Goal: Task Accomplishment & Management: Use online tool/utility

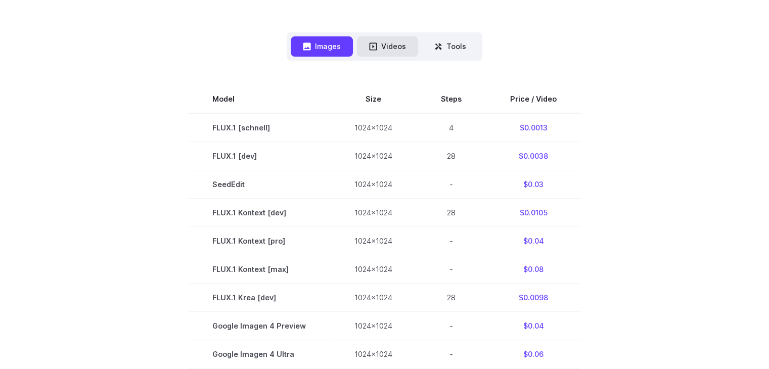
click at [387, 37] on button "Videos" at bounding box center [387, 46] width 61 height 20
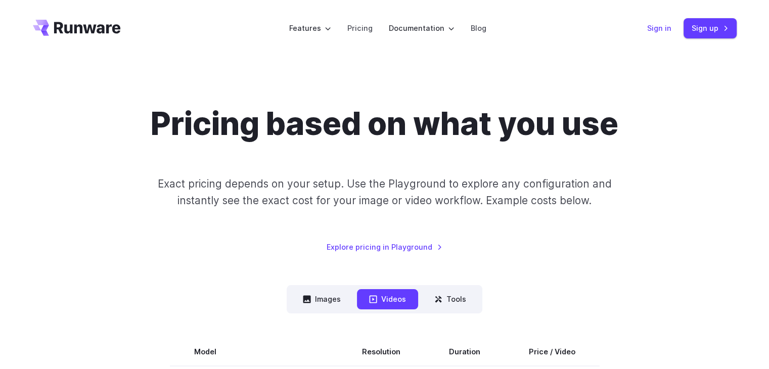
click at [665, 27] on link "Sign in" at bounding box center [659, 28] width 24 height 12
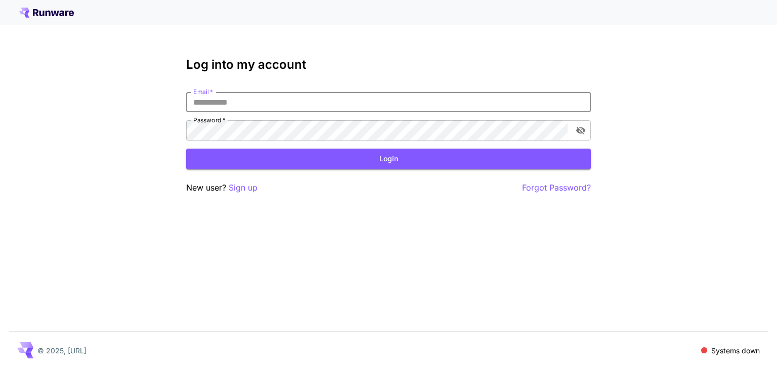
click at [210, 105] on input "Email   *" at bounding box center [388, 102] width 405 height 20
type input "*"
click at [268, 119] on div "**********" at bounding box center [388, 116] width 405 height 49
click at [225, 103] on input "**********" at bounding box center [388, 102] width 405 height 20
click at [225, 102] on input "**********" at bounding box center [388, 102] width 405 height 20
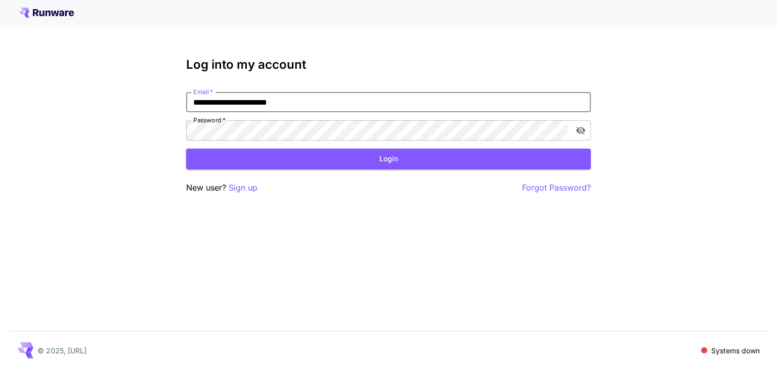
click at [225, 102] on input "**********" at bounding box center [388, 102] width 405 height 20
paste input "**********"
drag, startPoint x: 372, startPoint y: 102, endPoint x: 171, endPoint y: 106, distance: 200.8
click at [171, 106] on div "**********" at bounding box center [388, 184] width 777 height 369
type input "**********"
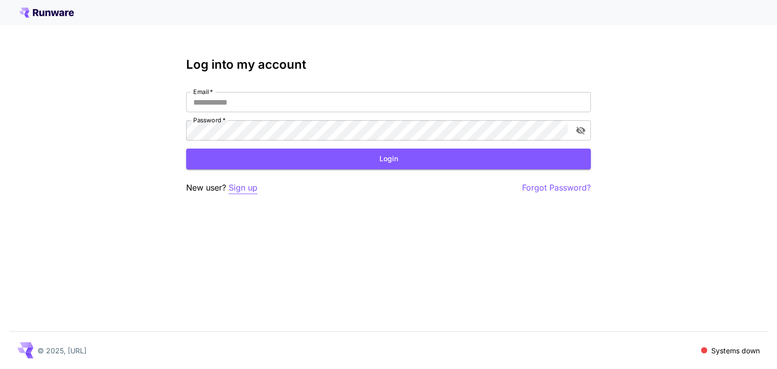
click at [237, 189] on p "Sign up" at bounding box center [243, 188] width 29 height 13
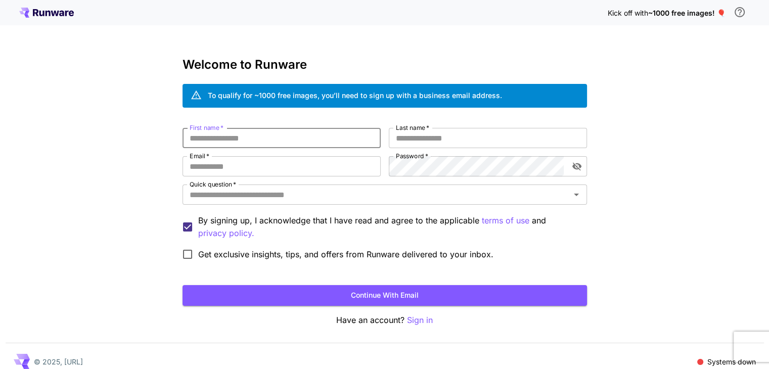
click at [213, 138] on input "First name   *" at bounding box center [282, 138] width 198 height 20
type input "*"
click at [414, 139] on input "Last name   *" at bounding box center [488, 138] width 198 height 20
type input "*"
type input "**"
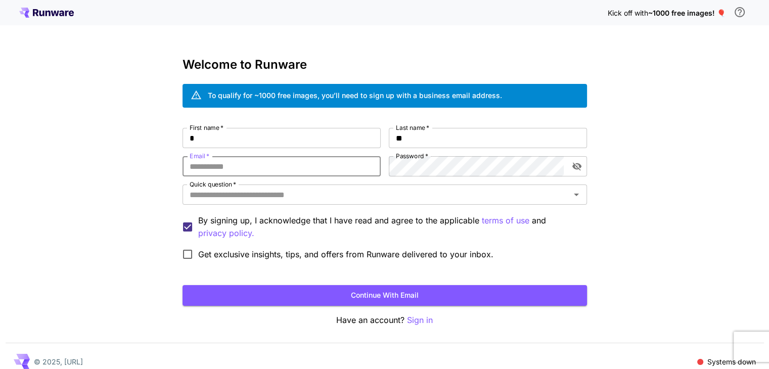
click at [249, 165] on input "Email   *" at bounding box center [282, 166] width 198 height 20
drag, startPoint x: 249, startPoint y: 165, endPoint x: 285, endPoint y: 162, distance: 35.5
click at [285, 162] on input "Email   *" at bounding box center [282, 166] width 198 height 20
type input "**********"
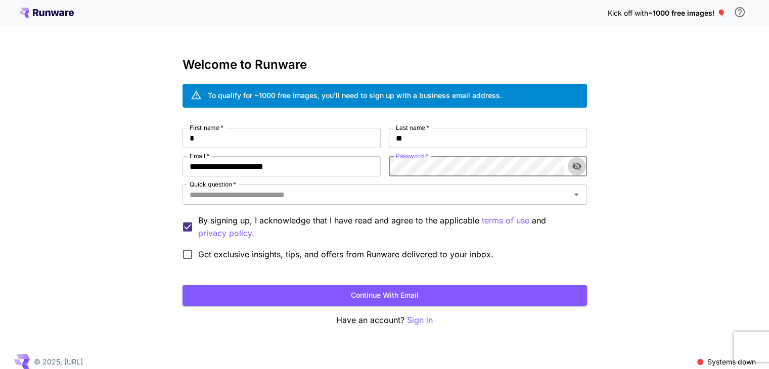
click at [578, 163] on icon "toggle password visibility" at bounding box center [576, 167] width 9 height 8
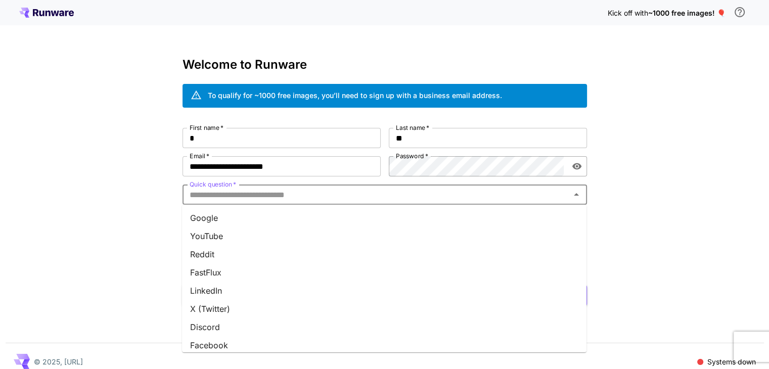
click at [290, 200] on input "Quick question   *" at bounding box center [377, 195] width 382 height 14
click at [238, 218] on li "Google" at bounding box center [384, 218] width 405 height 18
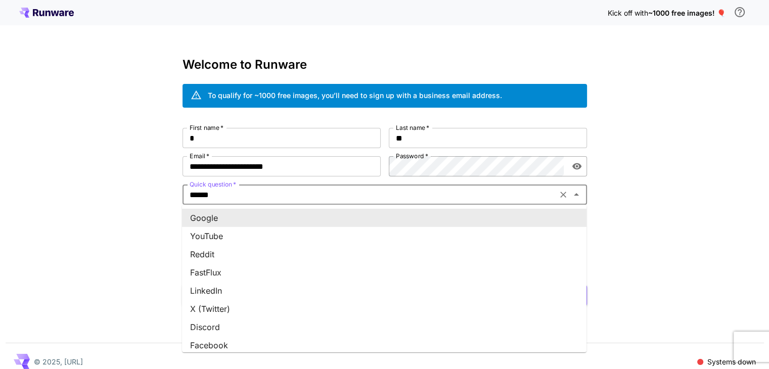
click at [245, 193] on input "******" at bounding box center [370, 195] width 369 height 14
click at [561, 192] on icon "Clear" at bounding box center [563, 195] width 10 height 10
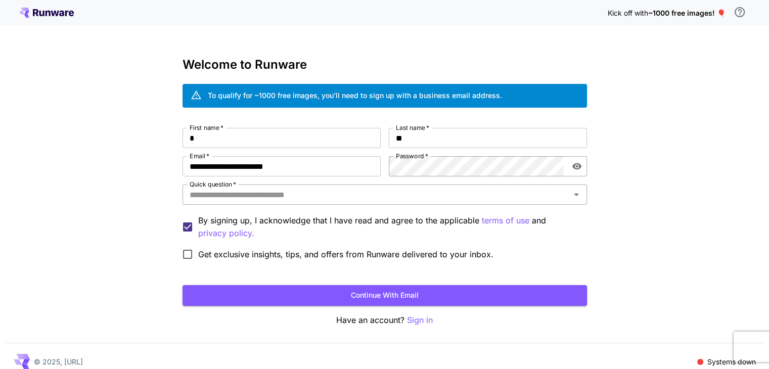
click at [578, 200] on icon "Open" at bounding box center [577, 195] width 12 height 12
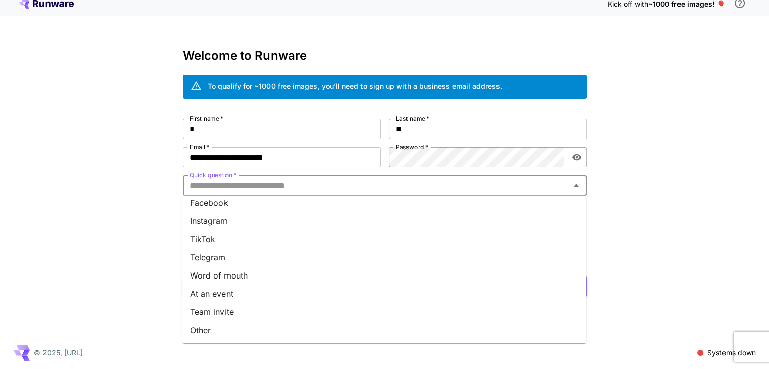
scroll to position [11, 0]
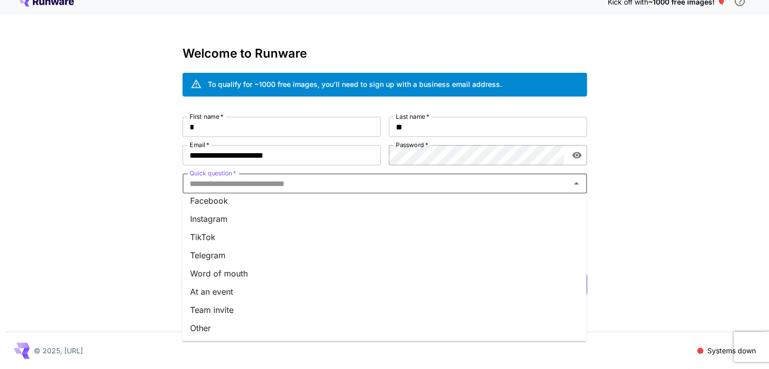
click at [215, 326] on li "Other" at bounding box center [384, 328] width 405 height 18
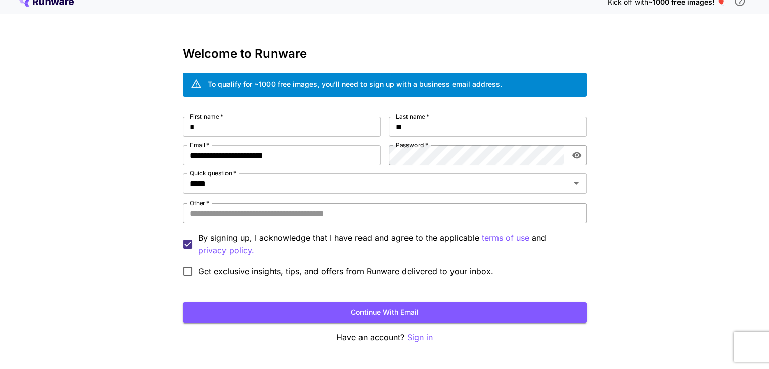
click at [228, 218] on input "Other   *" at bounding box center [385, 213] width 405 height 20
drag, startPoint x: 227, startPoint y: 210, endPoint x: 163, endPoint y: 217, distance: 64.1
click at [163, 217] on div "**********" at bounding box center [384, 193] width 769 height 409
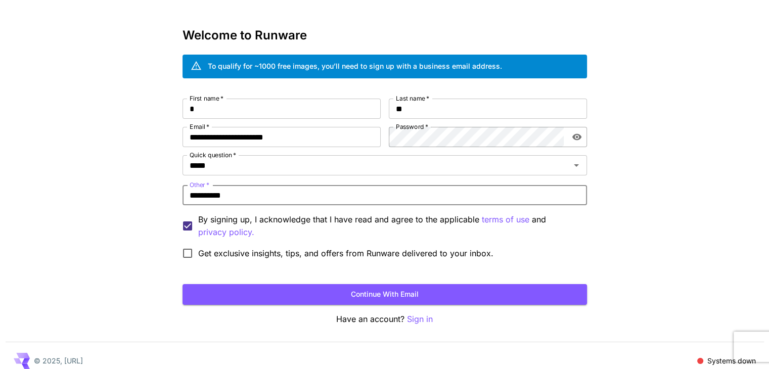
scroll to position [39, 0]
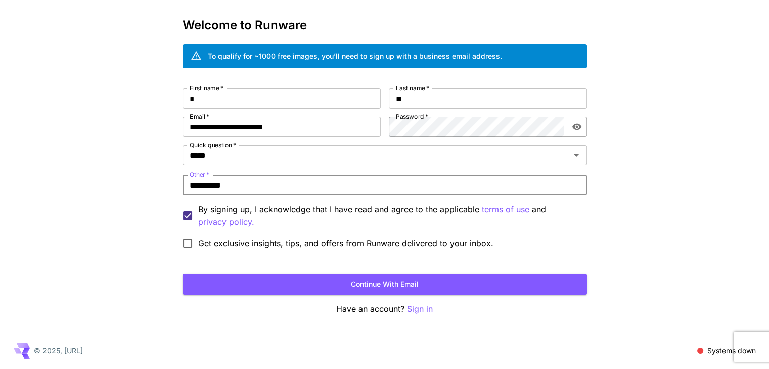
type input "**********"
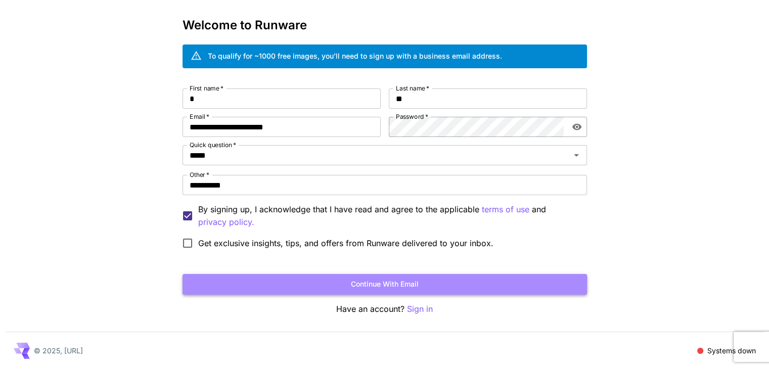
click at [399, 282] on button "Continue with email" at bounding box center [385, 284] width 405 height 21
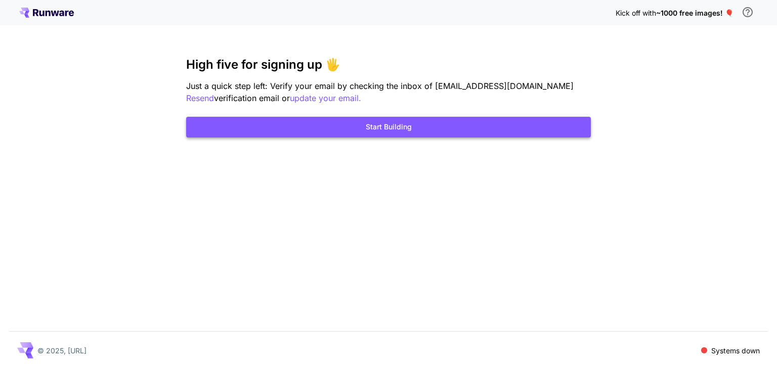
click at [409, 121] on button "Start Building" at bounding box center [388, 127] width 405 height 21
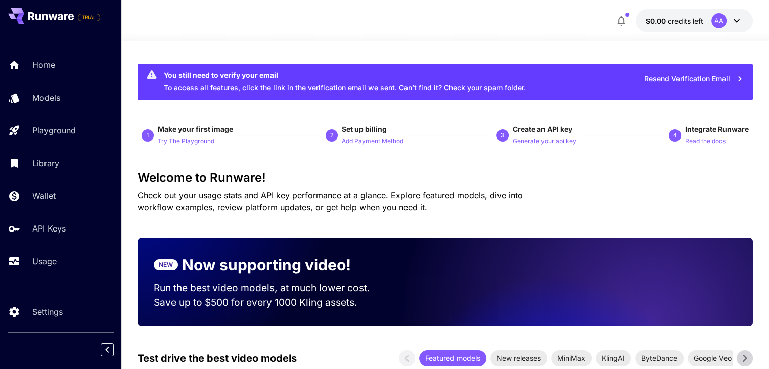
click at [621, 22] on icon "button" at bounding box center [622, 21] width 12 height 12
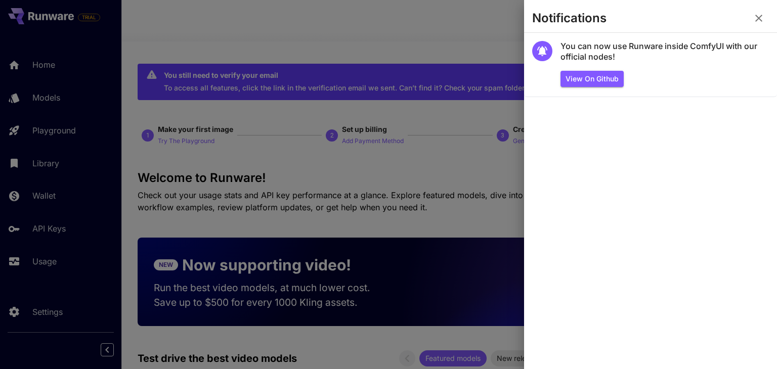
click at [419, 13] on div at bounding box center [388, 184] width 777 height 369
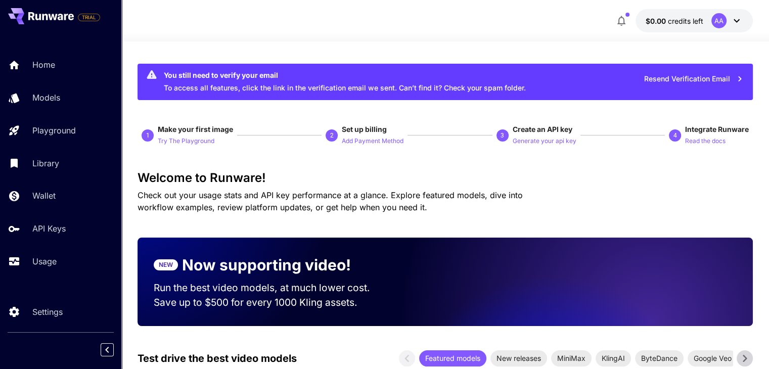
click at [618, 14] on button "button" at bounding box center [621, 21] width 20 height 20
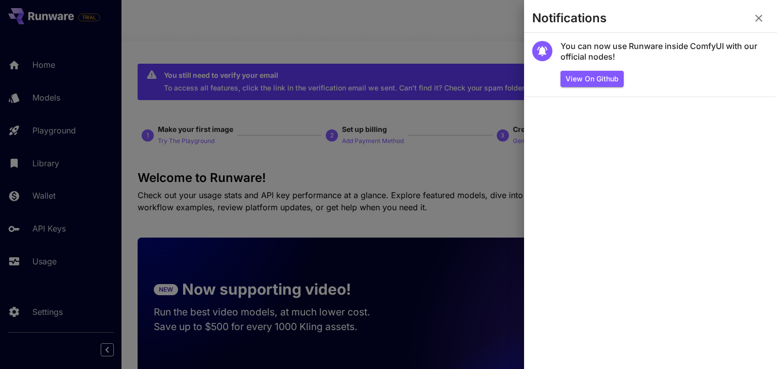
click at [467, 9] on div at bounding box center [388, 184] width 777 height 369
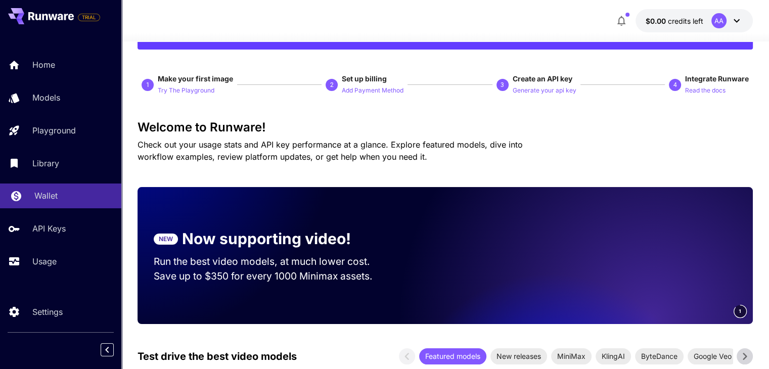
scroll to position [51, 0]
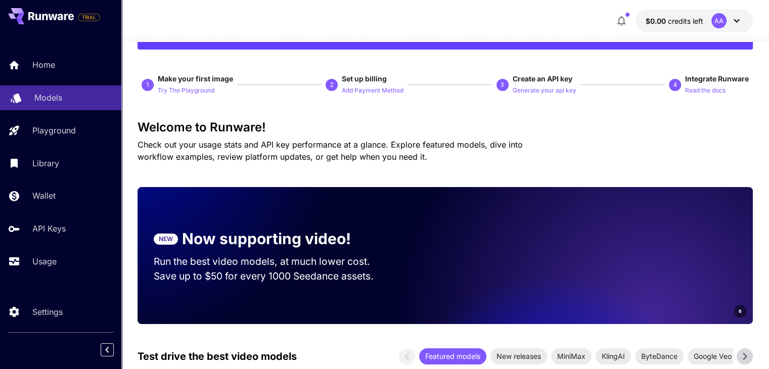
click at [49, 100] on p "Models" at bounding box center [48, 98] width 28 height 12
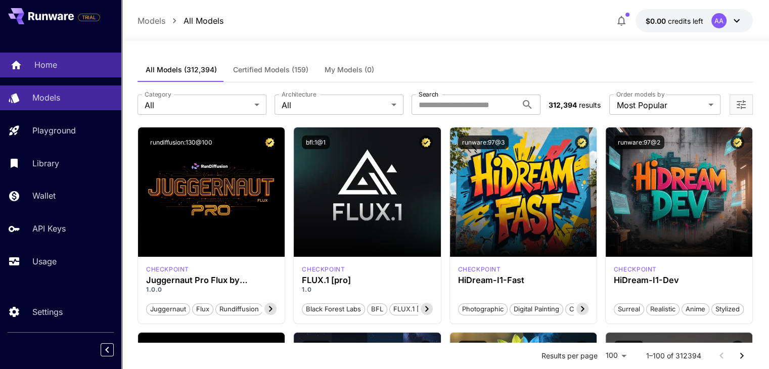
click at [39, 62] on p "Home" at bounding box center [45, 65] width 23 height 12
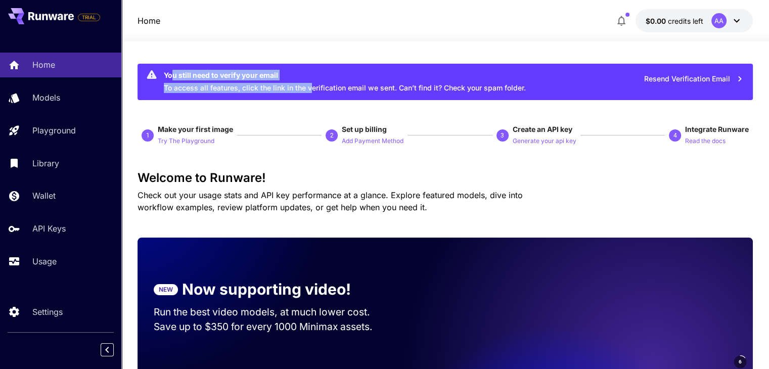
drag, startPoint x: 173, startPoint y: 75, endPoint x: 328, endPoint y: 92, distance: 156.1
click at [313, 89] on div "You still need to verify your email To access all features, click the link in t…" at bounding box center [345, 82] width 362 height 30
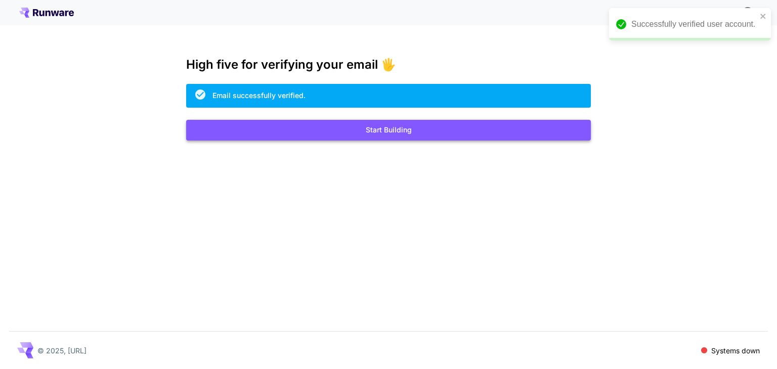
click at [391, 132] on button "Start Building" at bounding box center [388, 130] width 405 height 21
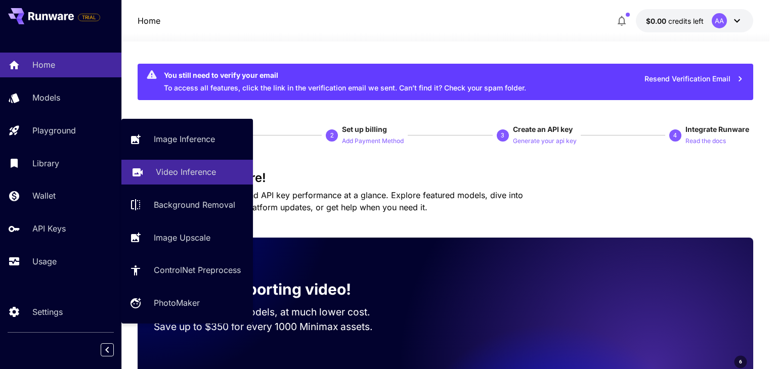
click at [202, 172] on p "Video Inference" at bounding box center [186, 172] width 60 height 12
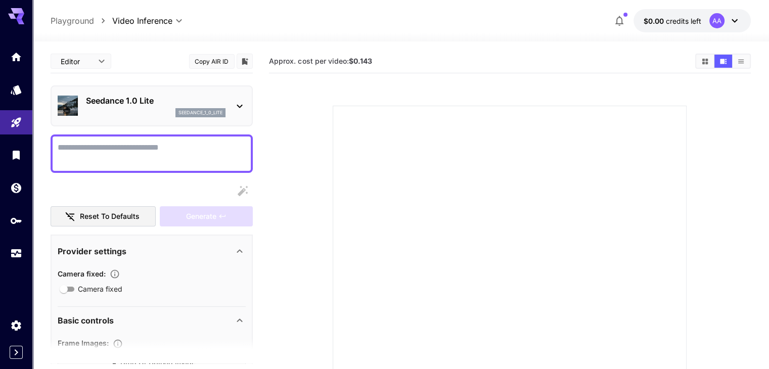
click at [119, 154] on textarea "Camera fixed" at bounding box center [152, 154] width 188 height 24
paste textarea "**********"
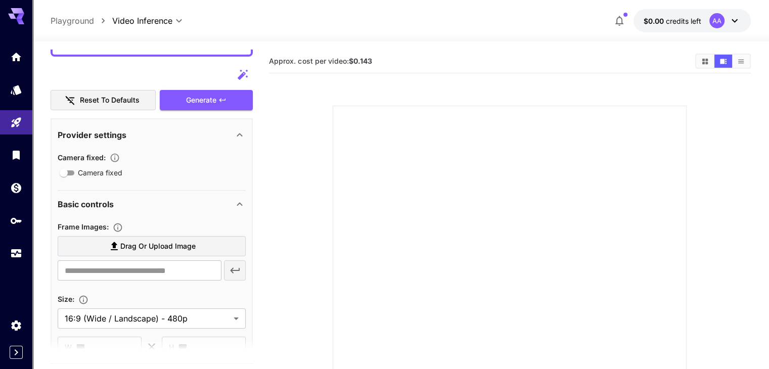
scroll to position [202, 0]
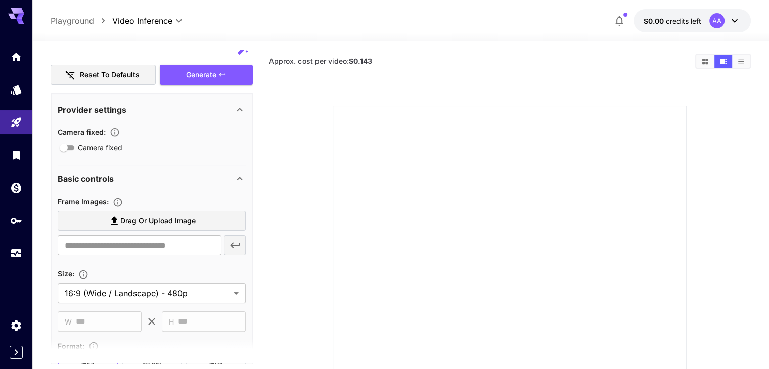
type textarea "**********"
click at [156, 221] on span "Drag or upload image" at bounding box center [157, 221] width 75 height 13
click at [0, 0] on input "Drag or upload image" at bounding box center [0, 0] width 0 height 0
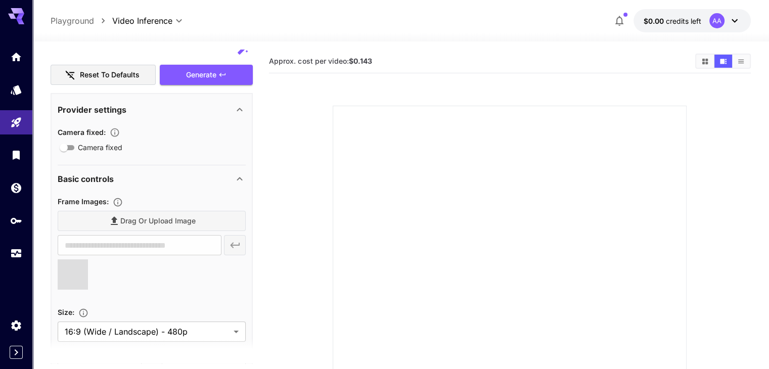
type input "**********"
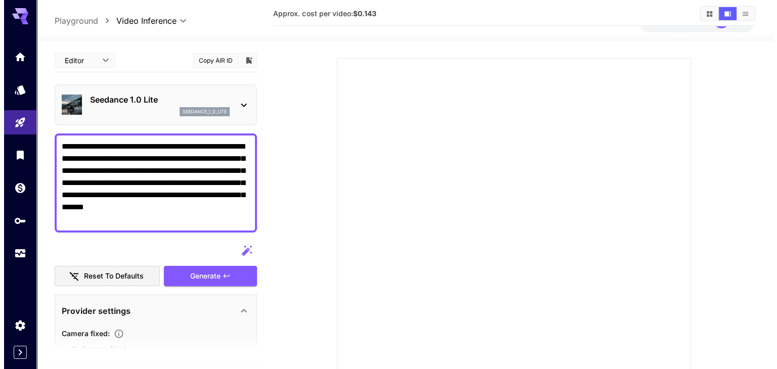
scroll to position [0, 0]
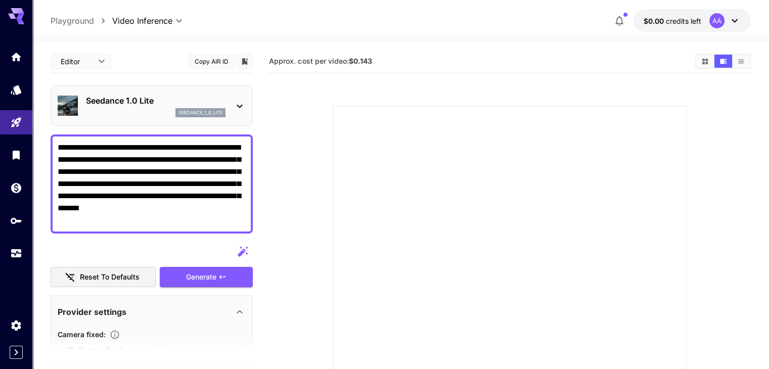
click at [241, 103] on icon at bounding box center [240, 106] width 12 height 12
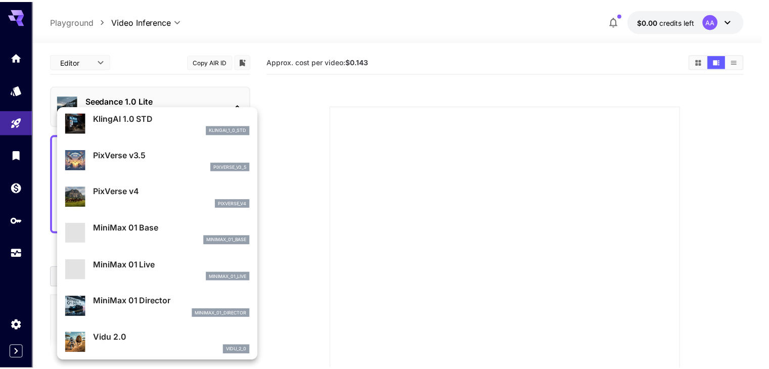
scroll to position [659, 0]
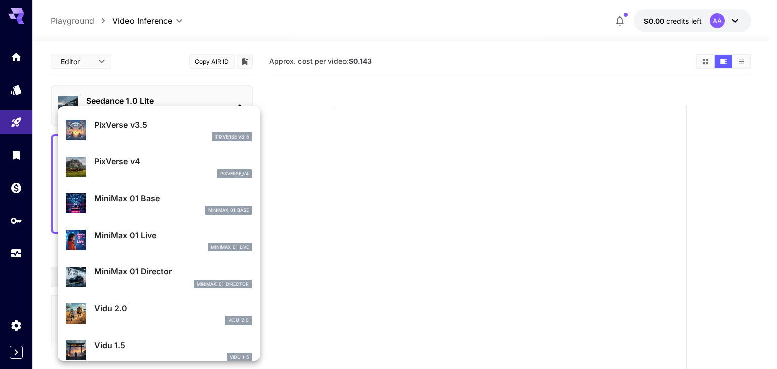
click at [331, 202] on div at bounding box center [388, 184] width 777 height 369
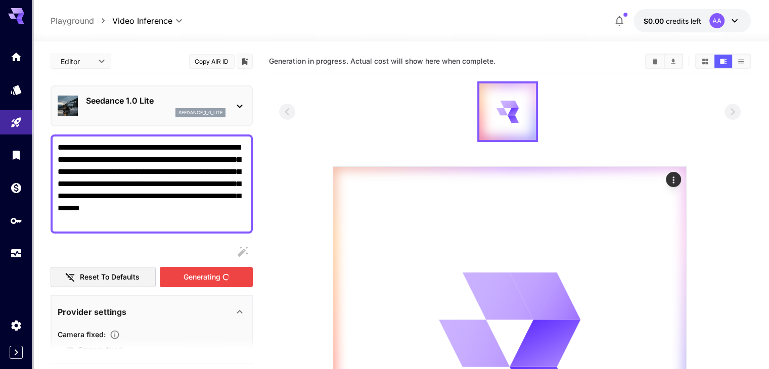
click at [218, 277] on div "Generating" at bounding box center [206, 277] width 93 height 21
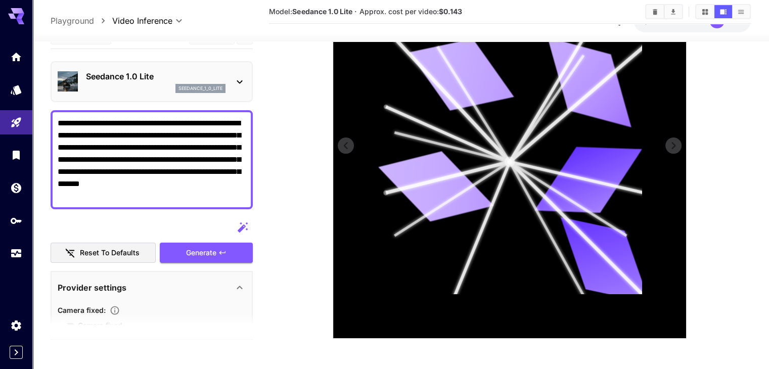
scroll to position [38, 0]
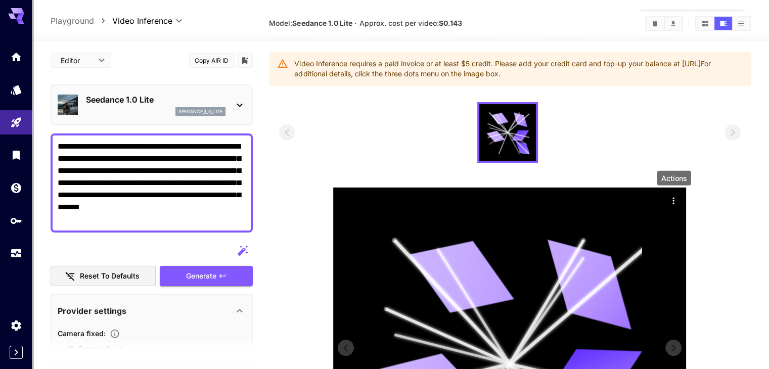
click at [676, 199] on icon "Actions" at bounding box center [674, 201] width 10 height 10
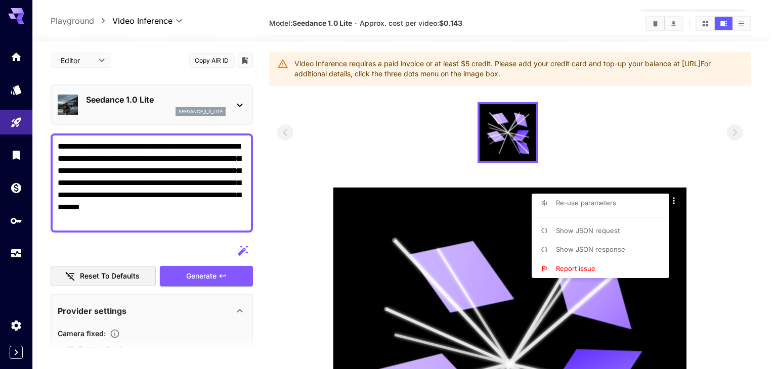
click at [716, 197] on div at bounding box center [388, 184] width 777 height 369
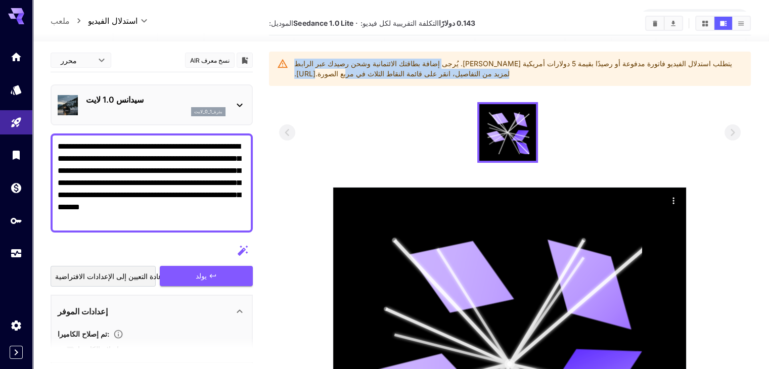
drag, startPoint x: 499, startPoint y: 66, endPoint x: 411, endPoint y: 67, distance: 87.5
click at [325, 72] on div "يتطلب استدلال الفيديو فاتورة مدفوعة أو رصيدًا بقيمة 5 دولارات أمريكية على الأقل…" at bounding box center [518, 69] width 448 height 28
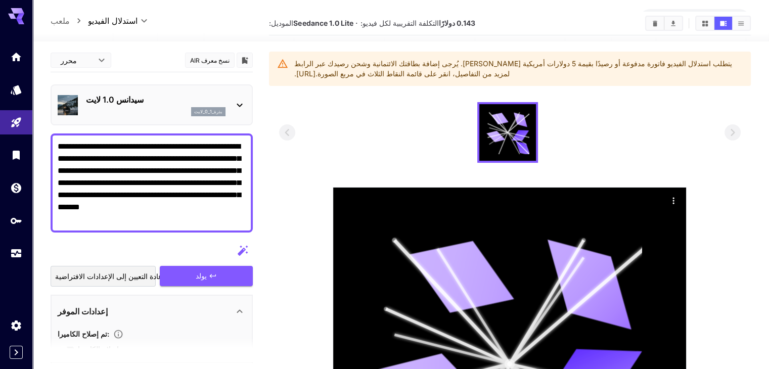
click at [687, 61] on font "يتطلب استدلال الفيديو فاتورة مدفوعة أو رصيدًا بقيمة 5 دولارات أمريكية على الأقل…" at bounding box center [513, 68] width 438 height 19
drag, startPoint x: 697, startPoint y: 61, endPoint x: 269, endPoint y: 90, distance: 429.4
click at [273, 89] on section "الموديل: Seedance 1.0 Lite · التكلفة التقريبية لكل فيديو: 0.143 دولارًا يتطلب ا…" at bounding box center [510, 277] width 482 height 530
click at [311, 109] on div at bounding box center [510, 132] width 462 height 61
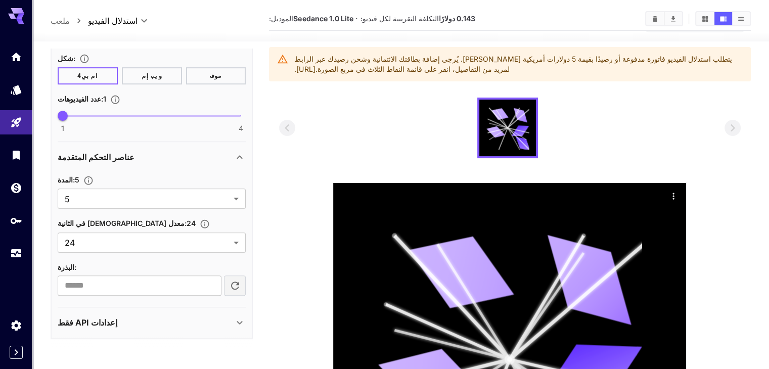
scroll to position [0, 0]
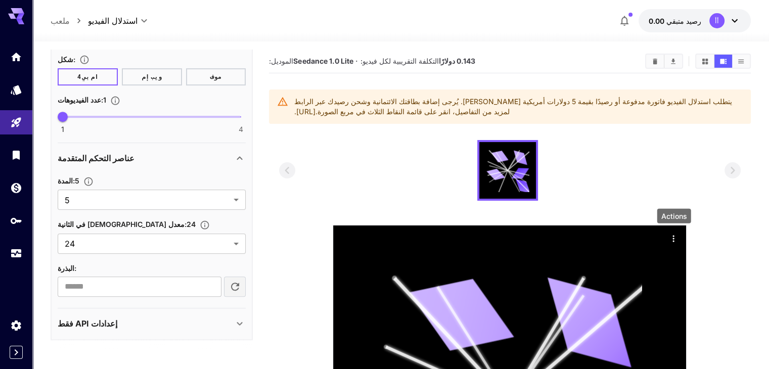
click at [672, 237] on icon "الإجراءات" at bounding box center [674, 239] width 10 height 10
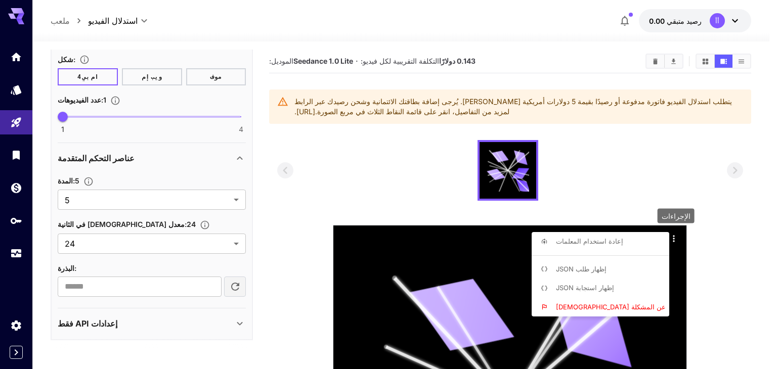
click at [385, 179] on div at bounding box center [388, 184] width 777 height 369
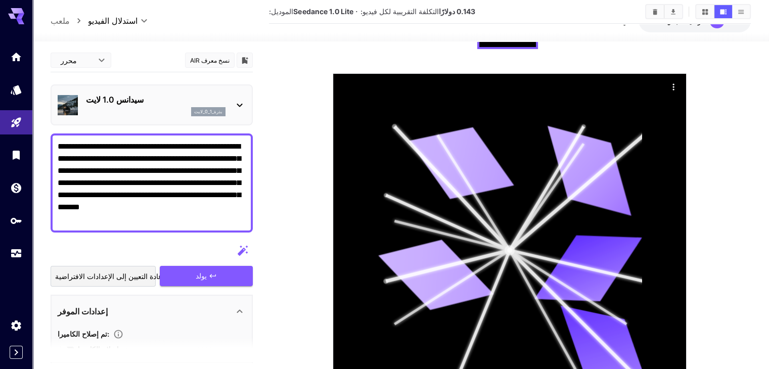
scroll to position [89, 0]
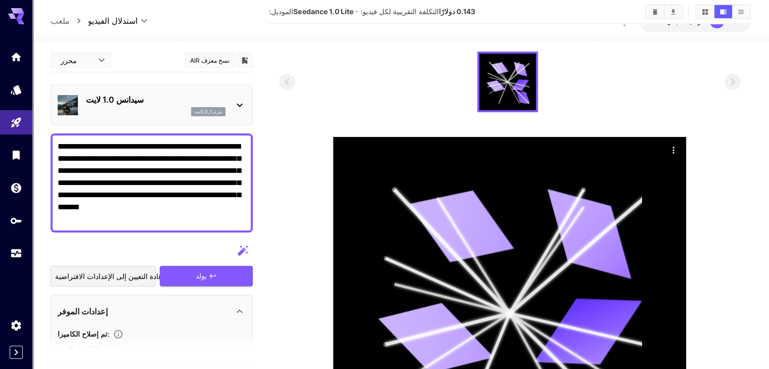
click at [166, 187] on textarea "**********" at bounding box center [152, 183] width 188 height 85
click at [20, 190] on icon "محفظة" at bounding box center [17, 185] width 10 height 10
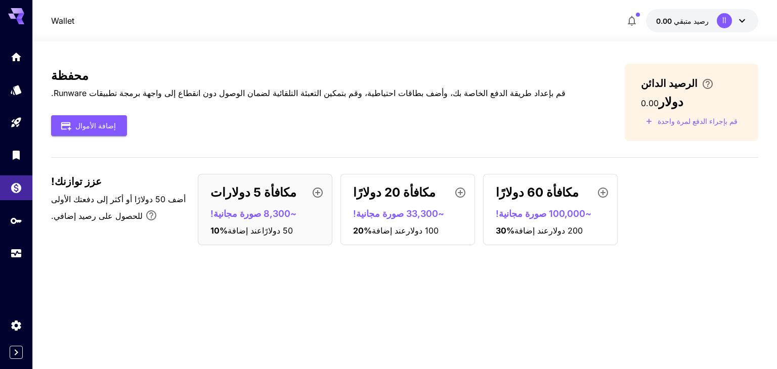
click at [136, 61] on div "محفظة قم بإعداد طريقة الدفع الخاصة بك، وأضف بطاقات احتياطية، وقم بتمكين التعبئة…" at bounding box center [404, 205] width 707 height 328
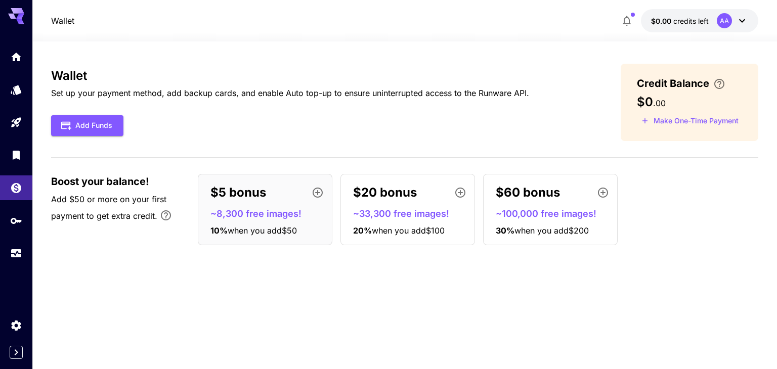
click at [347, 113] on div "Wallet Set up your payment method, add backup cards, and enable Auto top-up to …" at bounding box center [290, 102] width 478 height 67
click at [740, 18] on icon at bounding box center [742, 21] width 12 height 12
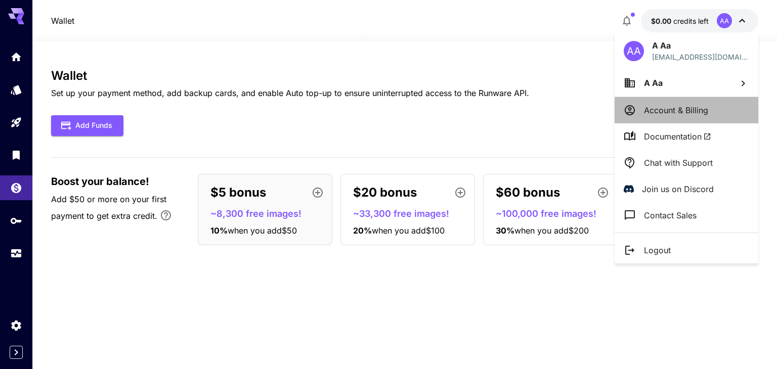
click at [680, 106] on p "Account & Billing" at bounding box center [676, 110] width 64 height 12
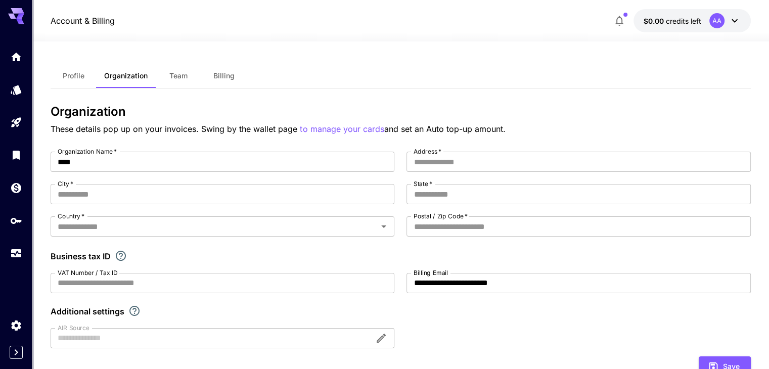
click at [729, 24] on icon at bounding box center [735, 21] width 12 height 12
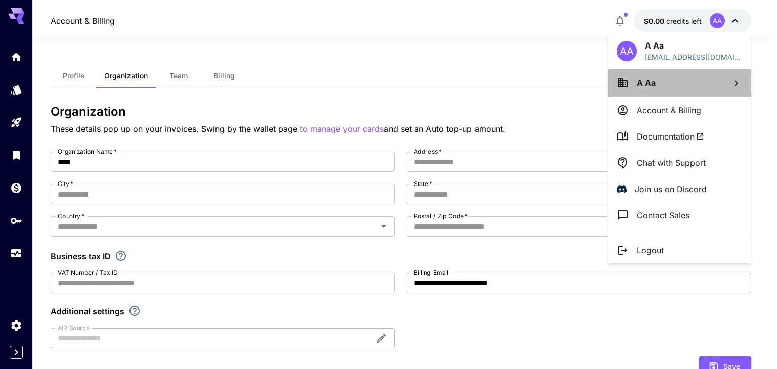
click at [680, 91] on li "A Aa" at bounding box center [679, 82] width 144 height 27
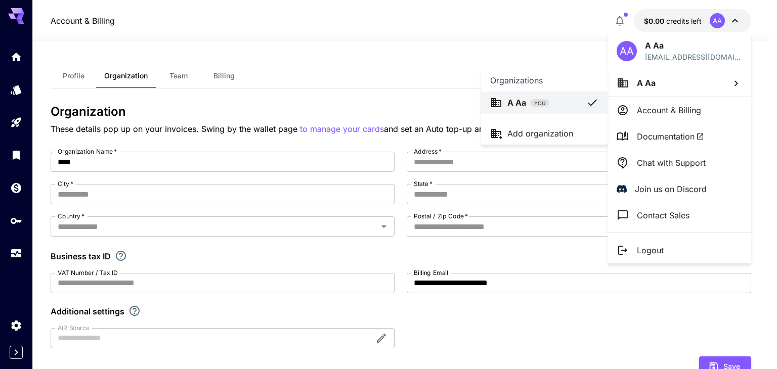
click at [680, 54] on div at bounding box center [388, 184] width 777 height 369
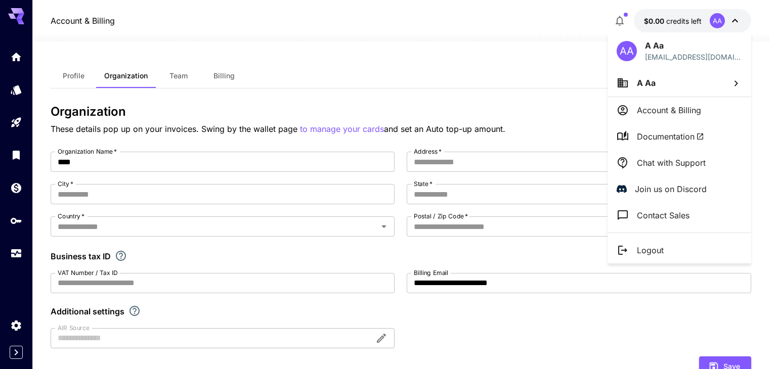
click at [621, 38] on div "AA A Aa a.designer2021@gmail.com" at bounding box center [679, 50] width 144 height 37
click at [637, 47] on div "AA A Aa a.designer2021@gmail.com" at bounding box center [679, 50] width 144 height 37
click at [664, 110] on p "Account & Billing" at bounding box center [669, 110] width 64 height 12
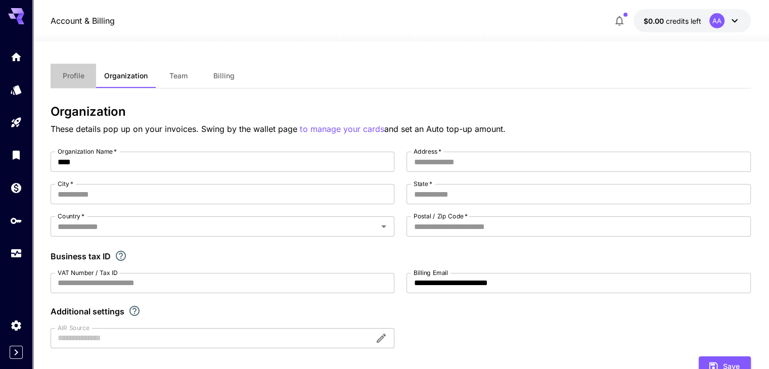
click at [71, 70] on button "Profile" at bounding box center [74, 76] width 46 height 24
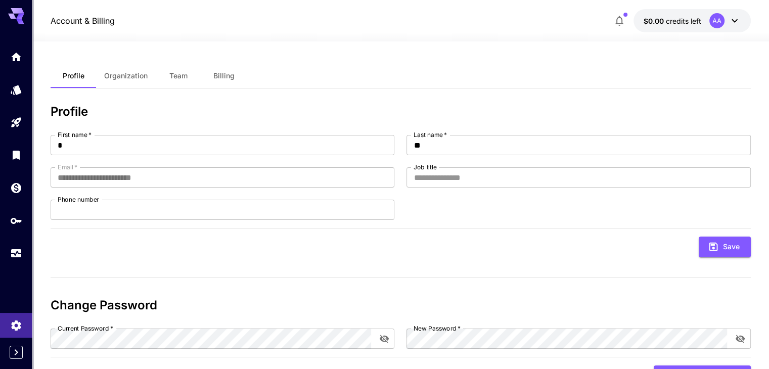
click at [136, 75] on span "Organization" at bounding box center [125, 75] width 43 height 9
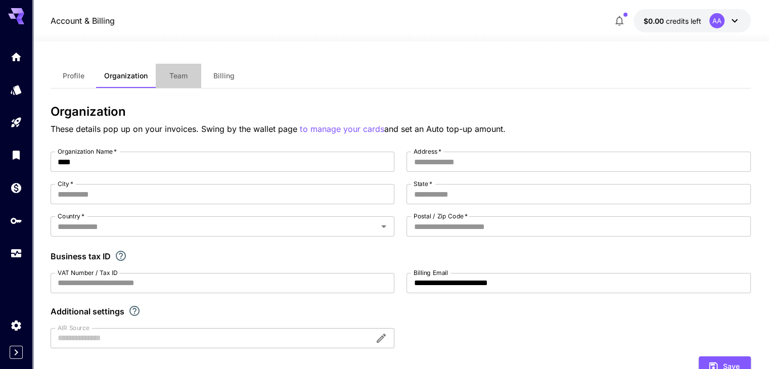
click at [174, 71] on span "Team" at bounding box center [178, 75] width 18 height 9
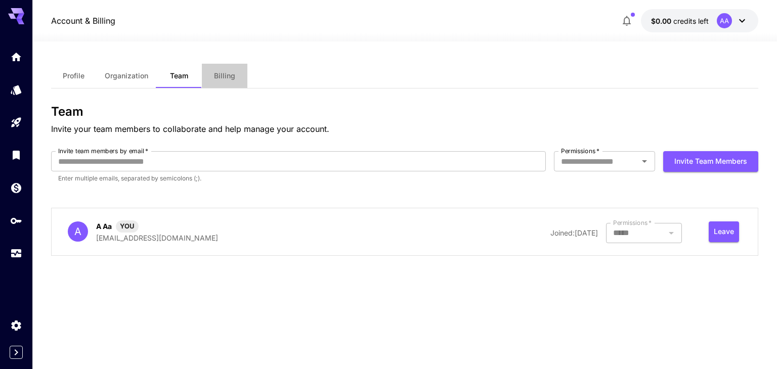
click at [233, 76] on span "Billing" at bounding box center [224, 75] width 21 height 9
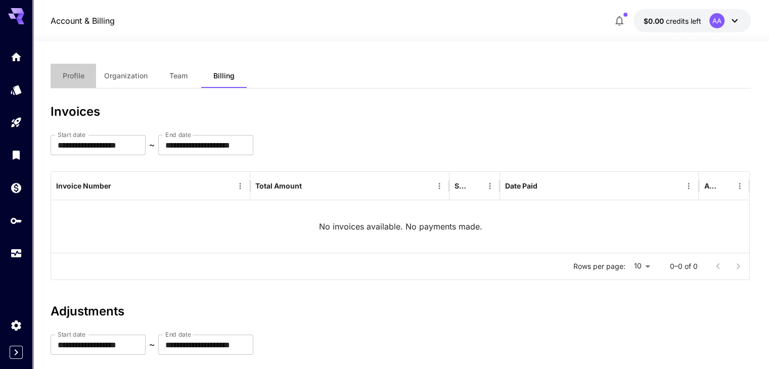
click at [76, 76] on span "Profile" at bounding box center [74, 75] width 22 height 9
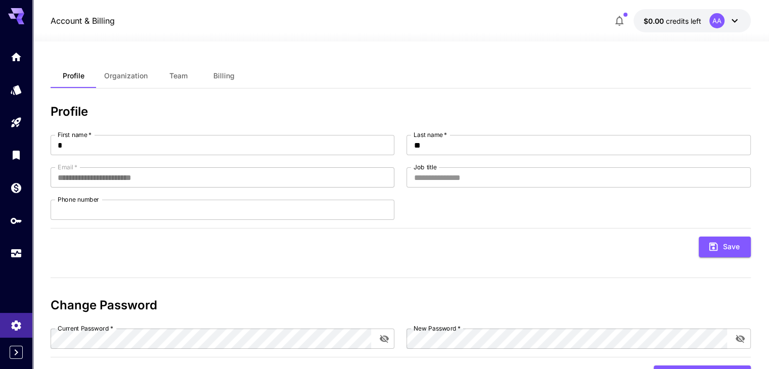
scroll to position [47, 0]
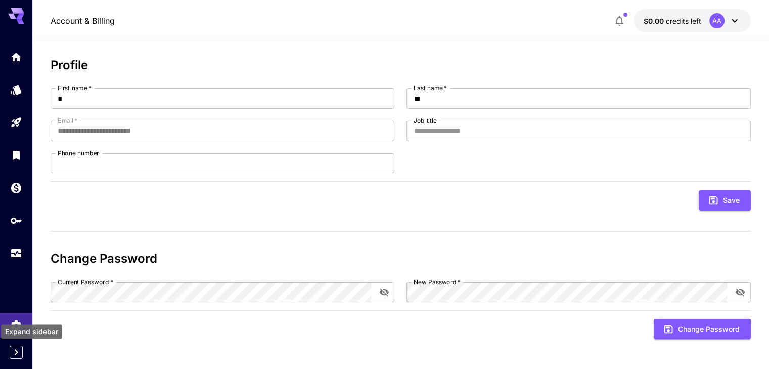
click at [16, 351] on icon "Expand sidebar" at bounding box center [17, 352] width 4 height 6
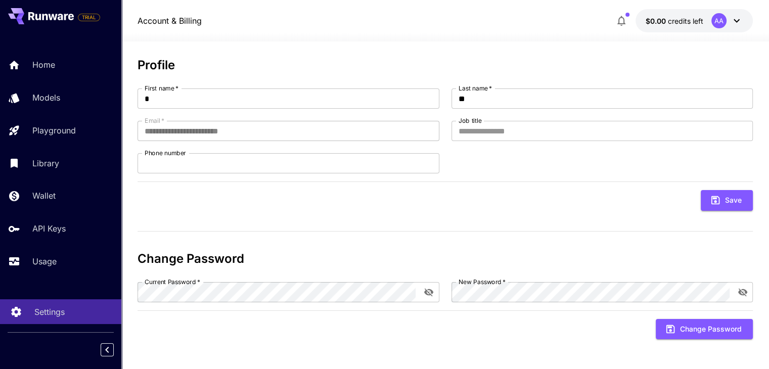
click at [48, 307] on p "Settings" at bounding box center [49, 312] width 30 height 12
click at [728, 18] on div "AA" at bounding box center [727, 20] width 31 height 15
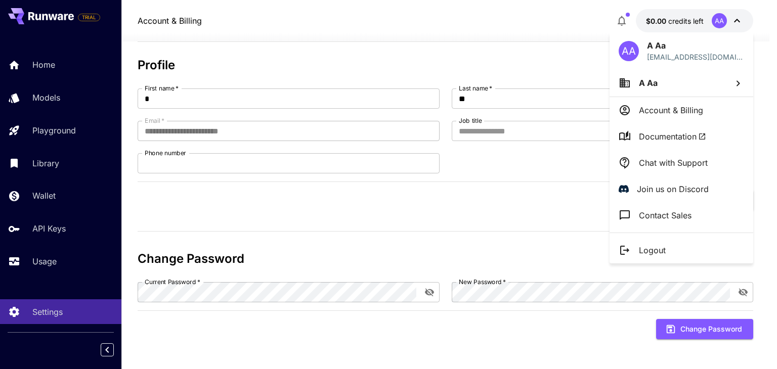
click at [681, 165] on p "Chat with Support" at bounding box center [673, 163] width 69 height 12
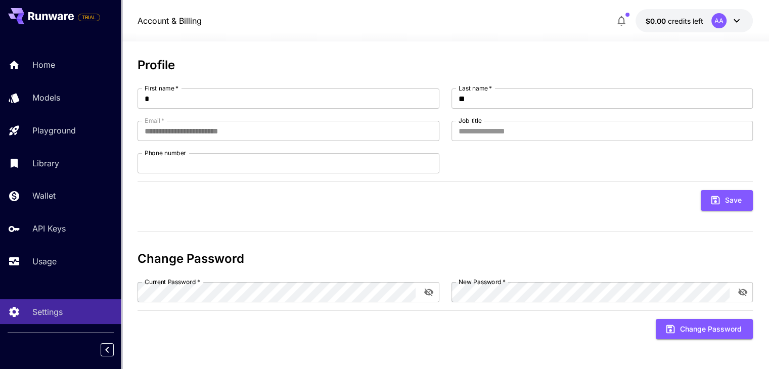
click at [478, 245] on div "**********" at bounding box center [446, 202] width 616 height 289
click at [738, 17] on icon at bounding box center [737, 21] width 12 height 12
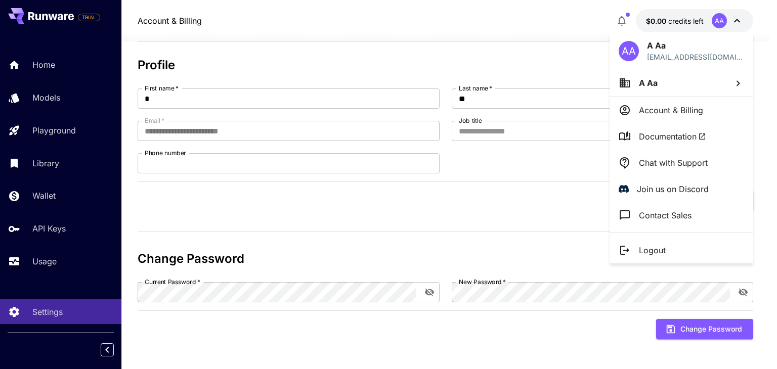
click at [674, 162] on p "Chat with Support" at bounding box center [673, 163] width 69 height 12
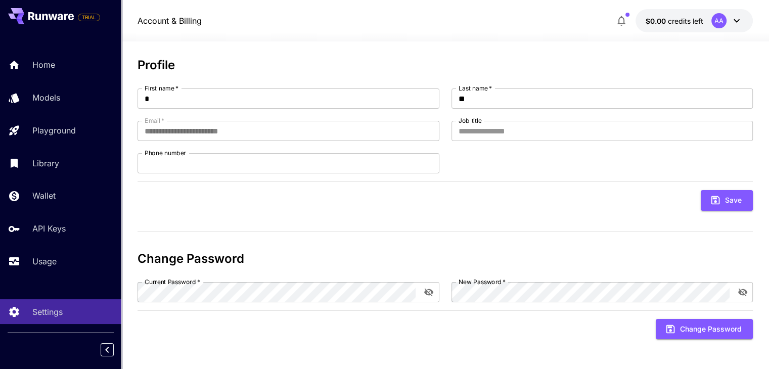
click at [738, 20] on icon at bounding box center [737, 21] width 12 height 12
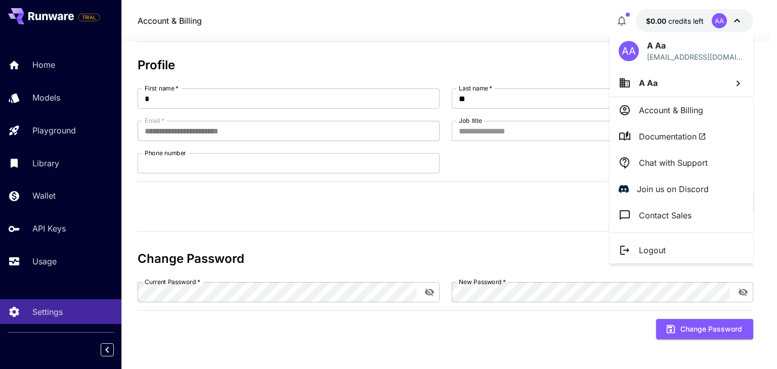
click at [651, 45] on p "A Aa" at bounding box center [695, 45] width 97 height 12
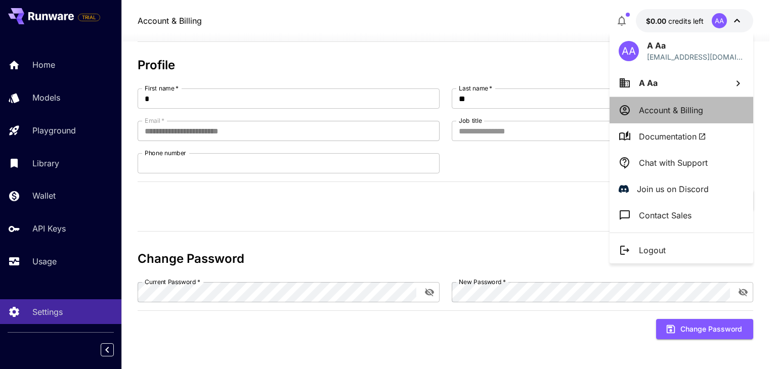
click at [682, 110] on p "Account & Billing" at bounding box center [671, 110] width 64 height 12
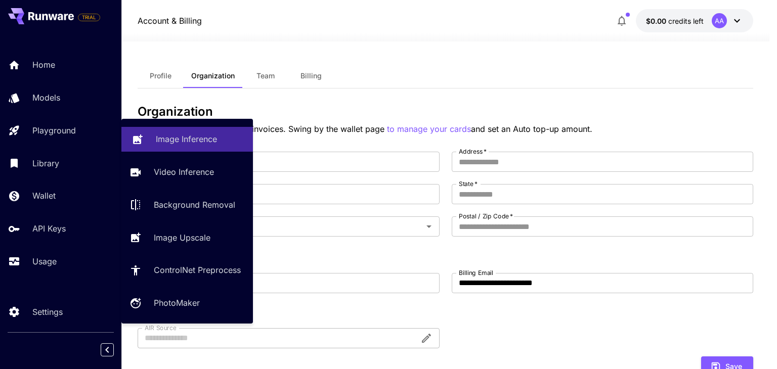
click at [172, 142] on p "Image Inference" at bounding box center [186, 139] width 61 height 12
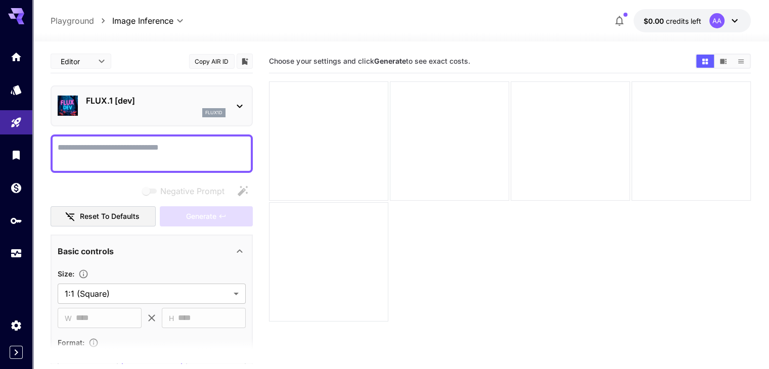
click at [111, 152] on textarea "Negative Prompt" at bounding box center [152, 154] width 188 height 24
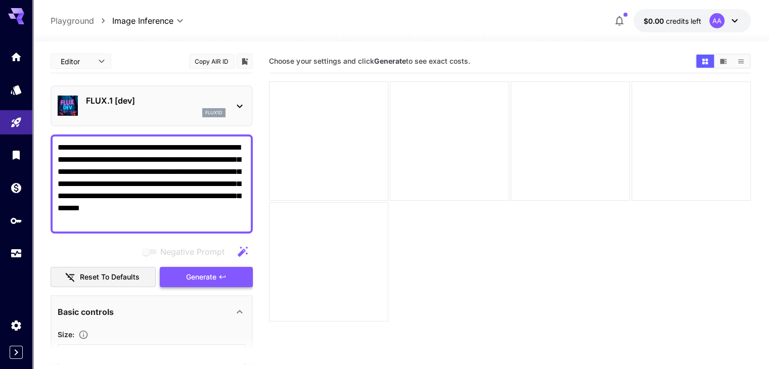
type textarea "**********"
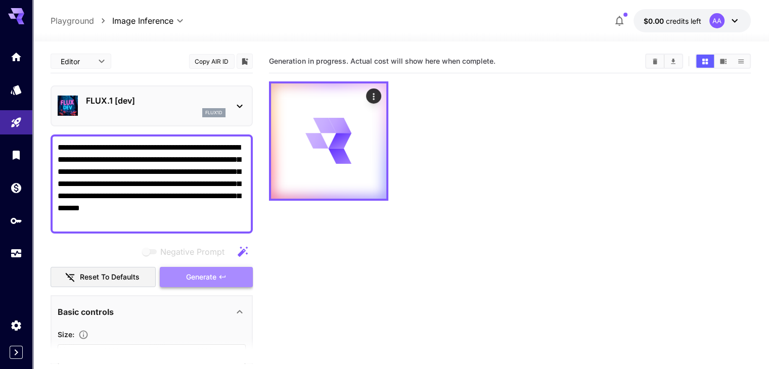
click at [193, 275] on span "Generate" at bounding box center [201, 277] width 30 height 13
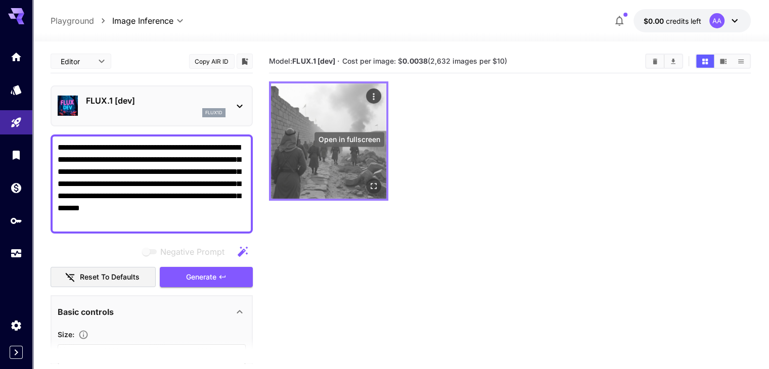
click at [369, 181] on icon "Open in fullscreen" at bounding box center [374, 186] width 10 height 10
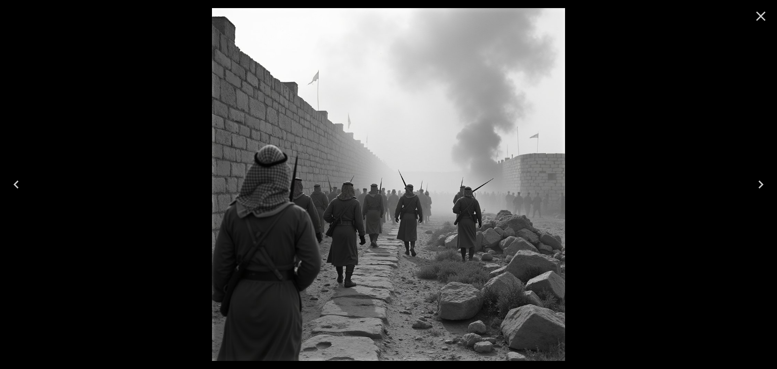
click at [766, 17] on icon "Close" at bounding box center [761, 16] width 16 height 16
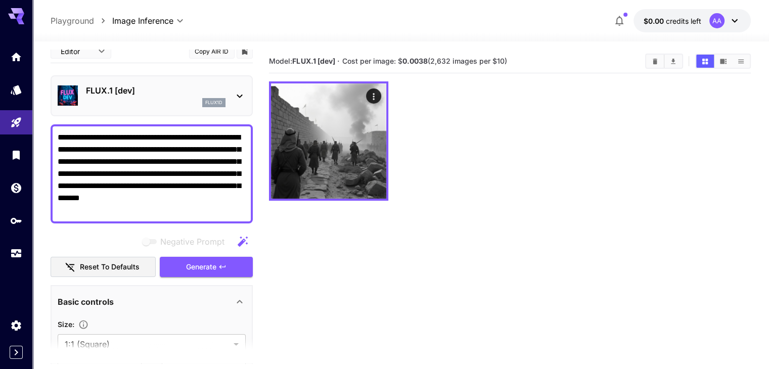
scroll to position [8, 0]
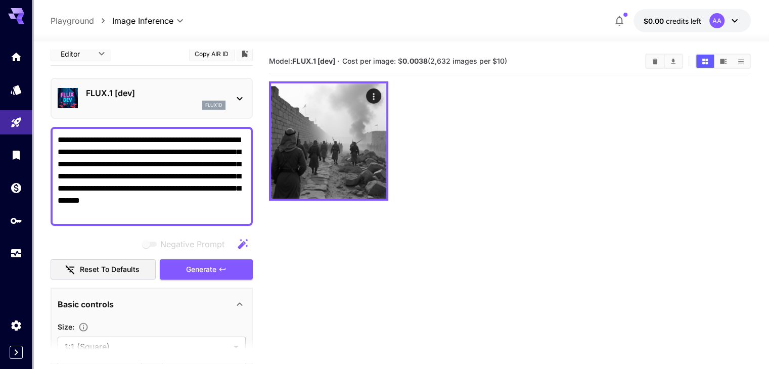
click at [138, 146] on textarea "**********" at bounding box center [152, 176] width 188 height 85
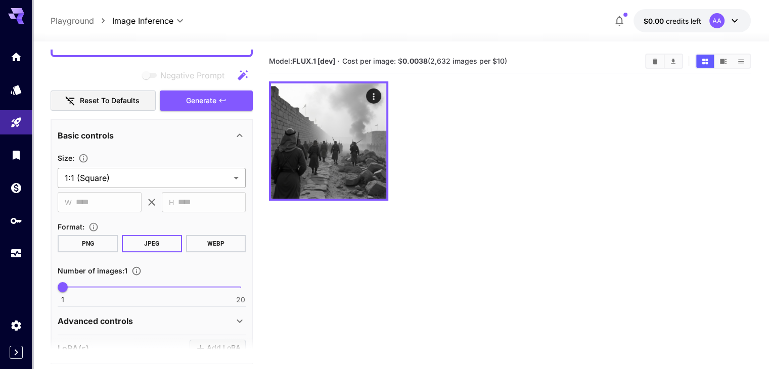
scroll to position [159, 0]
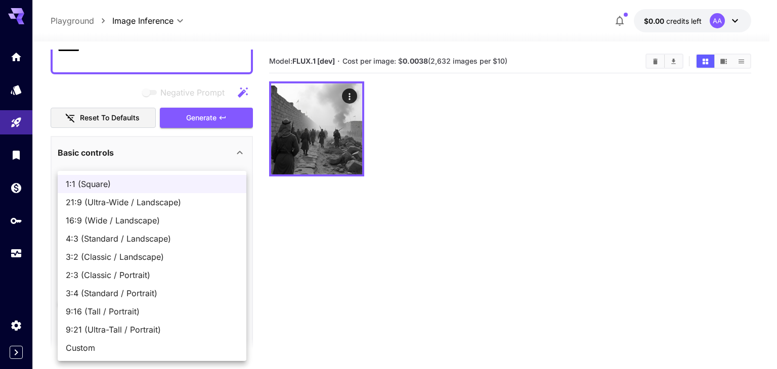
click at [159, 195] on body "**********" at bounding box center [388, 224] width 777 height 449
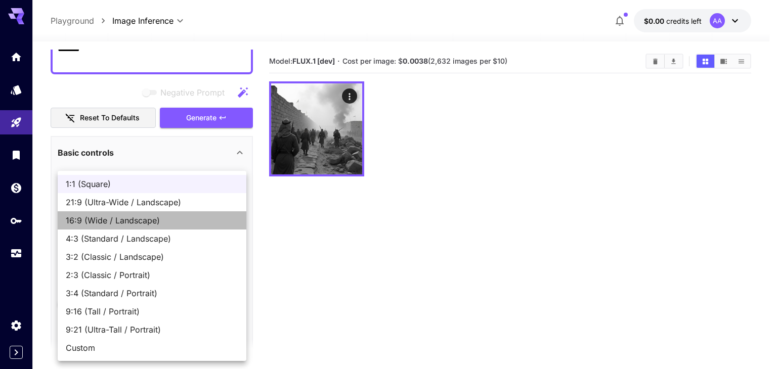
click at [112, 221] on span "16:9 (Wide / Landscape)" at bounding box center [152, 220] width 172 height 12
type input "**********"
type input "****"
type input "***"
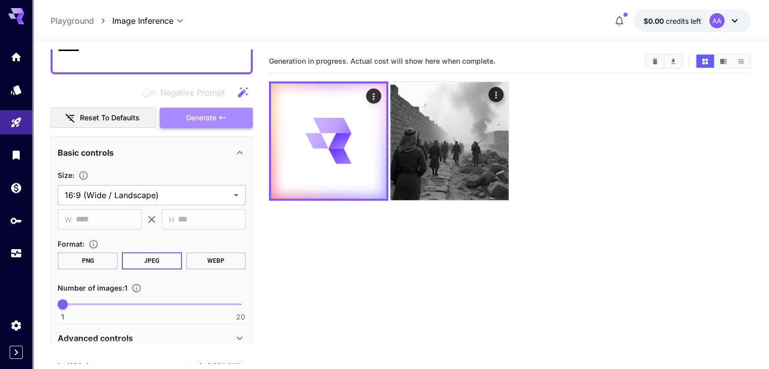
click at [220, 118] on icon "button" at bounding box center [222, 118] width 8 height 8
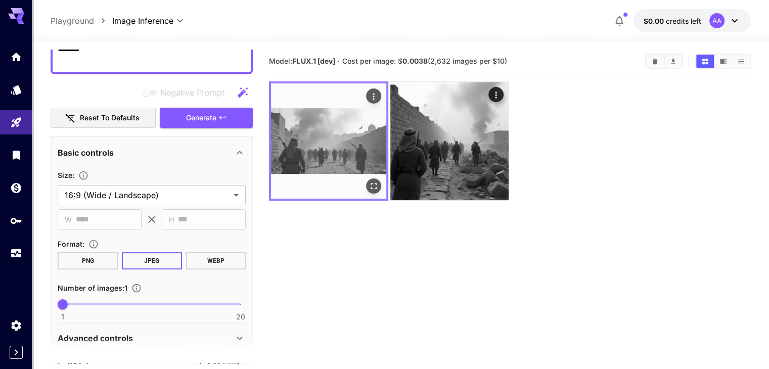
click at [323, 133] on img at bounding box center [328, 140] width 115 height 115
click at [369, 181] on icon "Open in fullscreen" at bounding box center [374, 186] width 10 height 10
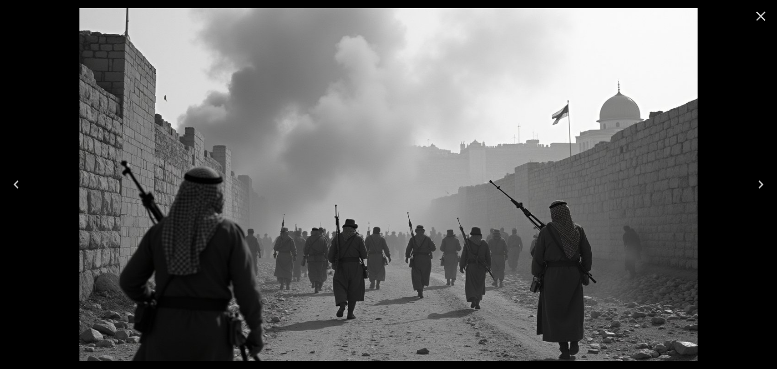
click at [765, 13] on icon "Close" at bounding box center [761, 16] width 16 height 16
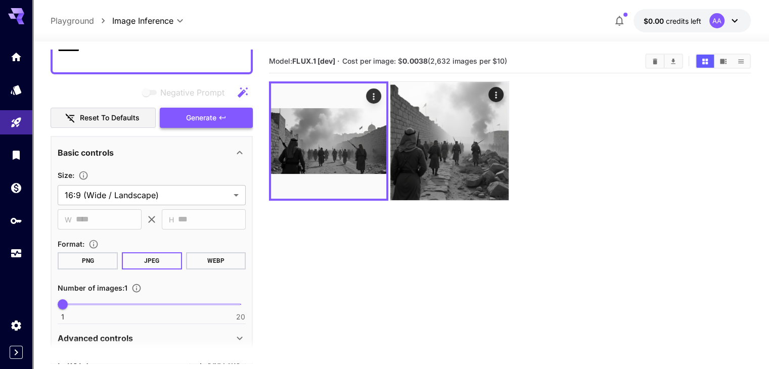
click at [228, 122] on button "Generate" at bounding box center [206, 118] width 93 height 21
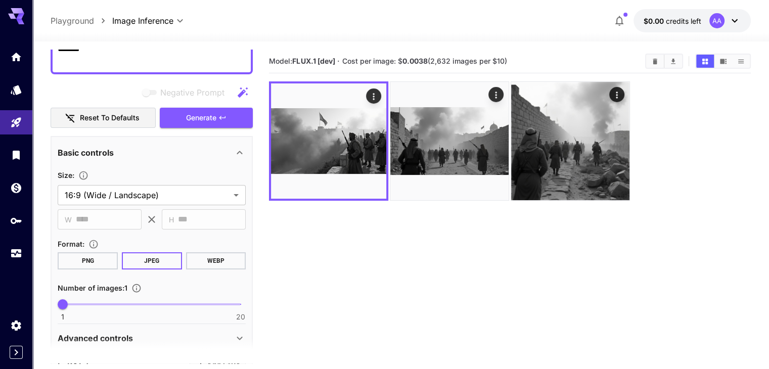
drag, startPoint x: 348, startPoint y: 60, endPoint x: 534, endPoint y: 63, distance: 186.1
click at [534, 63] on section "Model: FLUX.1 [dev] · Cost per image: $ 0.0038 (2,632 images per $10)" at bounding box center [453, 61] width 368 height 12
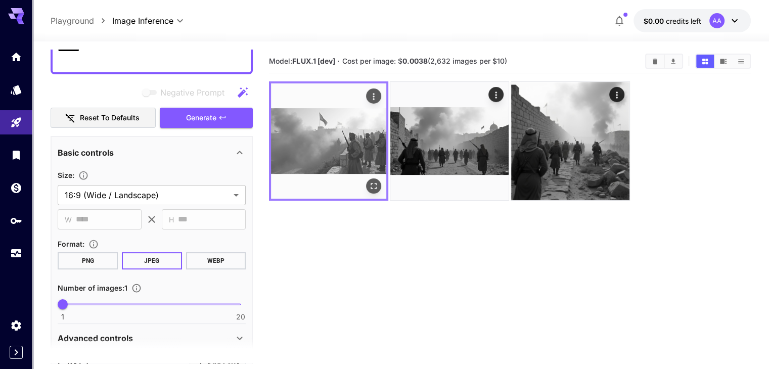
click at [328, 127] on img at bounding box center [328, 140] width 115 height 115
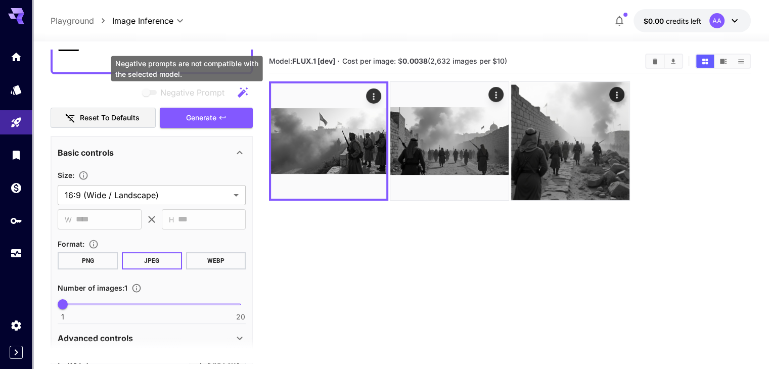
scroll to position [8, 0]
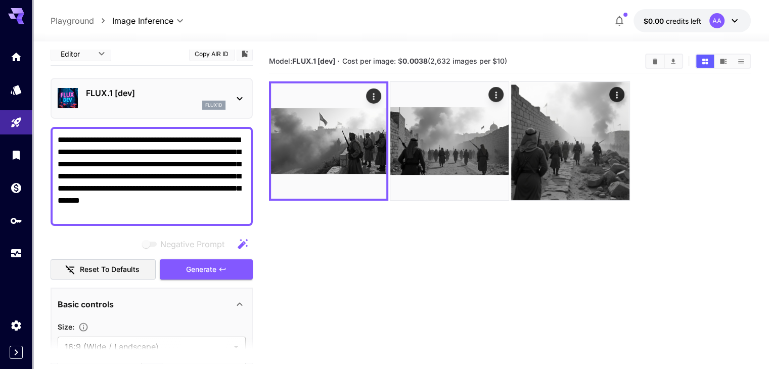
click at [174, 169] on textarea "**********" at bounding box center [152, 176] width 188 height 85
paste textarea
type textarea "**********"
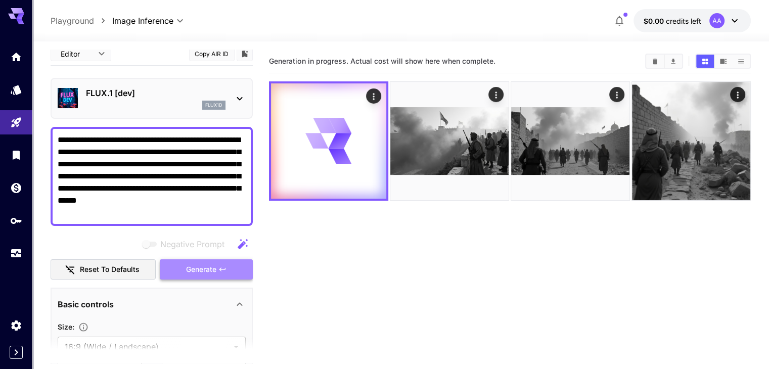
click at [223, 264] on button "Generate" at bounding box center [206, 269] width 93 height 21
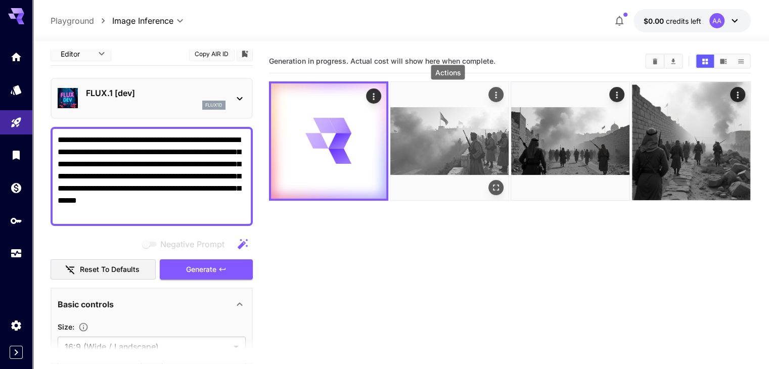
click at [491, 94] on icon "Actions" at bounding box center [496, 95] width 10 height 10
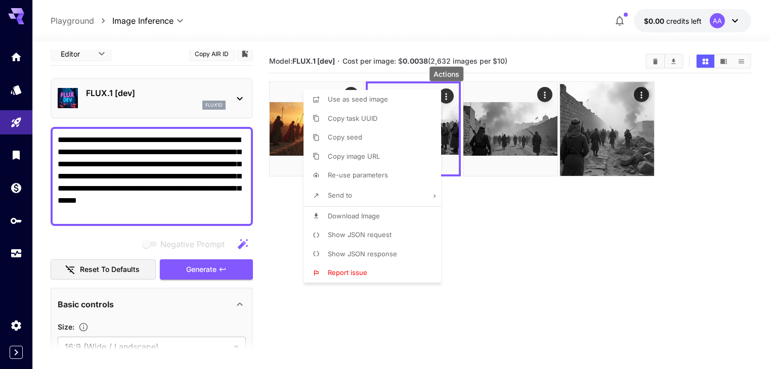
click at [484, 233] on div at bounding box center [388, 184] width 777 height 369
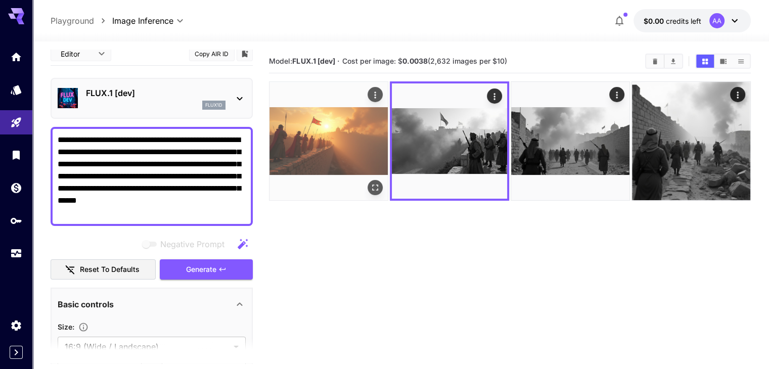
click at [317, 126] on img at bounding box center [329, 141] width 118 height 118
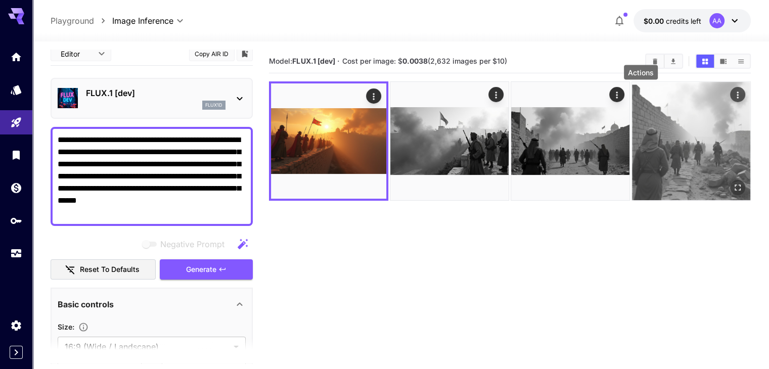
click at [733, 92] on icon "Actions" at bounding box center [738, 95] width 10 height 10
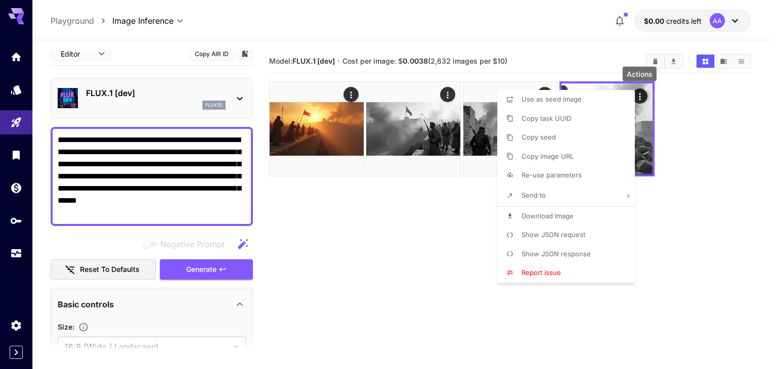
drag, startPoint x: 449, startPoint y: 268, endPoint x: 451, endPoint y: 257, distance: 10.4
click at [450, 263] on div at bounding box center [388, 184] width 777 height 369
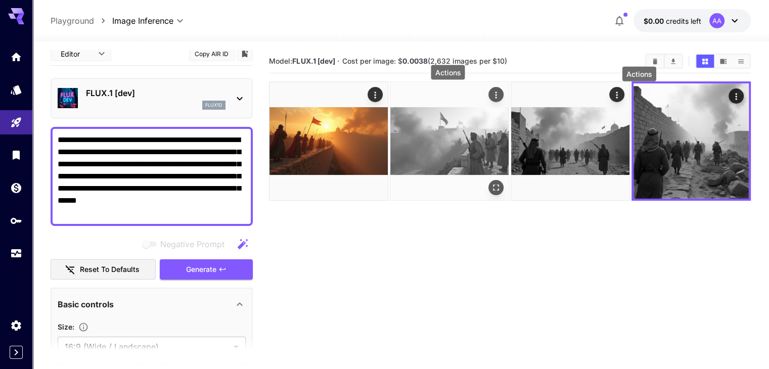
click at [491, 94] on icon "Actions" at bounding box center [496, 95] width 10 height 10
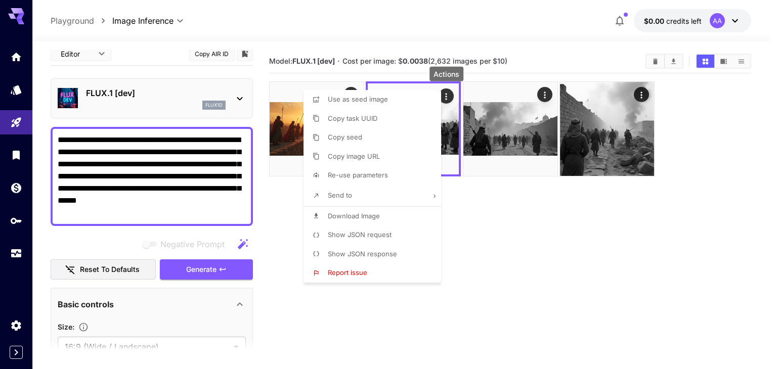
click at [536, 277] on div at bounding box center [388, 184] width 777 height 369
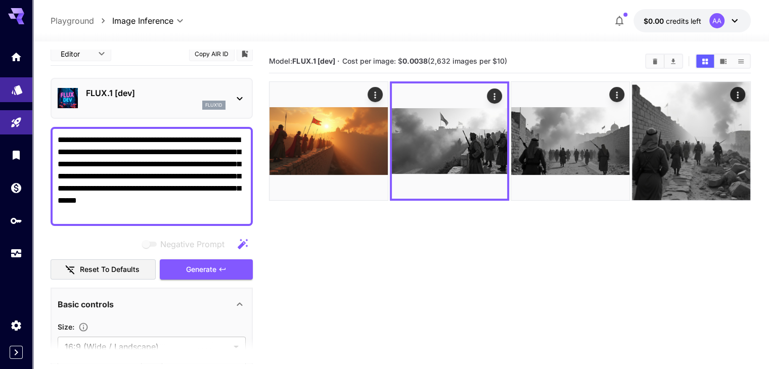
click at [12, 96] on link at bounding box center [16, 89] width 32 height 25
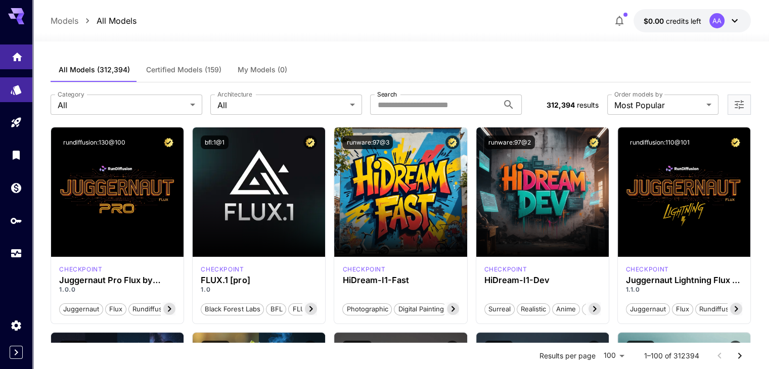
click at [13, 61] on link at bounding box center [16, 57] width 32 height 25
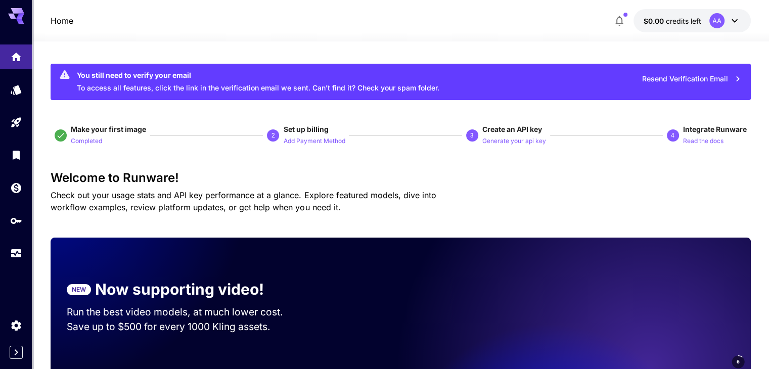
click at [732, 23] on icon at bounding box center [735, 21] width 12 height 12
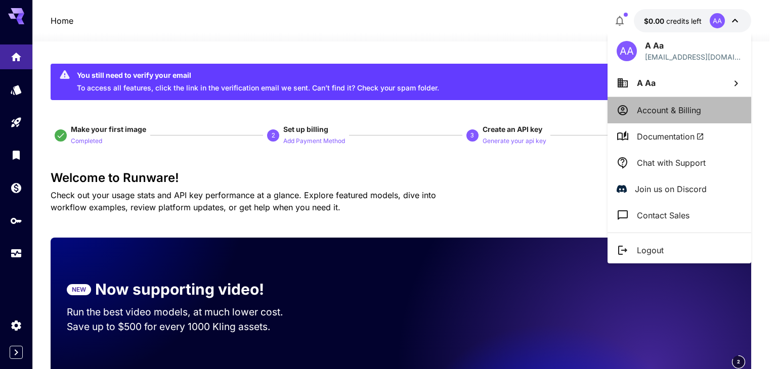
click at [660, 110] on p "Account & Billing" at bounding box center [669, 110] width 64 height 12
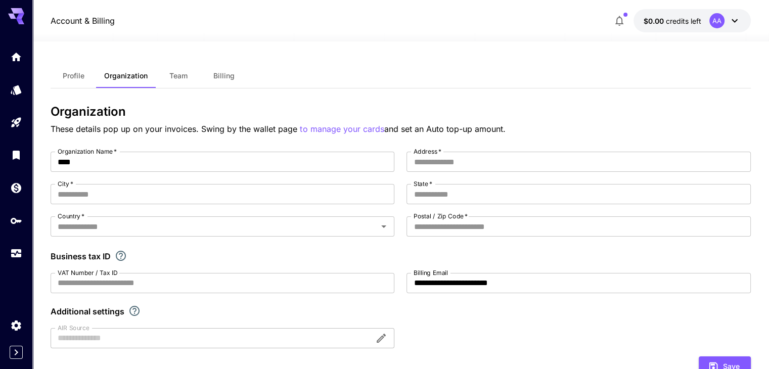
click at [741, 19] on button "$0.00 credits left AA" at bounding box center [692, 20] width 117 height 23
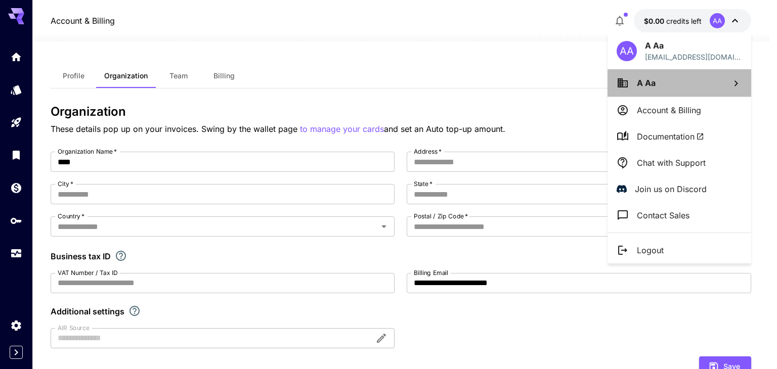
click at [711, 81] on li "A Aa" at bounding box center [679, 82] width 144 height 27
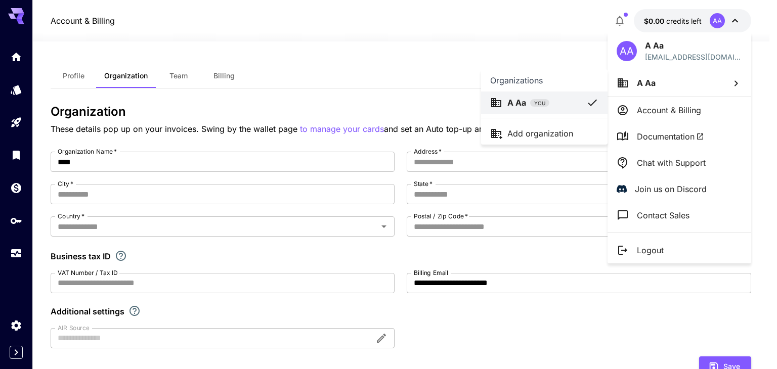
click at [577, 109] on li "A Aa YOU" at bounding box center [544, 103] width 126 height 22
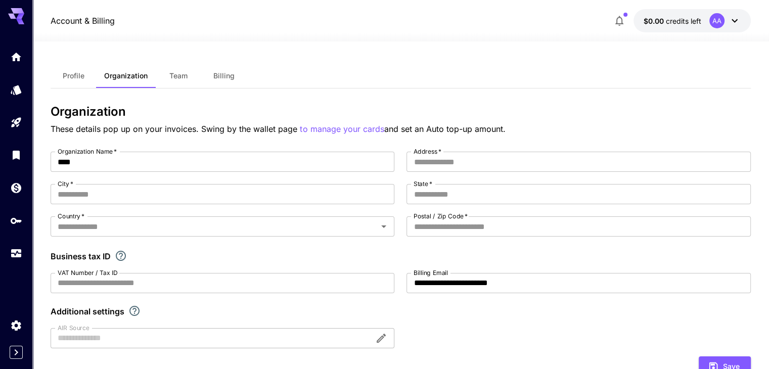
click at [727, 16] on div "AA" at bounding box center [725, 20] width 31 height 15
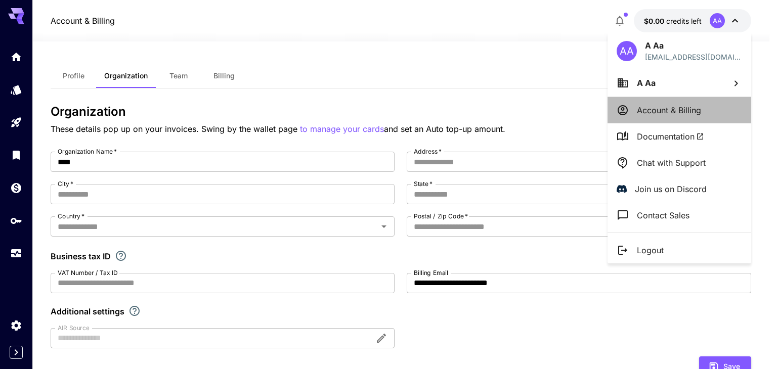
click at [645, 114] on p "Account & Billing" at bounding box center [669, 110] width 64 height 12
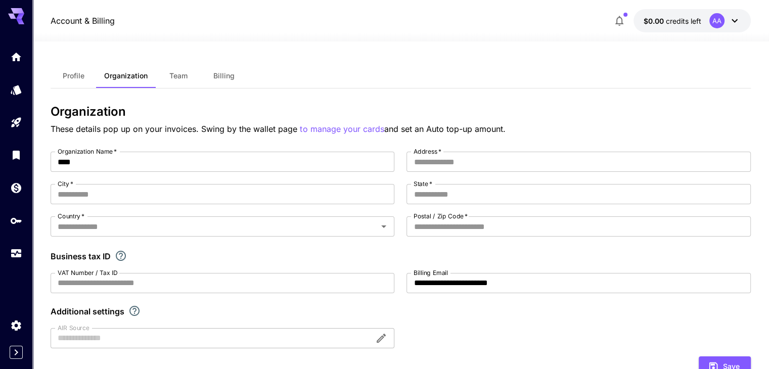
click at [179, 77] on span "Team" at bounding box center [178, 75] width 18 height 9
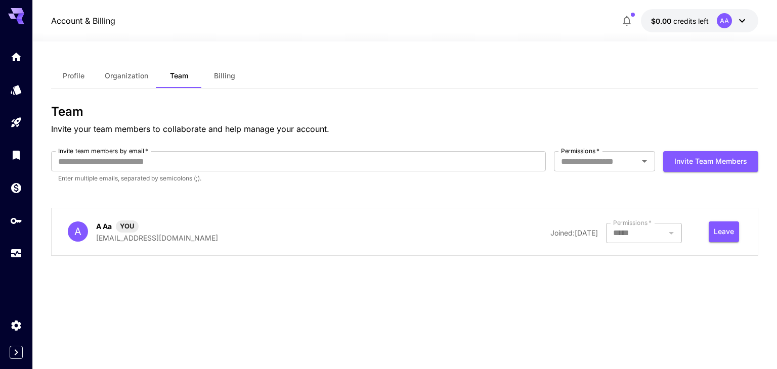
click at [225, 73] on span "Billing" at bounding box center [224, 75] width 21 height 9
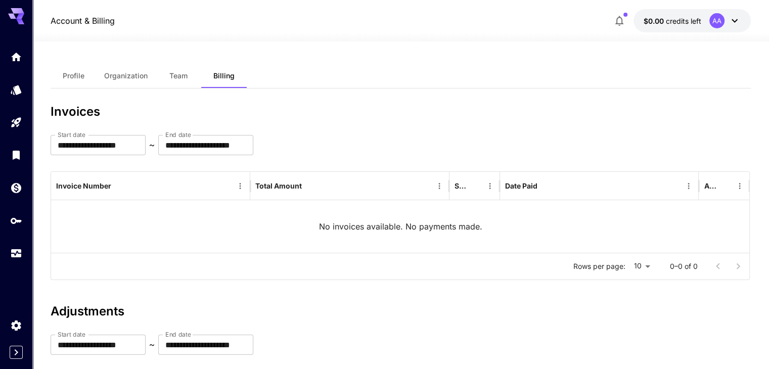
click at [734, 20] on icon at bounding box center [735, 21] width 12 height 12
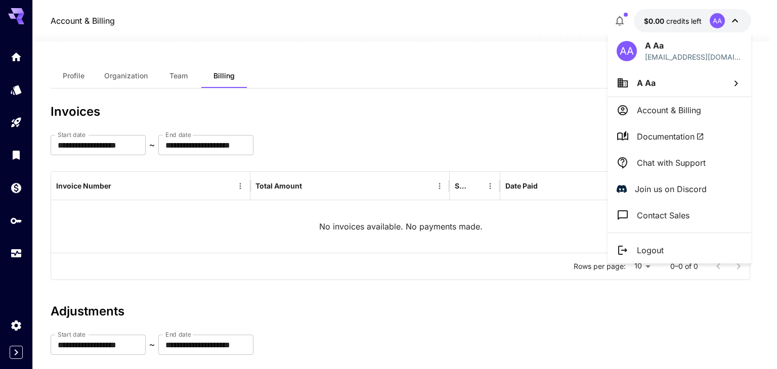
click at [16, 92] on div at bounding box center [388, 184] width 777 height 369
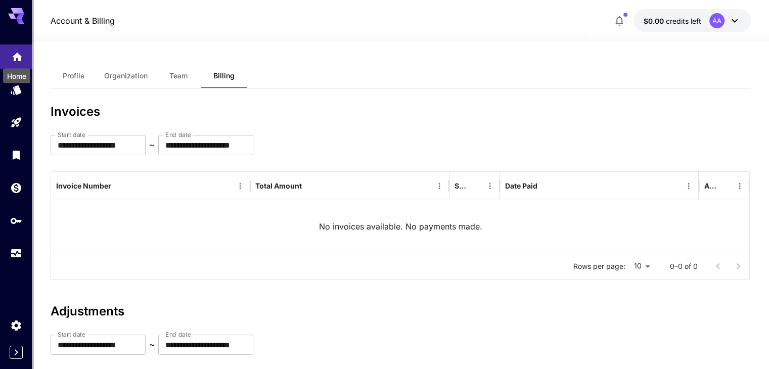
click at [14, 58] on icon "Home" at bounding box center [17, 54] width 10 height 9
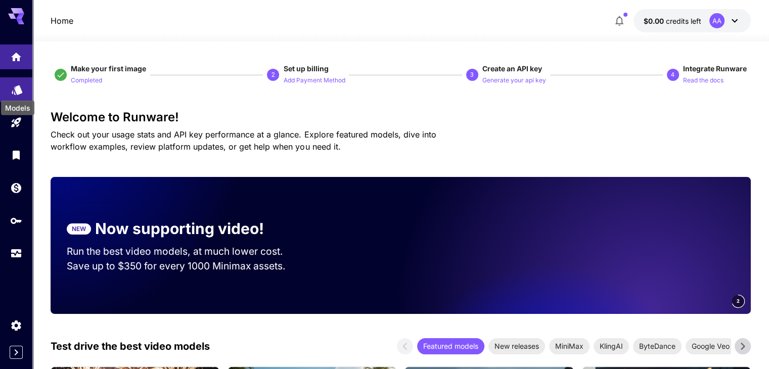
click at [18, 82] on icon "Models" at bounding box center [17, 87] width 12 height 12
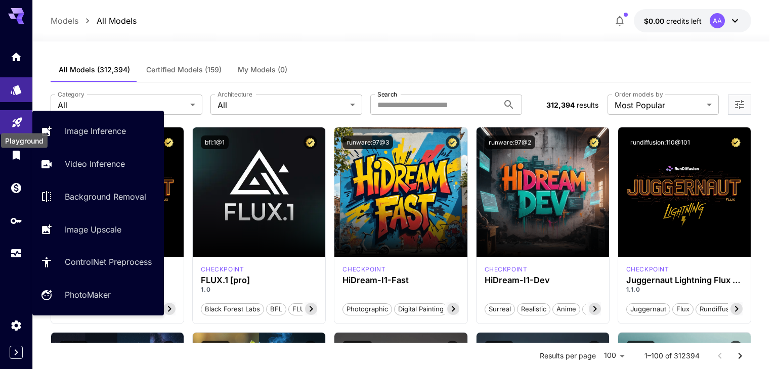
click at [14, 127] on link at bounding box center [16, 122] width 32 height 25
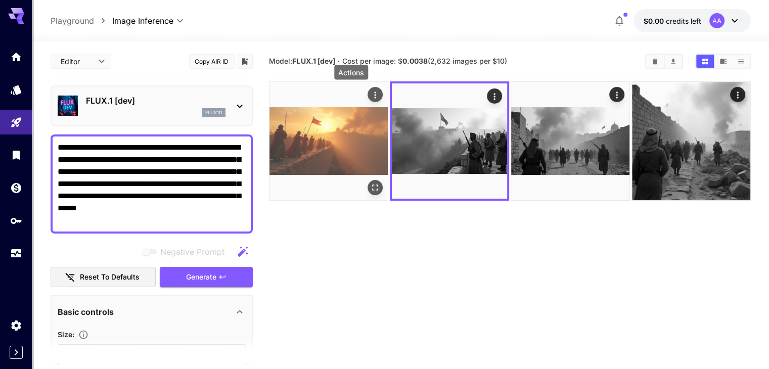
click at [370, 93] on icon "Actions" at bounding box center [375, 95] width 10 height 10
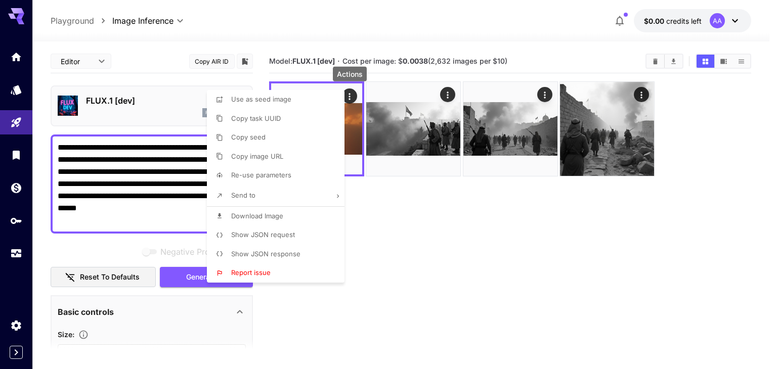
drag, startPoint x: 312, startPoint y: 322, endPoint x: 285, endPoint y: 306, distance: 30.9
click at [312, 322] on div at bounding box center [388, 184] width 777 height 369
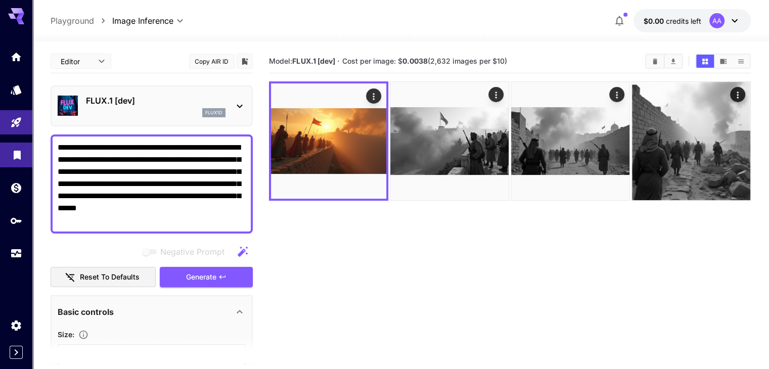
click at [8, 157] on link at bounding box center [16, 155] width 32 height 25
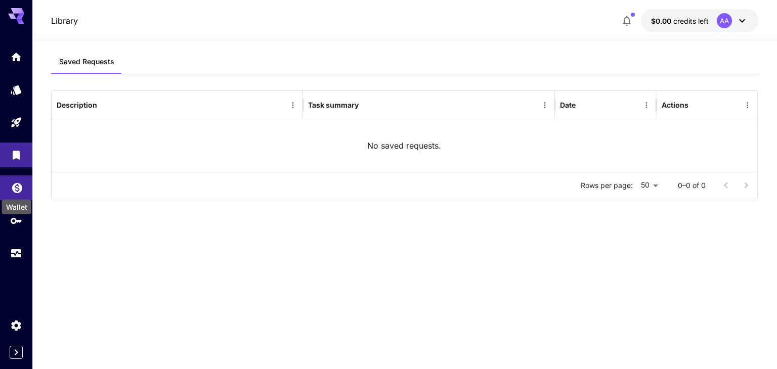
click at [14, 189] on icon "Wallet" at bounding box center [17, 185] width 10 height 10
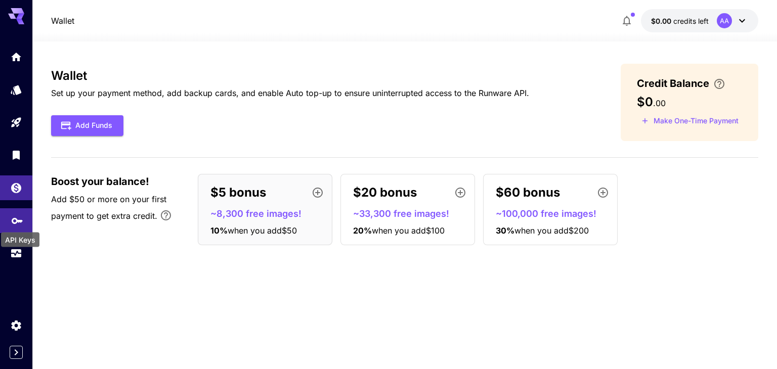
click at [11, 218] on icon "API Keys" at bounding box center [17, 220] width 12 height 12
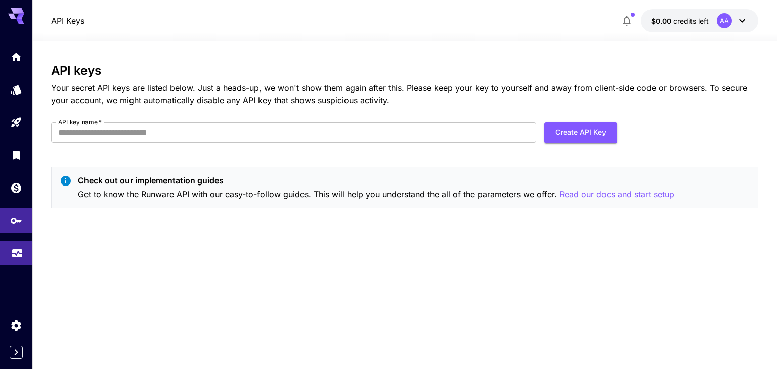
click at [17, 256] on icon "Usage" at bounding box center [17, 250] width 12 height 12
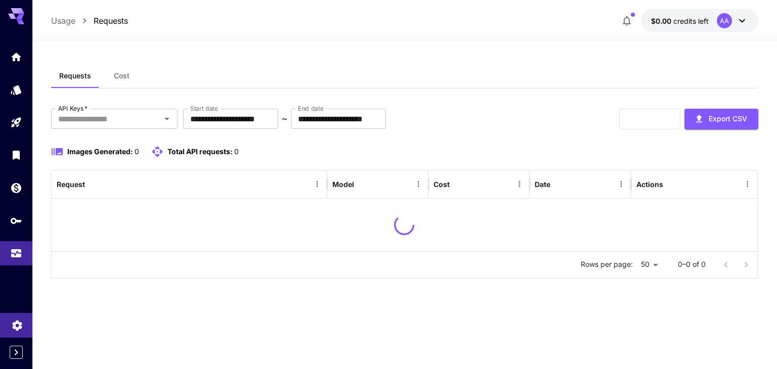
click at [18, 326] on icon "Settings" at bounding box center [17, 325] width 12 height 12
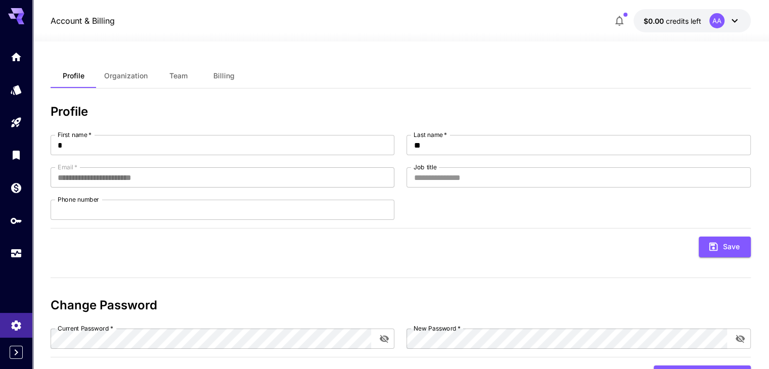
click at [150, 73] on button "Organization" at bounding box center [126, 76] width 60 height 24
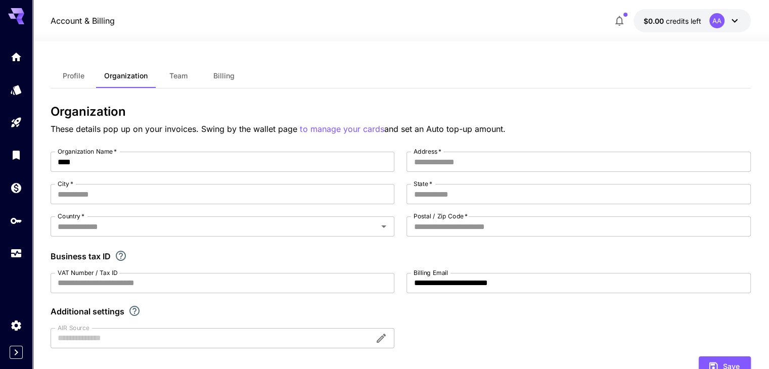
click at [83, 73] on span "Profile" at bounding box center [74, 75] width 22 height 9
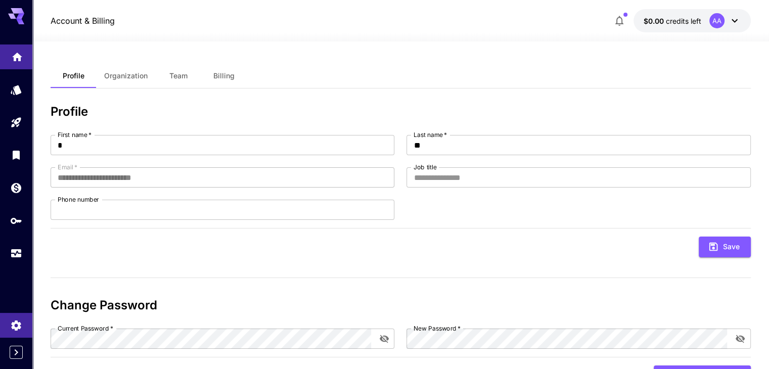
click at [11, 57] on icon "Home" at bounding box center [17, 54] width 12 height 12
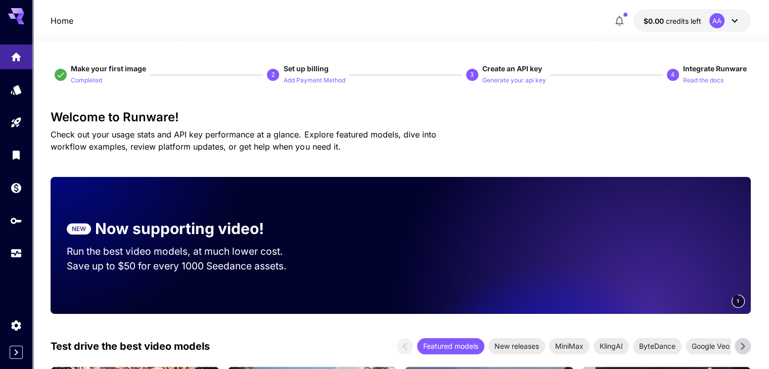
drag, startPoint x: 403, startPoint y: 177, endPoint x: 455, endPoint y: 88, distance: 102.7
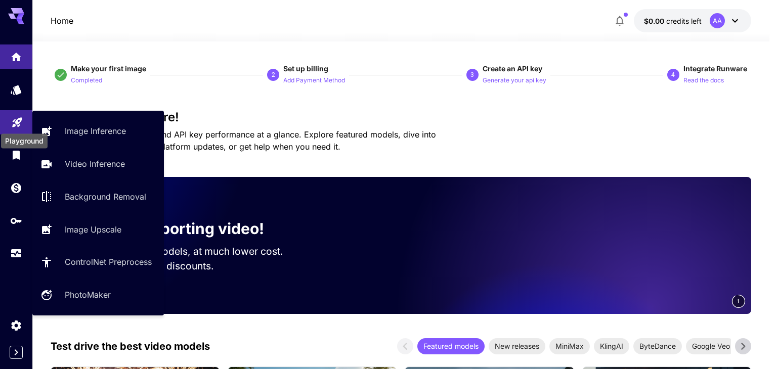
click at [21, 117] on icon "Playground" at bounding box center [17, 120] width 10 height 10
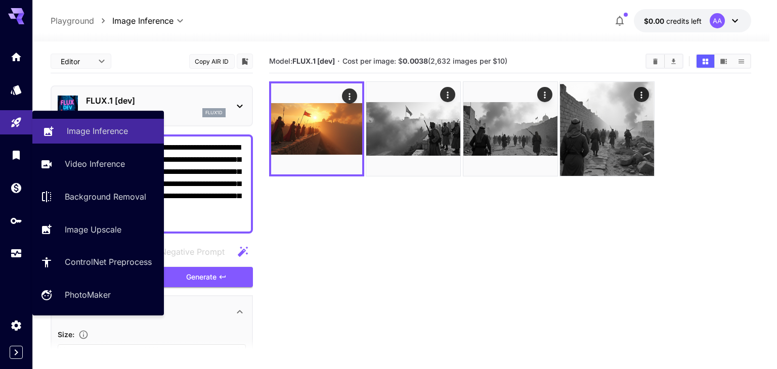
click at [103, 135] on p "Image Inference" at bounding box center [97, 131] width 61 height 12
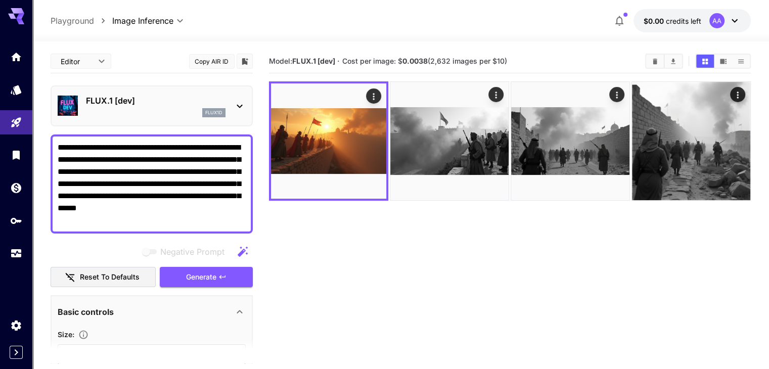
click at [658, 59] on icon "Clear Images" at bounding box center [655, 61] width 5 height 6
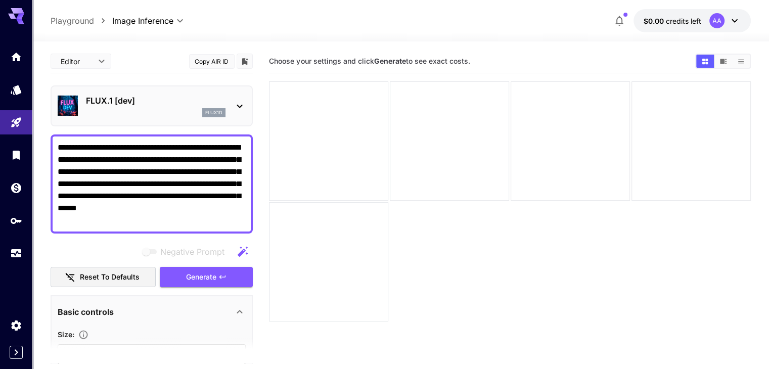
click at [479, 224] on section "Choose your settings and click Generate to see exact costs." at bounding box center [510, 234] width 482 height 369
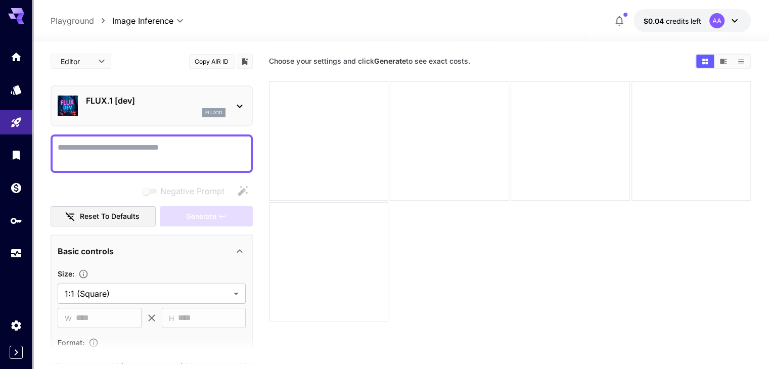
click at [138, 146] on textarea "Negative Prompt" at bounding box center [152, 154] width 188 height 24
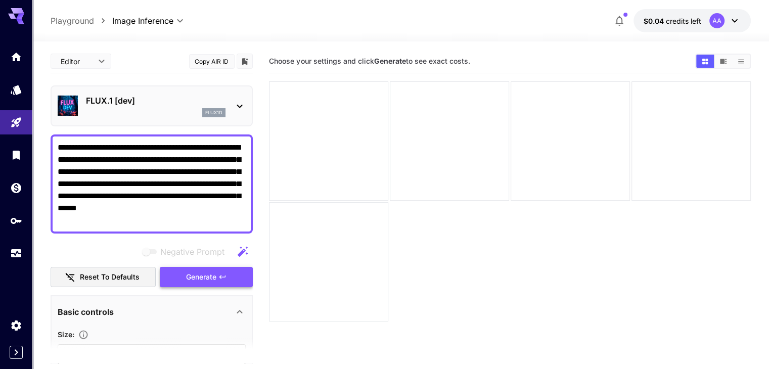
click at [216, 275] on span "Generate" at bounding box center [201, 277] width 30 height 13
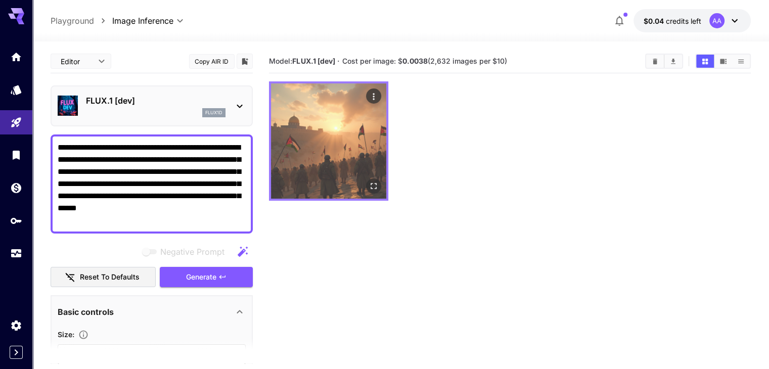
click at [315, 128] on img at bounding box center [328, 140] width 115 height 115
click at [319, 121] on img at bounding box center [328, 140] width 115 height 115
click at [369, 181] on icon "Open in fullscreen" at bounding box center [374, 186] width 10 height 10
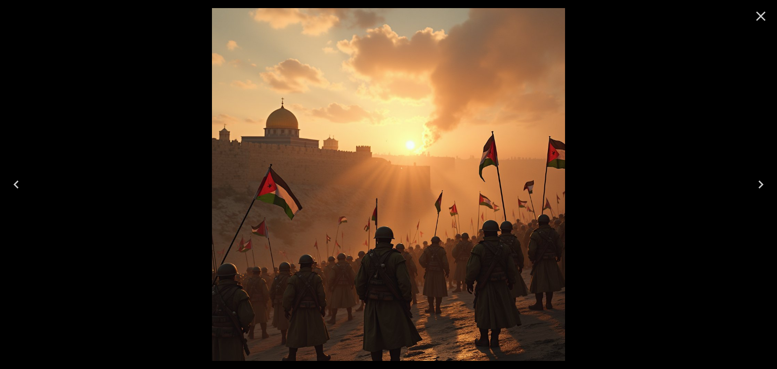
click at [762, 17] on icon "Close" at bounding box center [761, 17] width 10 height 10
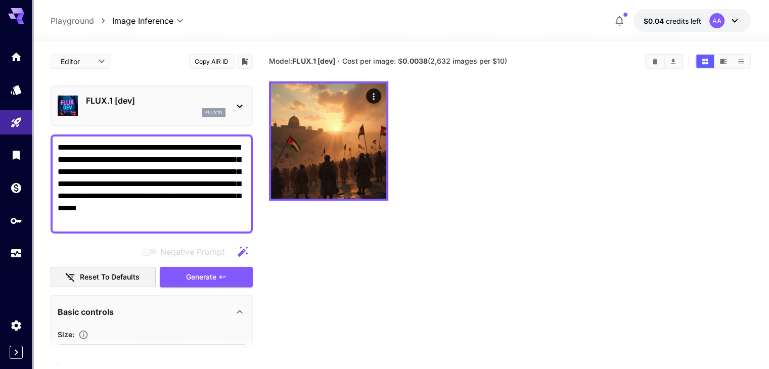
click at [183, 164] on textarea "**********" at bounding box center [152, 184] width 188 height 85
paste textarea "**********"
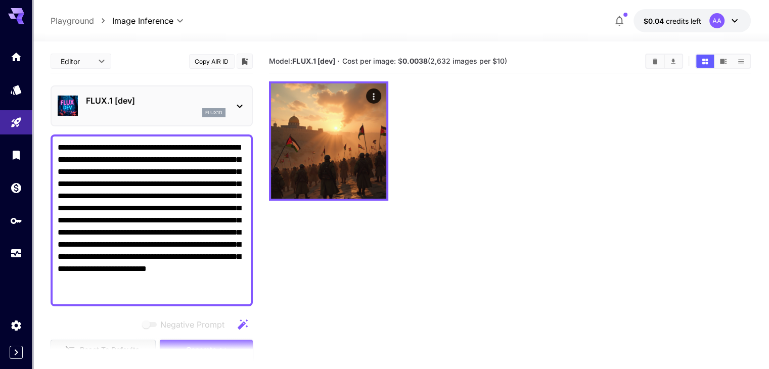
click at [239, 344] on section at bounding box center [152, 350] width 202 height 25
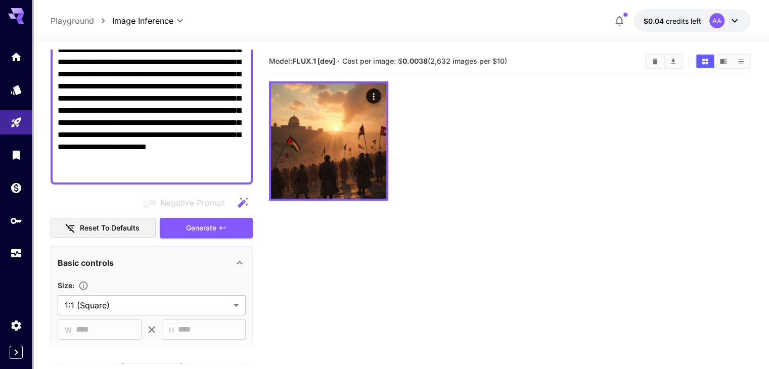
scroll to position [152, 0]
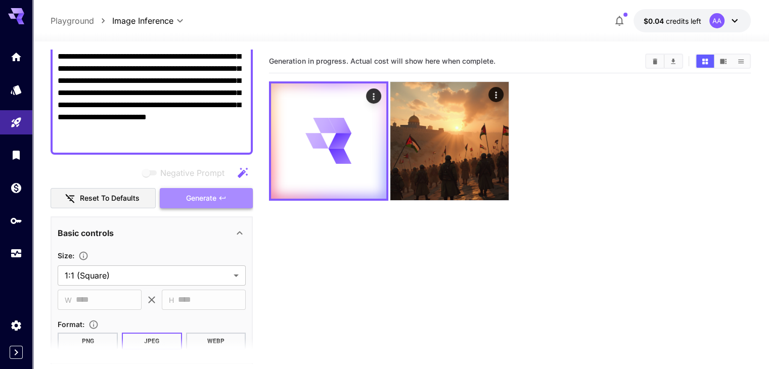
click at [211, 193] on span "Generate" at bounding box center [201, 198] width 30 height 13
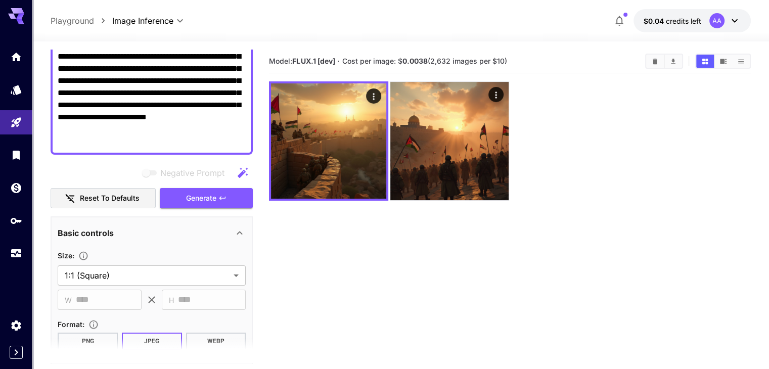
click at [165, 79] on textarea "**********" at bounding box center [152, 69] width 188 height 158
paste textarea
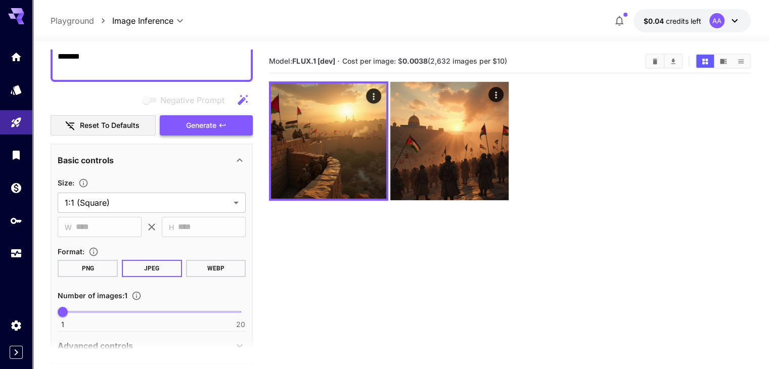
type textarea "**********"
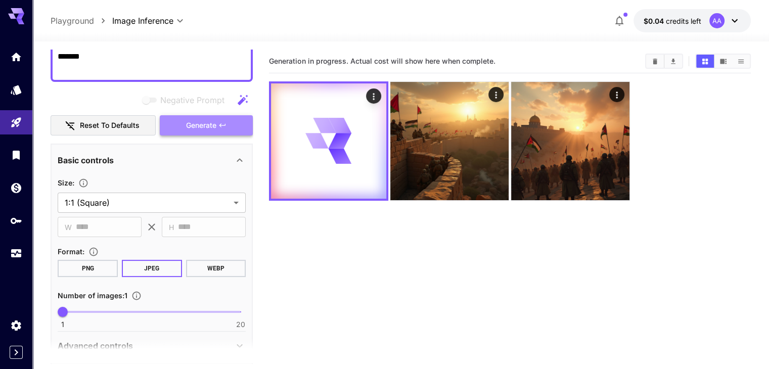
click at [218, 124] on button "Generate" at bounding box center [206, 125] width 93 height 21
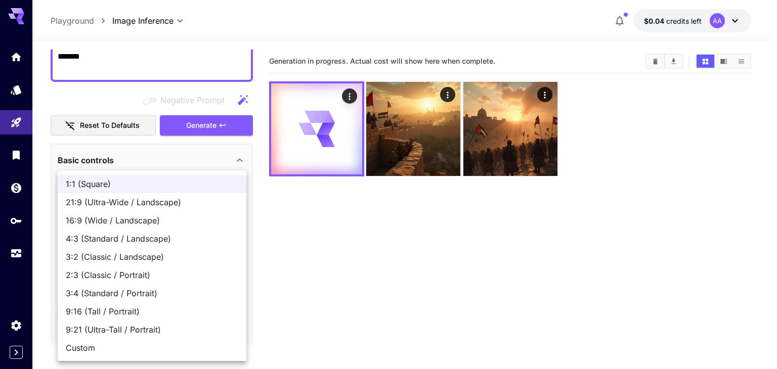
click at [239, 202] on body "**********" at bounding box center [388, 224] width 777 height 449
click at [139, 221] on span "16:9 (Wide / Landscape)" at bounding box center [152, 220] width 172 height 12
type input "**********"
type input "****"
type input "***"
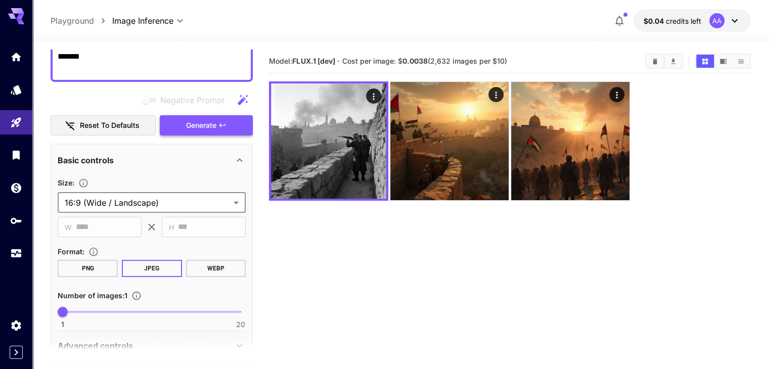
click at [210, 124] on span "Generate" at bounding box center [201, 125] width 30 height 13
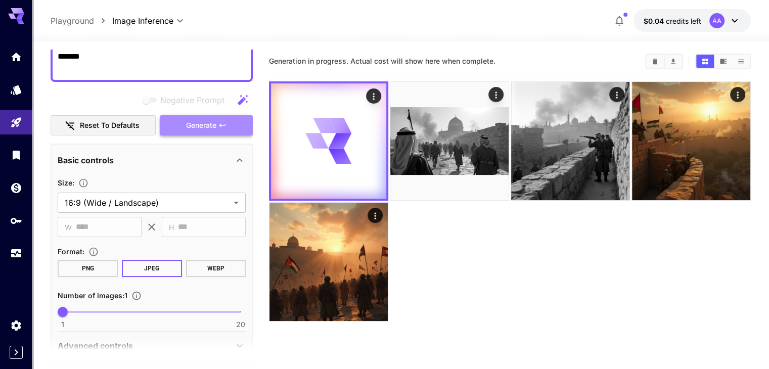
click at [215, 127] on span "Generate" at bounding box center [201, 125] width 30 height 13
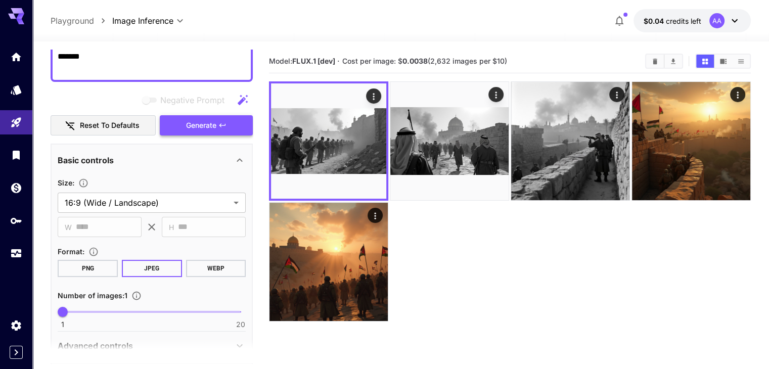
click at [216, 128] on span "Generate" at bounding box center [201, 125] width 30 height 13
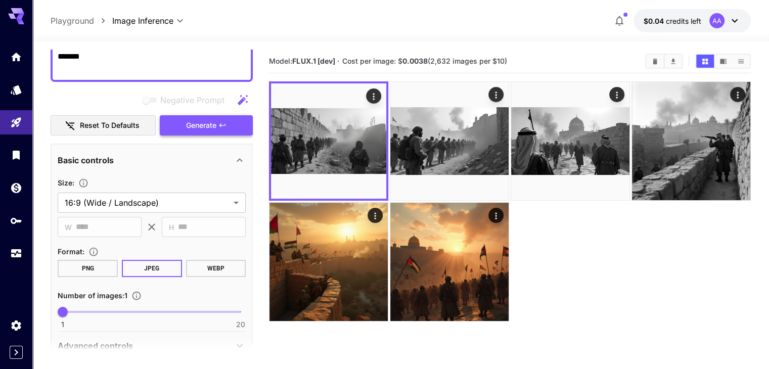
click at [217, 121] on button "Generate" at bounding box center [206, 125] width 93 height 21
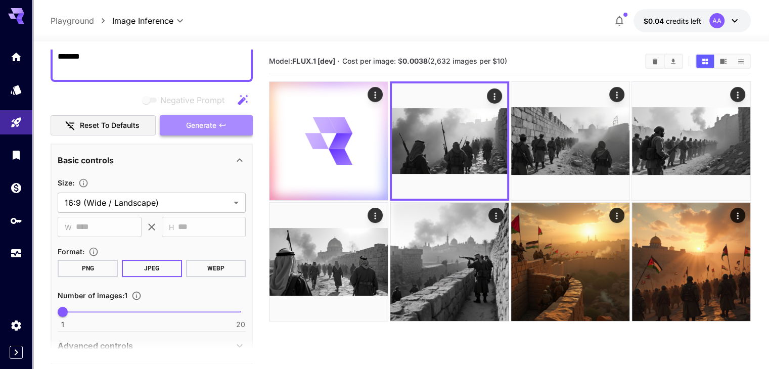
click at [216, 120] on span "Generate" at bounding box center [201, 125] width 30 height 13
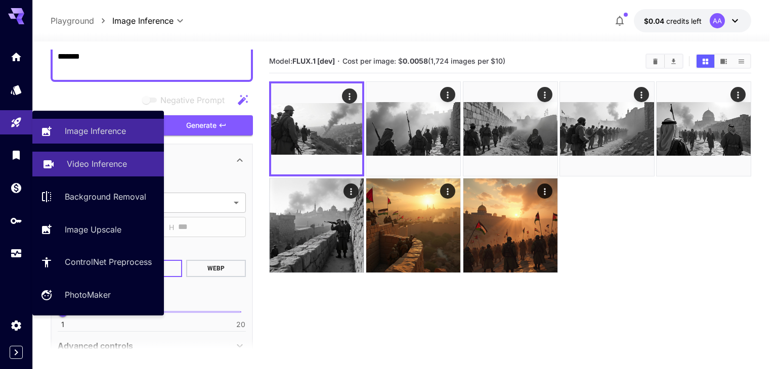
click at [118, 162] on p "Video Inference" at bounding box center [97, 164] width 60 height 12
type input "**********"
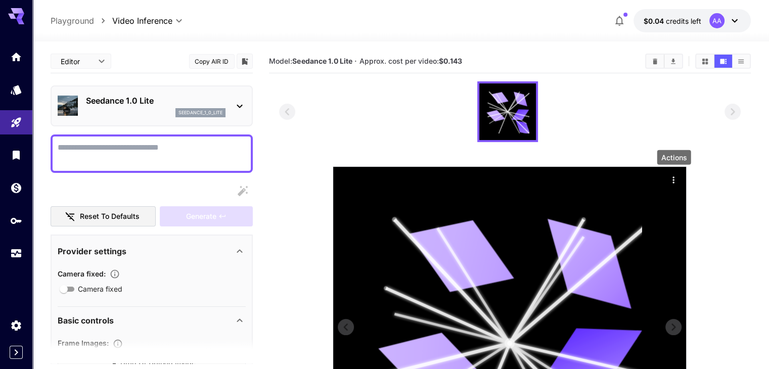
click at [674, 182] on icon "Actions" at bounding box center [674, 180] width 10 height 10
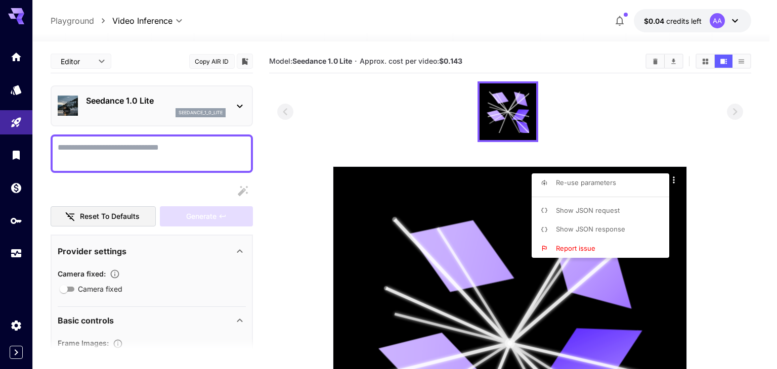
click at [655, 59] on div at bounding box center [388, 184] width 777 height 369
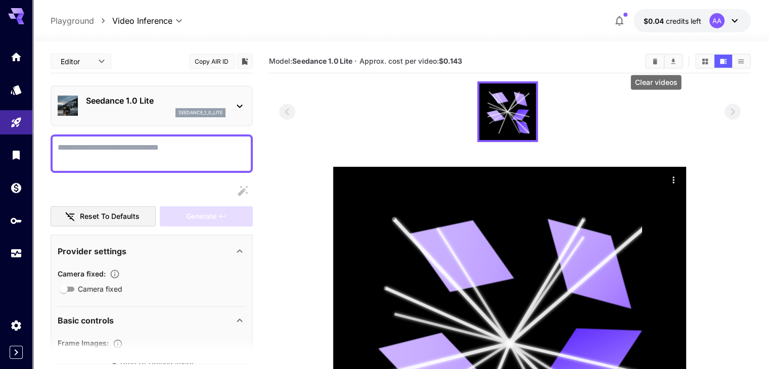
click at [655, 61] on icon "Clear videos" at bounding box center [655, 61] width 5 height 6
click at [637, 61] on section "Model: Seedance 1.0 Lite · Approx. cost per video: $0.143" at bounding box center [453, 61] width 368 height 12
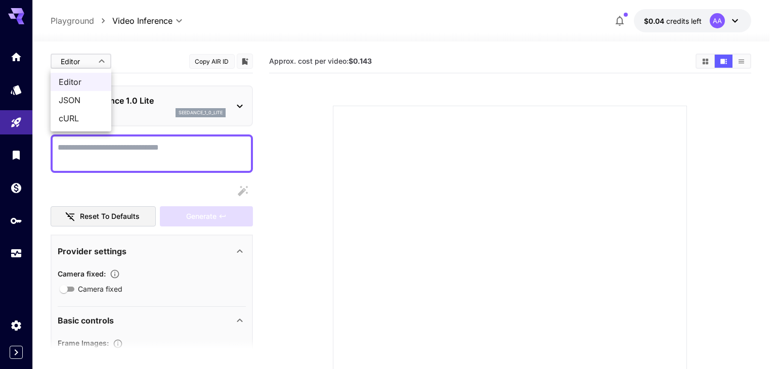
click at [98, 57] on body "**********" at bounding box center [388, 245] width 777 height 490
click at [162, 49] on div at bounding box center [388, 184] width 777 height 369
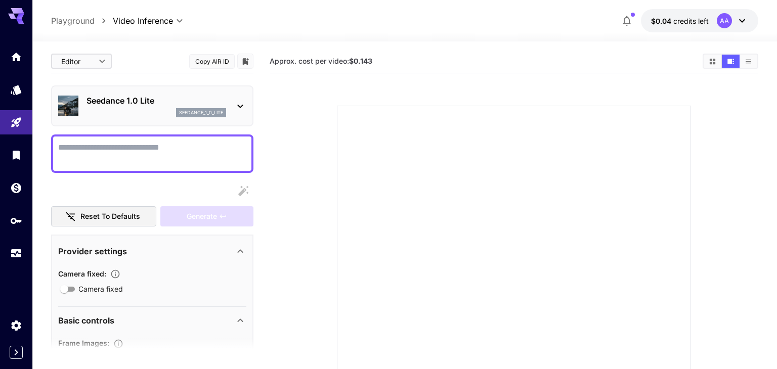
click at [94, 61] on body "**********" at bounding box center [388, 245] width 777 height 490
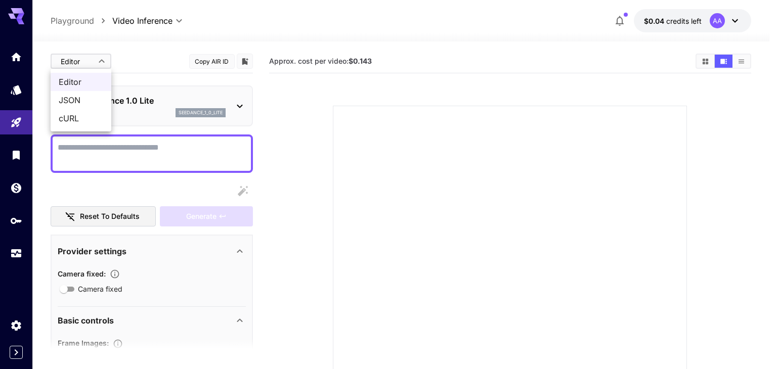
click at [172, 52] on div at bounding box center [388, 184] width 777 height 369
click at [97, 62] on body "**********" at bounding box center [384, 245] width 769 height 490
click at [144, 45] on div at bounding box center [388, 184] width 777 height 369
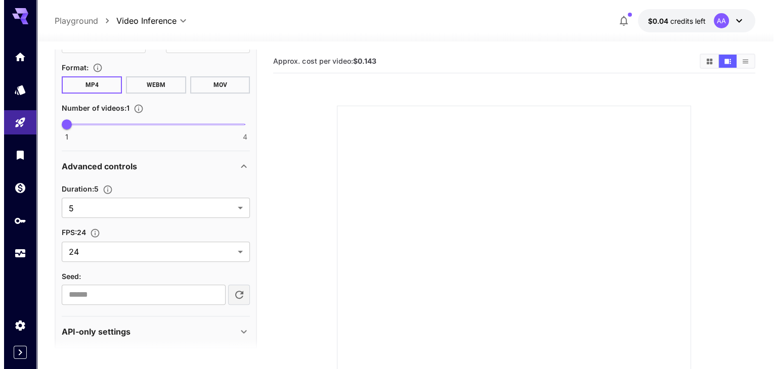
scroll to position [429, 0]
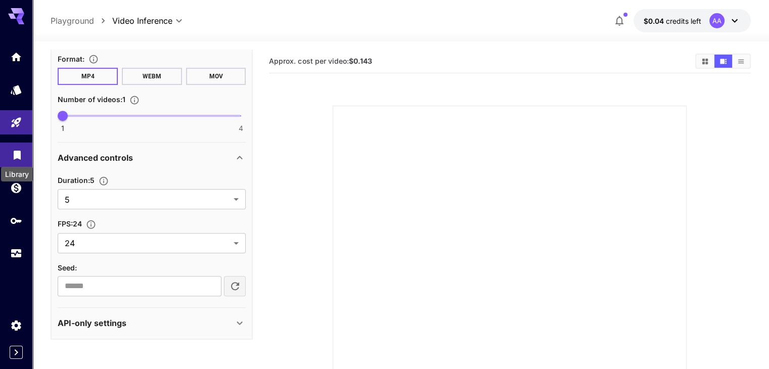
click at [20, 150] on icon "Library" at bounding box center [17, 152] width 12 height 12
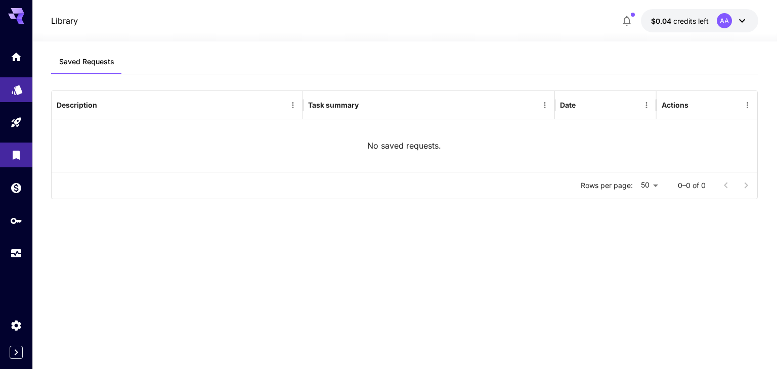
click at [19, 94] on link at bounding box center [16, 89] width 32 height 25
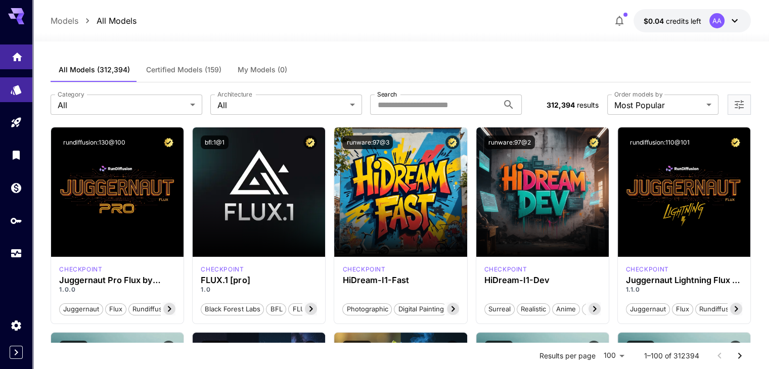
click at [18, 61] on link at bounding box center [16, 57] width 32 height 25
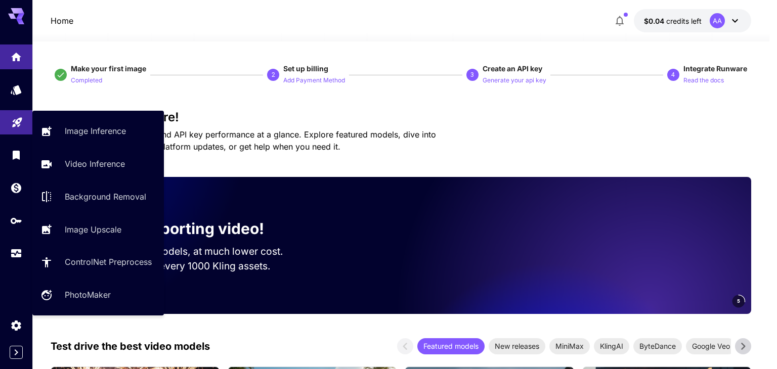
click at [14, 124] on icon "Playground" at bounding box center [17, 120] width 10 height 10
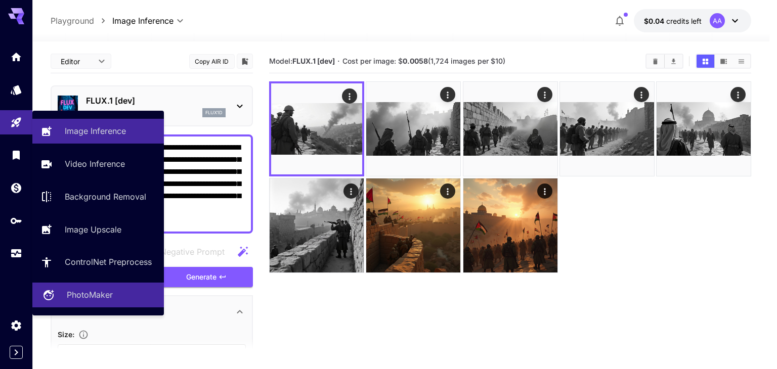
click at [101, 301] on p "PhotoMaker" at bounding box center [90, 295] width 46 height 12
type input "**********"
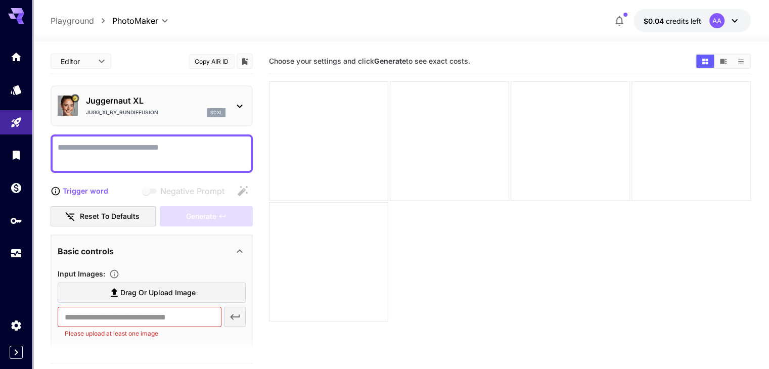
click at [243, 106] on icon at bounding box center [240, 106] width 12 height 12
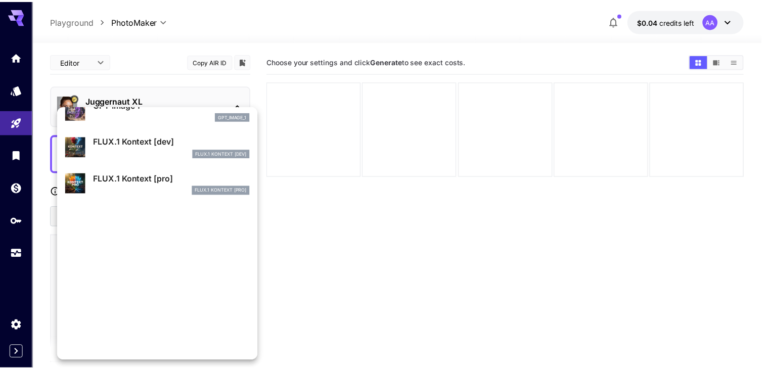
scroll to position [605, 0]
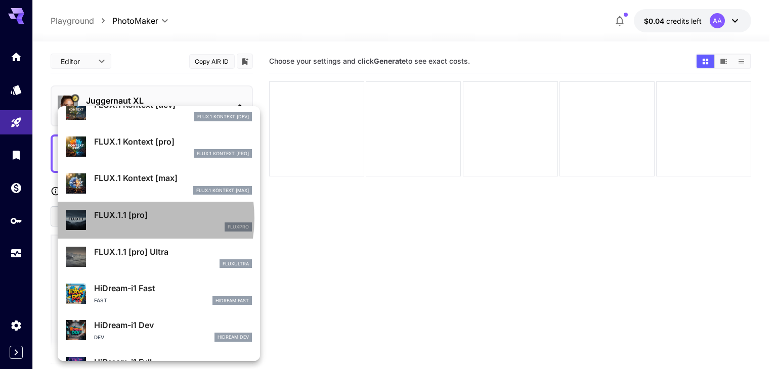
click at [121, 218] on p "FLUX.1.1 [pro]" at bounding box center [173, 215] width 158 height 12
type input "***"
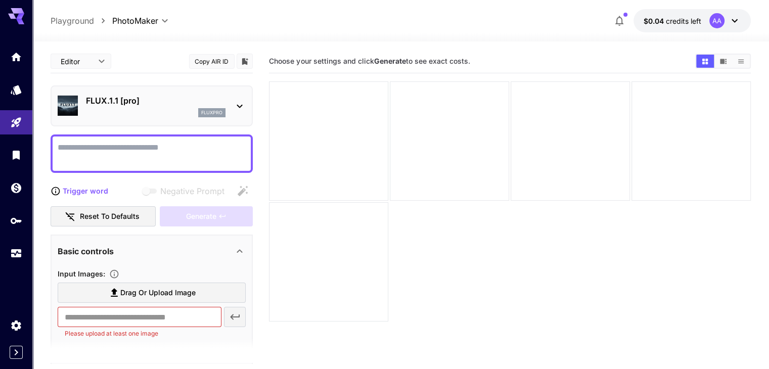
click at [139, 150] on textarea "Negative Prompt" at bounding box center [152, 154] width 188 height 24
paste textarea "**********"
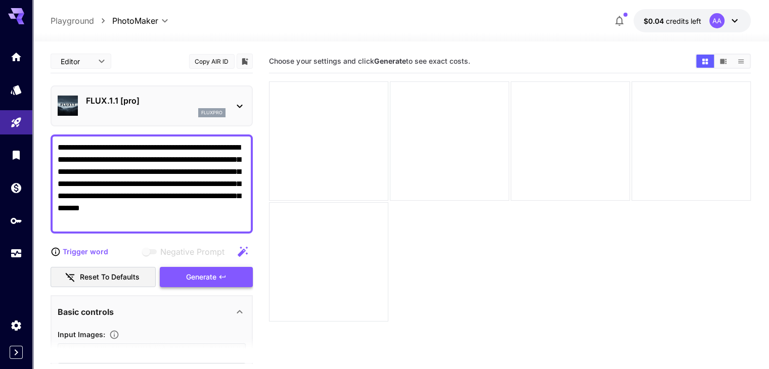
type textarea "**********"
click at [207, 275] on span "Generate" at bounding box center [201, 277] width 30 height 13
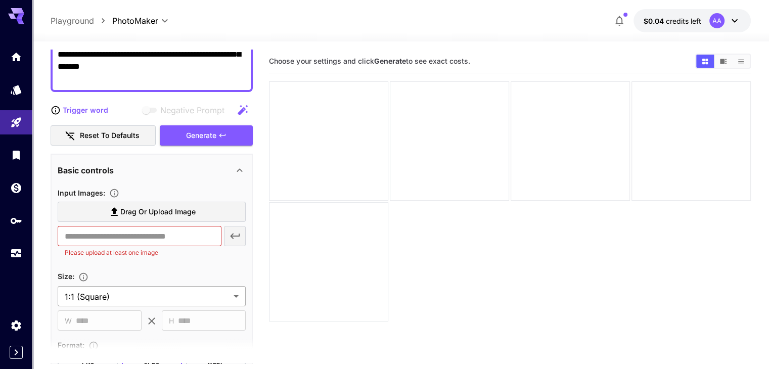
scroll to position [152, 0]
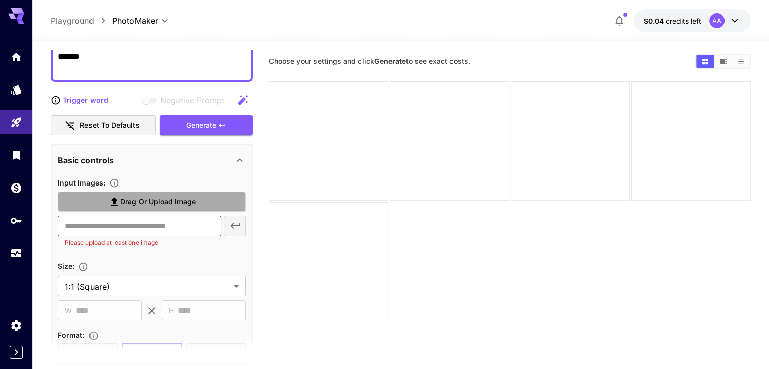
click at [153, 201] on span "Drag or upload image" at bounding box center [157, 202] width 75 height 13
click at [0, 0] on input "Drag or upload image" at bounding box center [0, 0] width 0 height 0
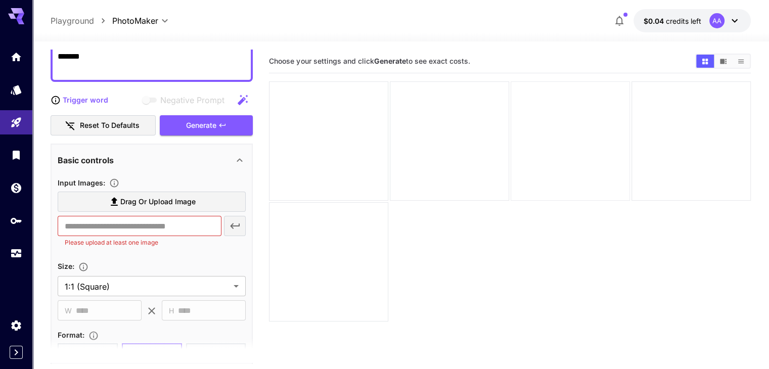
click at [511, 118] on div at bounding box center [570, 140] width 119 height 119
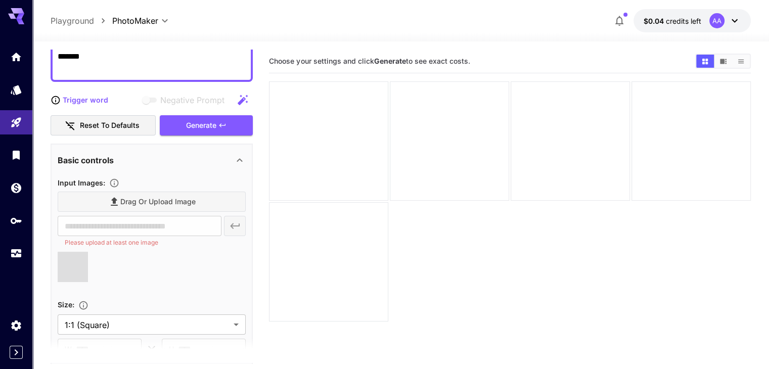
type input "**********"
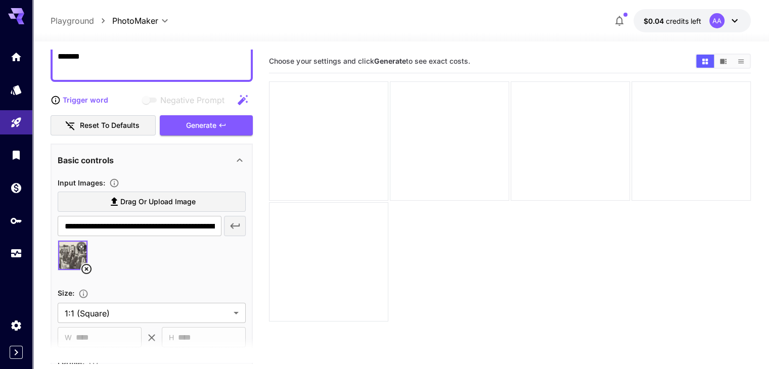
scroll to position [11, 0]
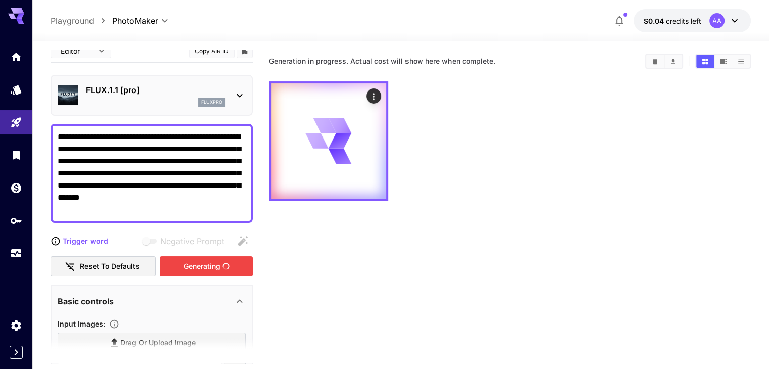
click at [218, 263] on div "Generating" at bounding box center [206, 266] width 93 height 21
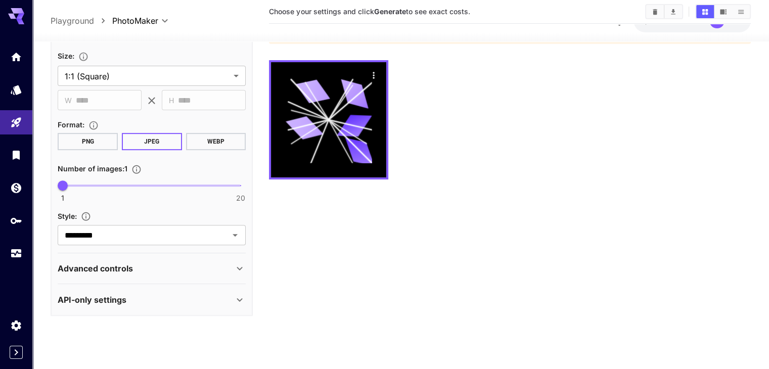
scroll to position [162, 0]
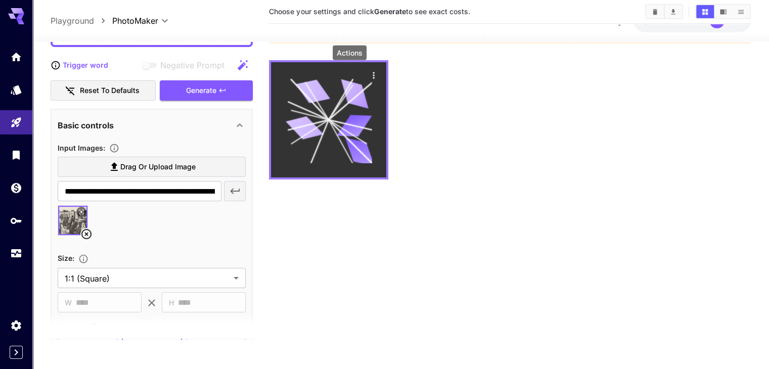
click at [369, 74] on icon "Actions" at bounding box center [374, 75] width 10 height 10
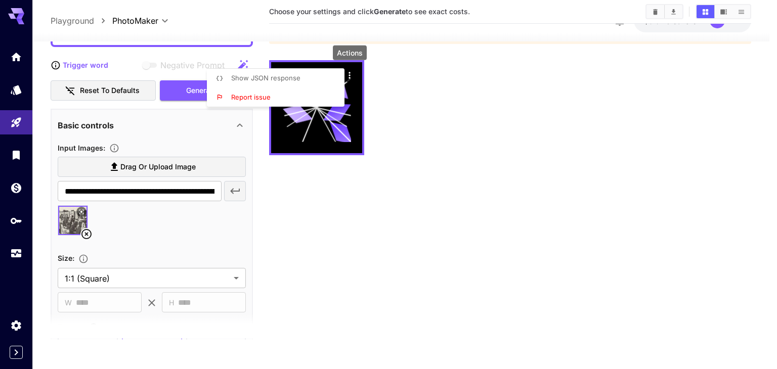
click at [551, 164] on div at bounding box center [388, 184] width 777 height 369
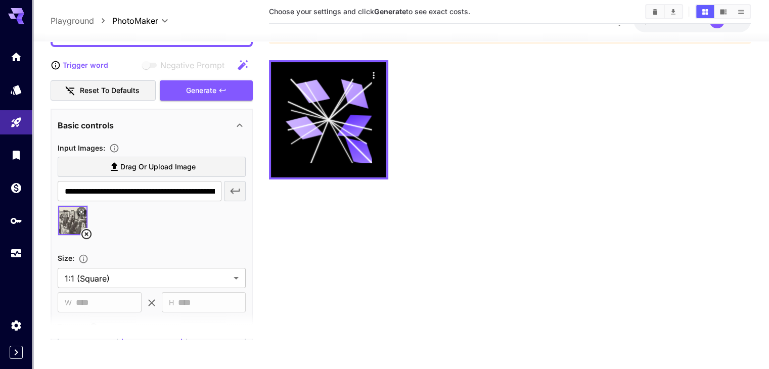
scroll to position [0, 0]
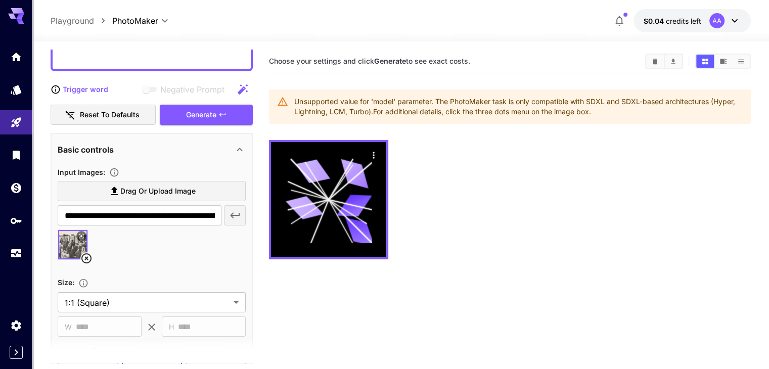
click at [657, 61] on icon "Clear Images" at bounding box center [655, 61] width 5 height 6
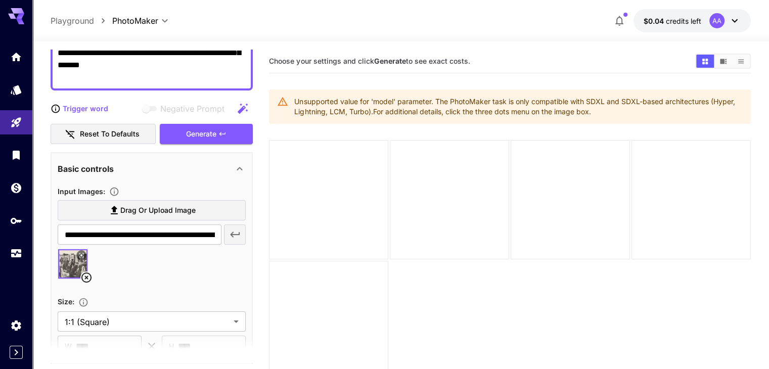
scroll to position [213, 0]
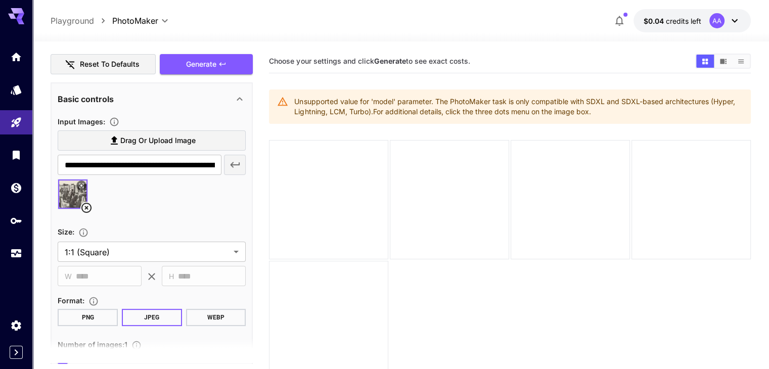
click at [86, 204] on icon at bounding box center [86, 208] width 12 height 12
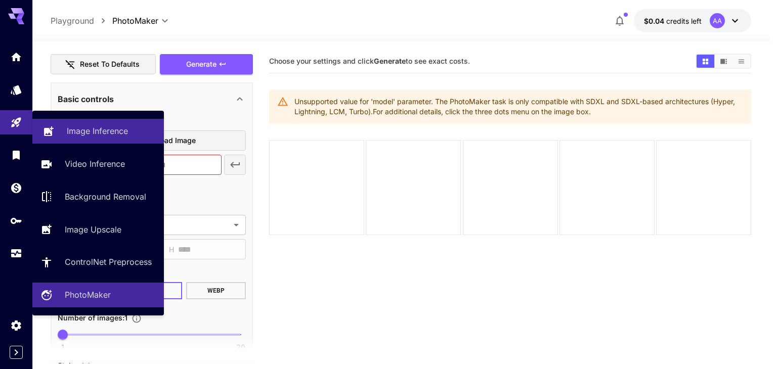
click at [87, 125] on p "Image Inference" at bounding box center [97, 131] width 61 height 12
type input "**********"
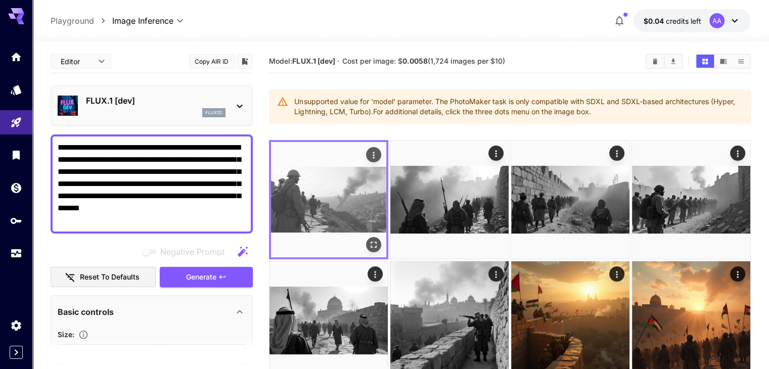
click at [366, 237] on button "Open in fullscreen" at bounding box center [373, 244] width 15 height 15
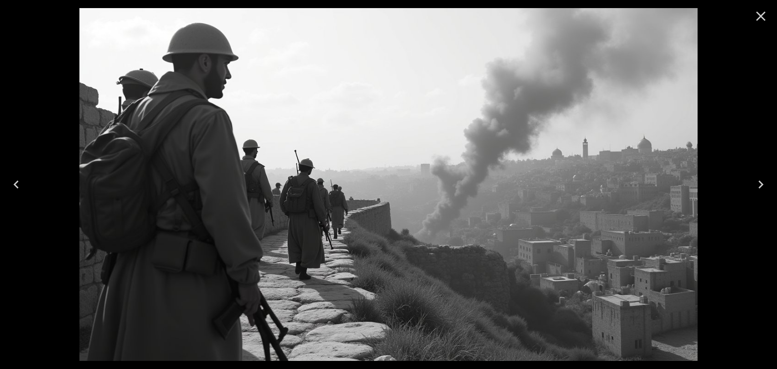
click at [757, 183] on icon "Next" at bounding box center [761, 185] width 16 height 16
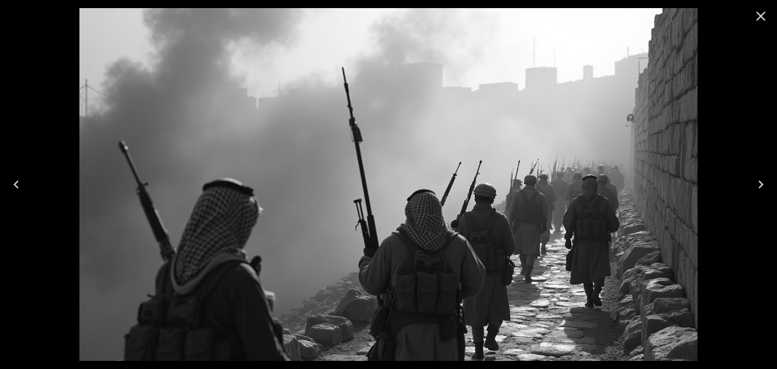
click at [756, 183] on icon "Next" at bounding box center [761, 185] width 16 height 16
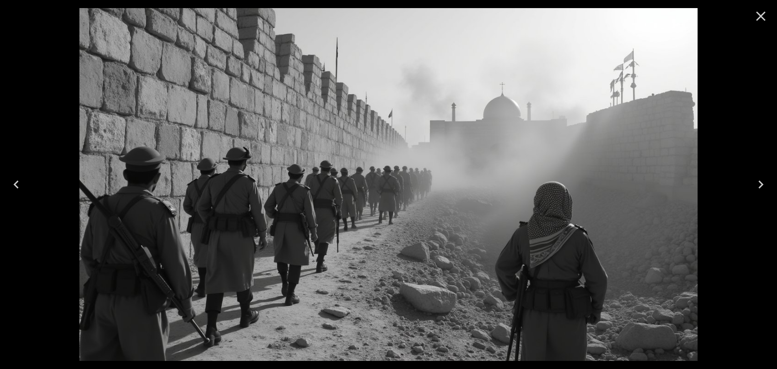
click at [756, 183] on icon "Next" at bounding box center [761, 185] width 16 height 16
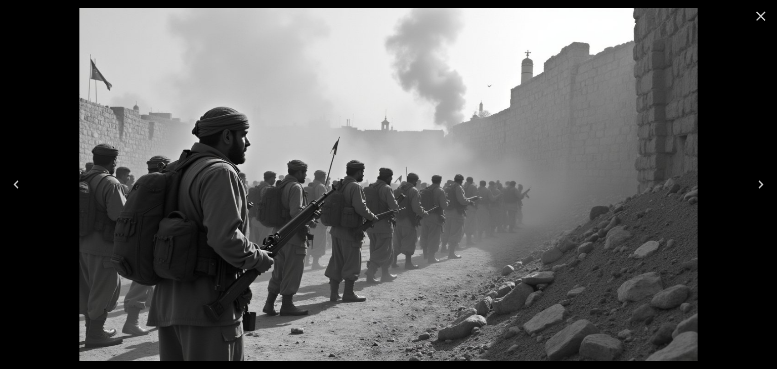
click at [756, 183] on icon "Next" at bounding box center [761, 185] width 16 height 16
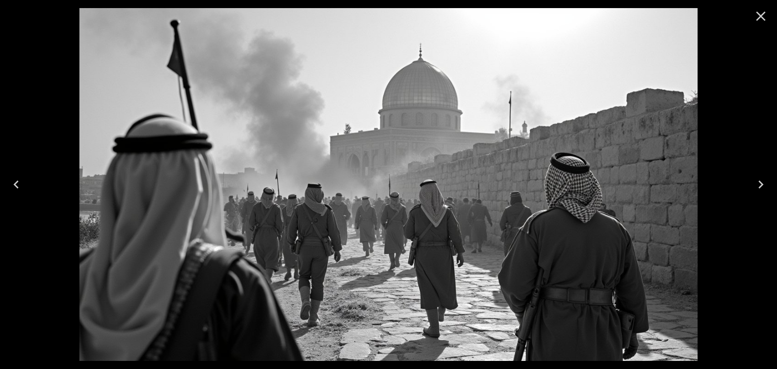
click at [756, 183] on icon "Next" at bounding box center [761, 185] width 16 height 16
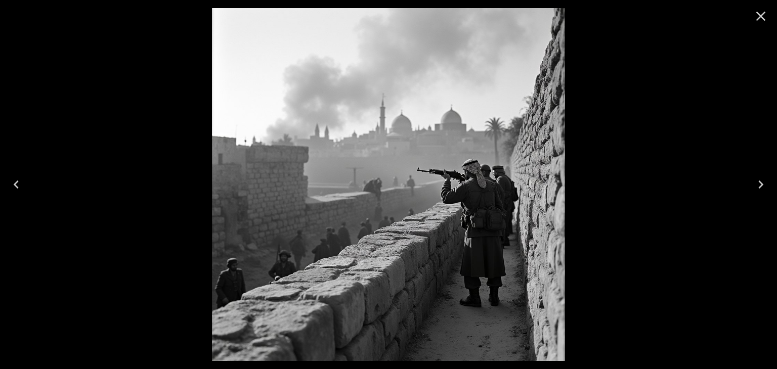
click at [756, 183] on icon "Next" at bounding box center [761, 185] width 16 height 16
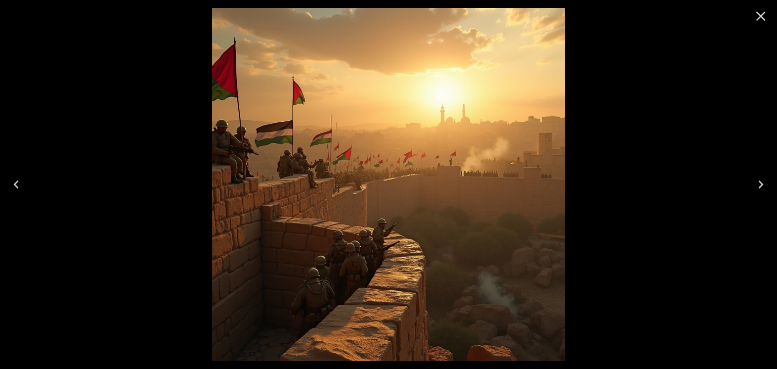
click at [756, 183] on icon "Next" at bounding box center [761, 185] width 16 height 16
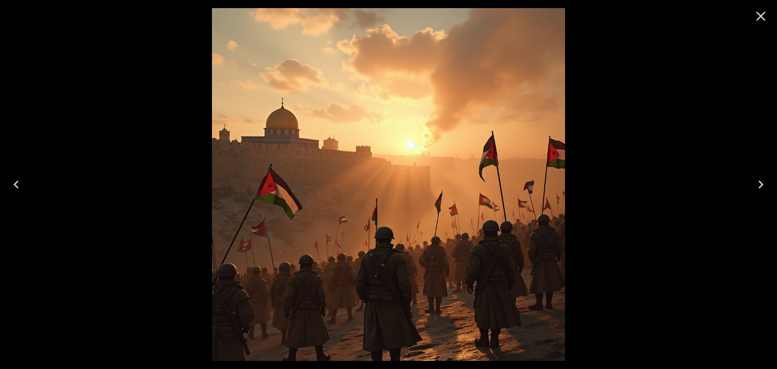
click at [756, 183] on icon "Next" at bounding box center [761, 185] width 16 height 16
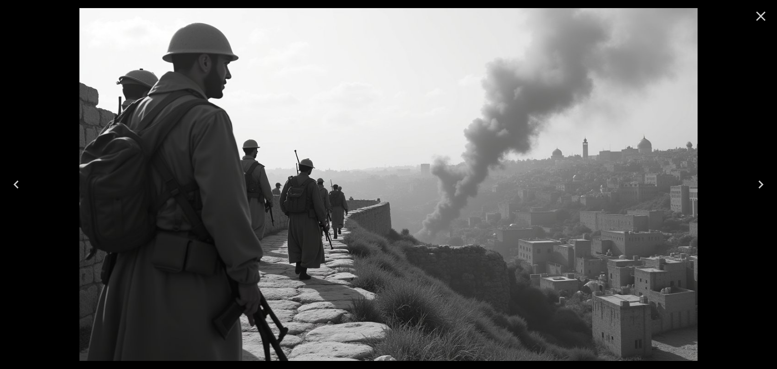
click at [759, 14] on icon "Close" at bounding box center [761, 17] width 10 height 10
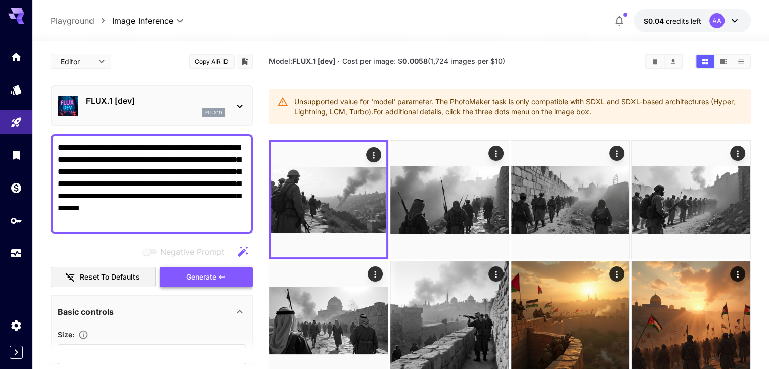
click at [223, 282] on button "Generate" at bounding box center [206, 277] width 93 height 21
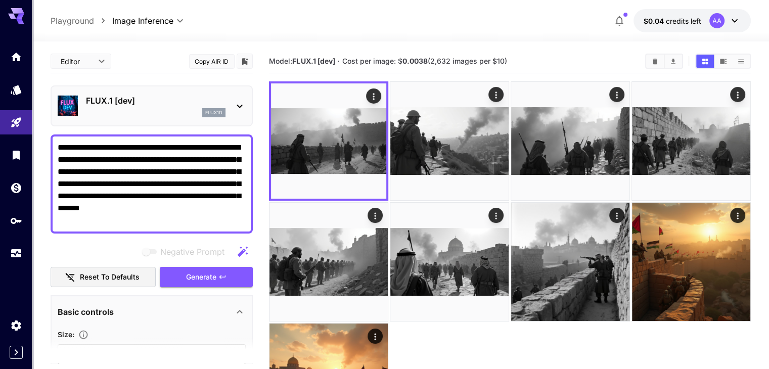
click at [137, 176] on textarea "**********" at bounding box center [152, 184] width 188 height 85
click at [137, 175] on textarea "**********" at bounding box center [152, 184] width 188 height 85
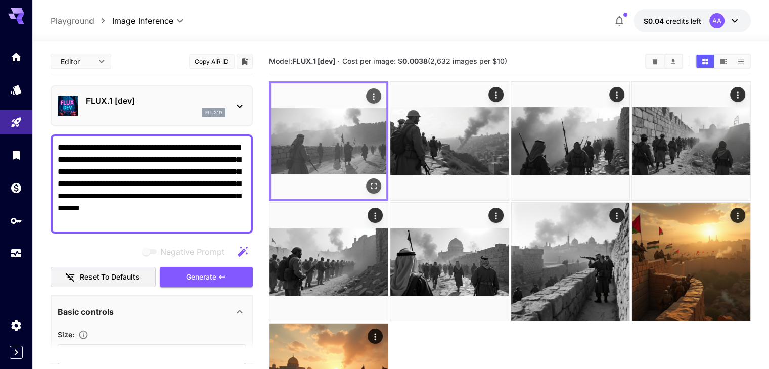
paste textarea "**********"
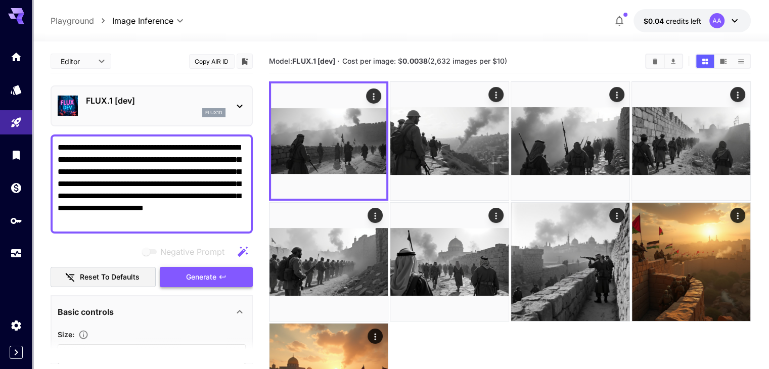
type textarea "**********"
click at [211, 280] on span "Generate" at bounding box center [201, 277] width 30 height 13
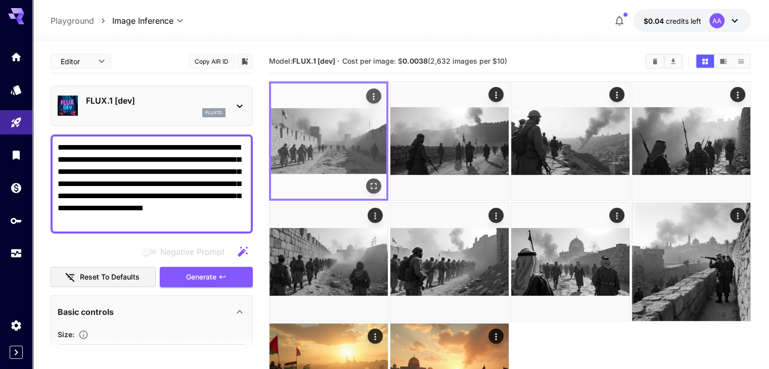
click at [323, 133] on img at bounding box center [328, 140] width 115 height 115
click at [369, 181] on icon "Open in fullscreen" at bounding box center [374, 186] width 10 height 10
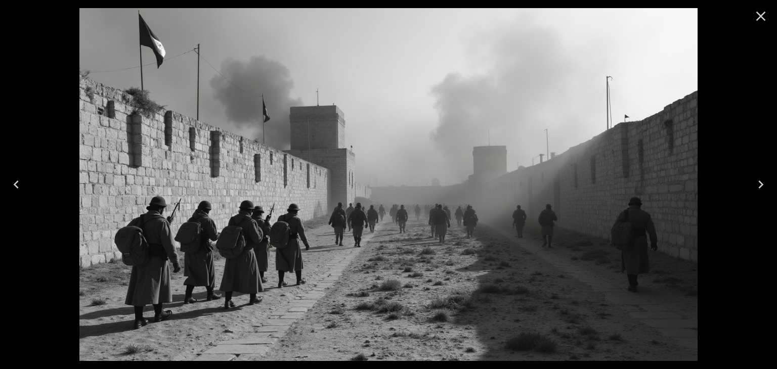
click at [757, 20] on icon "Close" at bounding box center [761, 17] width 10 height 10
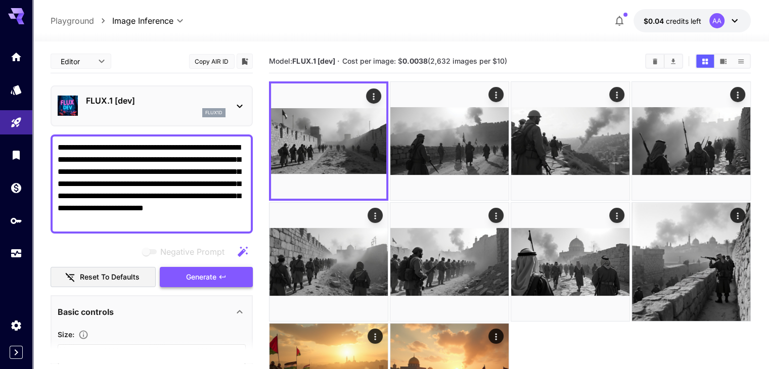
click at [198, 279] on span "Generate" at bounding box center [201, 277] width 30 height 13
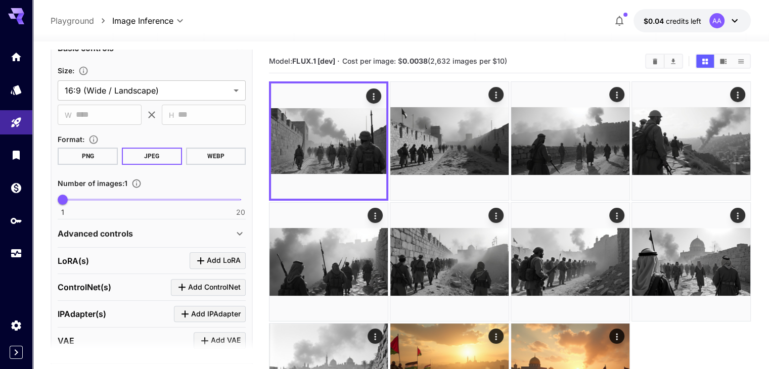
scroll to position [303, 0]
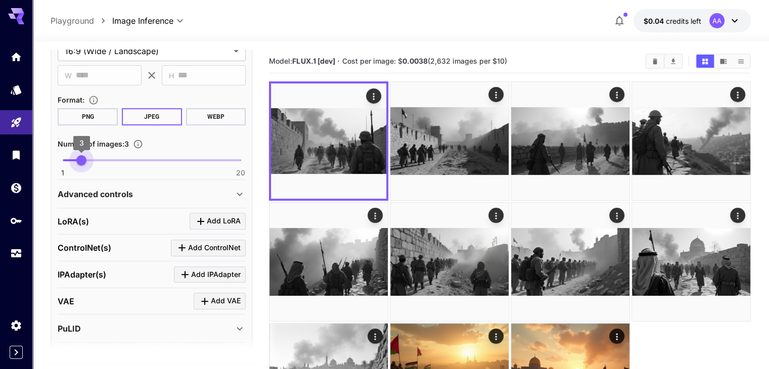
type input "*"
drag, startPoint x: 64, startPoint y: 159, endPoint x: 86, endPoint y: 174, distance: 27.4
click at [86, 174] on div "1 20 4" at bounding box center [152, 165] width 188 height 24
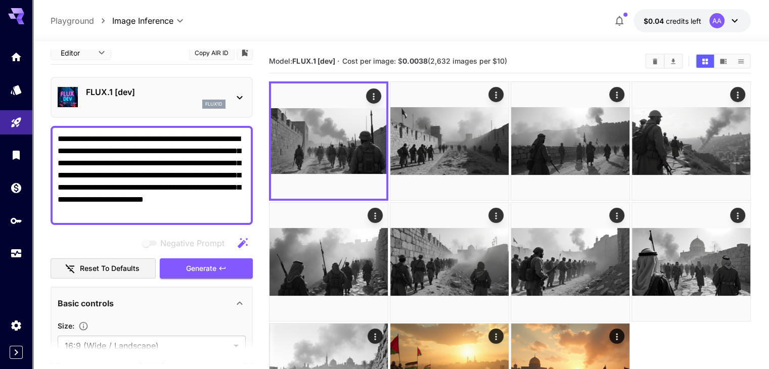
scroll to position [0, 0]
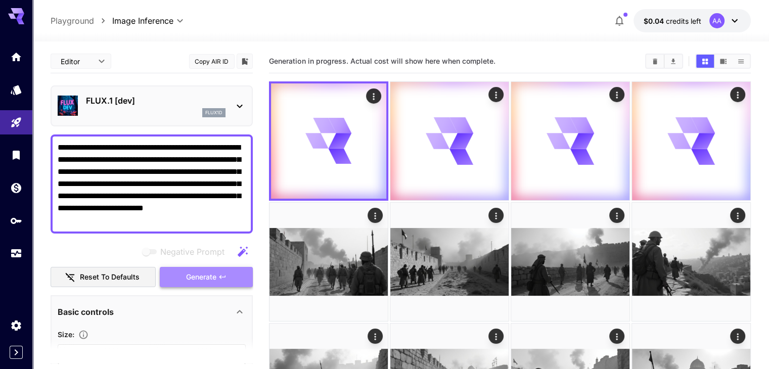
click at [229, 272] on button "Generate" at bounding box center [206, 277] width 93 height 21
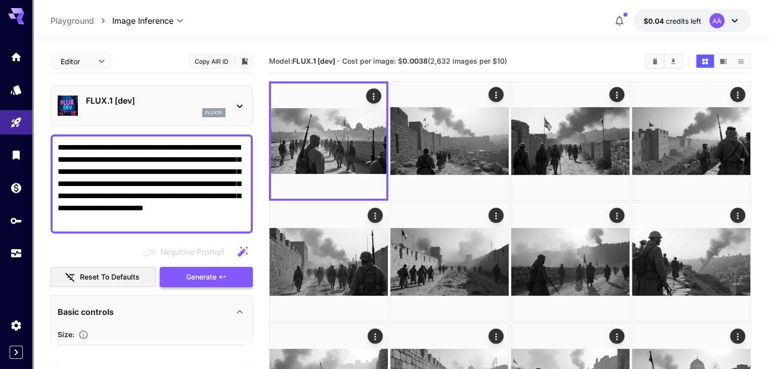
click at [225, 267] on button "Generate" at bounding box center [206, 277] width 93 height 21
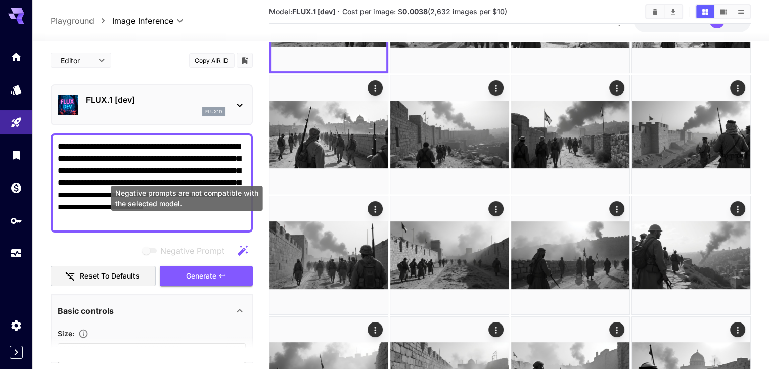
scroll to position [77, 0]
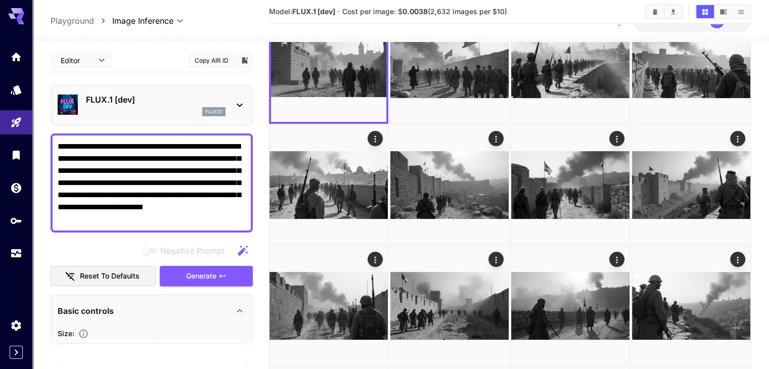
click at [191, 186] on textarea "**********" at bounding box center [152, 183] width 188 height 85
paste textarea "**********"
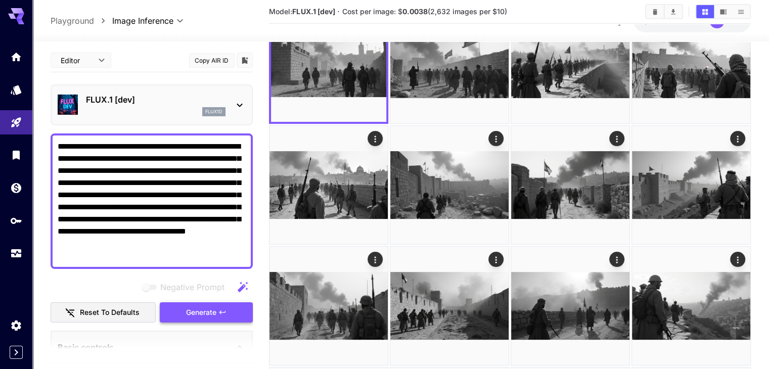
click at [231, 310] on button "Generate" at bounding box center [206, 312] width 93 height 21
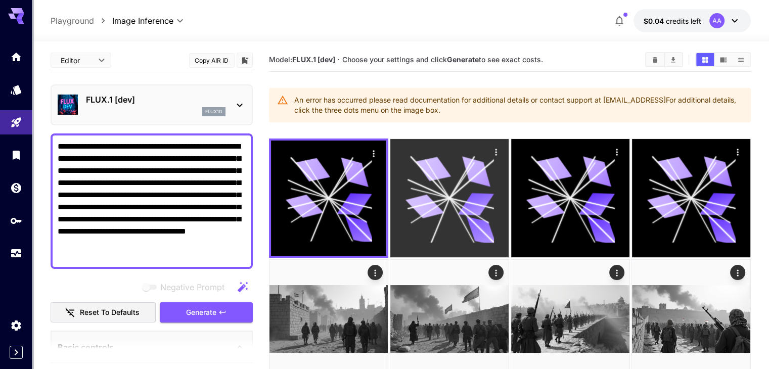
scroll to position [0, 0]
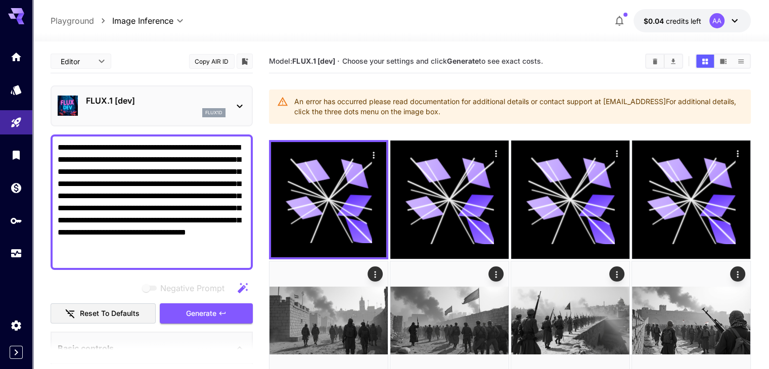
click at [572, 100] on div "An error has occurred please read documentation for additional details or conta…" at bounding box center [518, 107] width 448 height 28
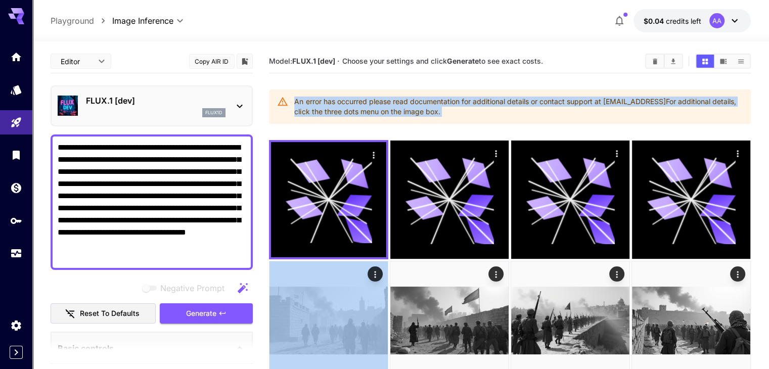
click at [572, 100] on div "An error has occurred please read documentation for additional details or conta…" at bounding box center [518, 107] width 448 height 28
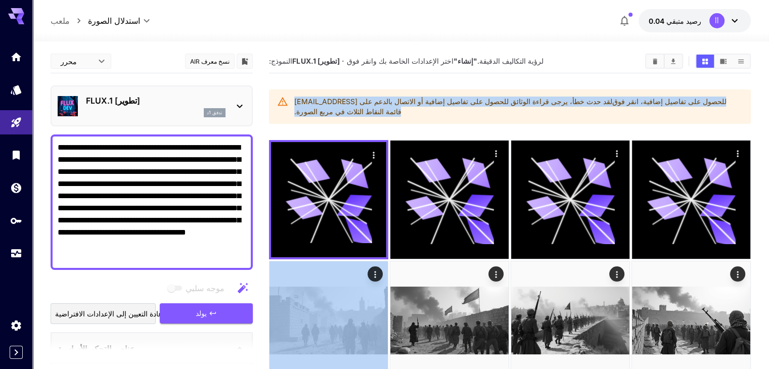
click at [644, 104] on font "للحصول على تفاصيل إضافية، انقر فوق قائمة النقاط الثلاث في مربع الصورة." at bounding box center [510, 106] width 432 height 19
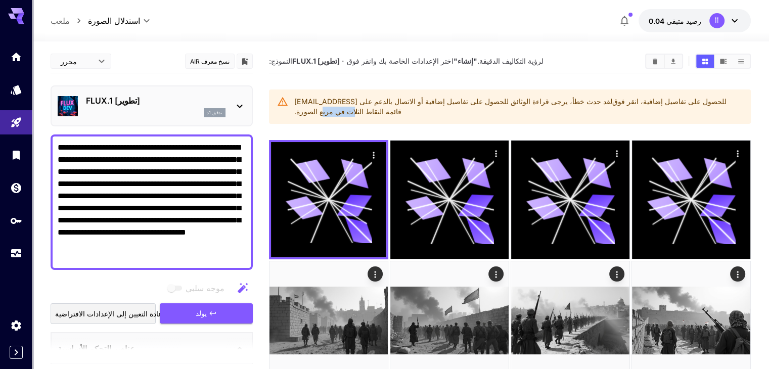
drag, startPoint x: 596, startPoint y: 100, endPoint x: 568, endPoint y: 100, distance: 27.3
click at [568, 100] on font "للحصول على تفاصيل إضافية، انقر فوق قائمة النقاط الثلاث في مربع الصورة." at bounding box center [510, 106] width 432 height 19
drag, startPoint x: 545, startPoint y: 103, endPoint x: 530, endPoint y: 104, distance: 14.7
click at [531, 104] on font "لقد حدث خطأ، يرجى قراءة الوثائق للحصول على تفاصيل إضافية أو الاتصال بالدعم على …" at bounding box center [453, 101] width 318 height 9
drag, startPoint x: 510, startPoint y: 100, endPoint x: 415, endPoint y: 106, distance: 95.3
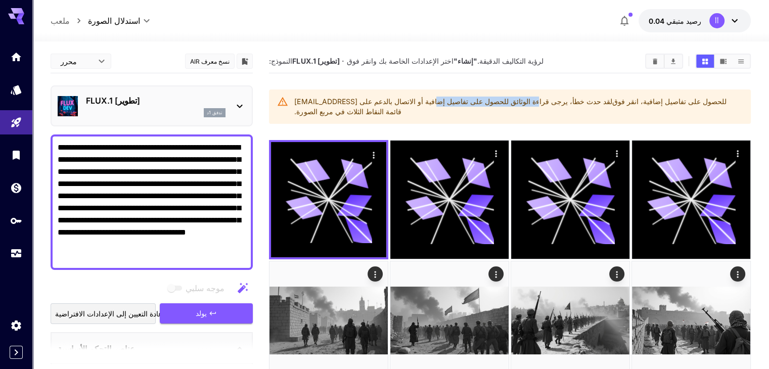
click at [425, 106] on div "لقد حدث خطأ، يرجى قراءة الوثائق للحصول على تفاصيل إضافية أو الاتصال بالدعم على …" at bounding box center [518, 107] width 448 height 28
click at [486, 102] on font "لقد حدث خطأ، يرجى قراءة الوثائق للحصول على تفاصيل إضافية أو الاتصال بالدعم على …" at bounding box center [453, 101] width 318 height 9
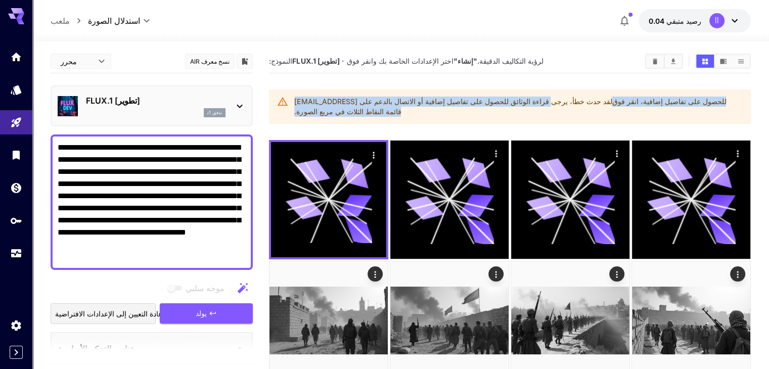
drag, startPoint x: 519, startPoint y: 99, endPoint x: 285, endPoint y: 108, distance: 234.4
click at [318, 109] on div "لقد حدث خطأ، يرجى قراءة الوثائق للحصول على تفاصيل إضافية أو الاتصال بالدعم على …" at bounding box center [518, 107] width 448 height 28
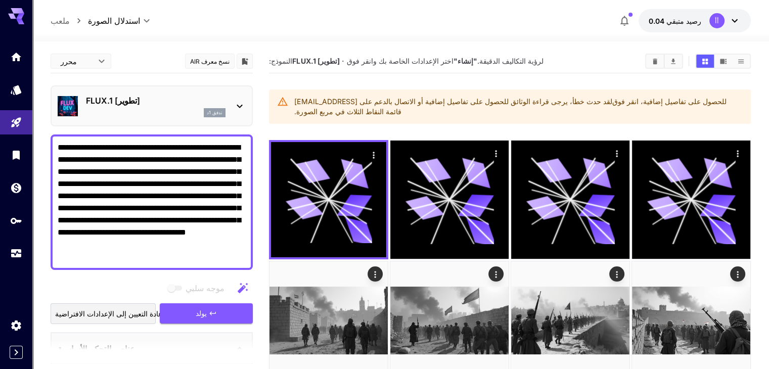
click at [189, 164] on textarea "**********" at bounding box center [152, 202] width 188 height 121
click at [204, 218] on textarea "**********" at bounding box center [152, 202] width 188 height 121
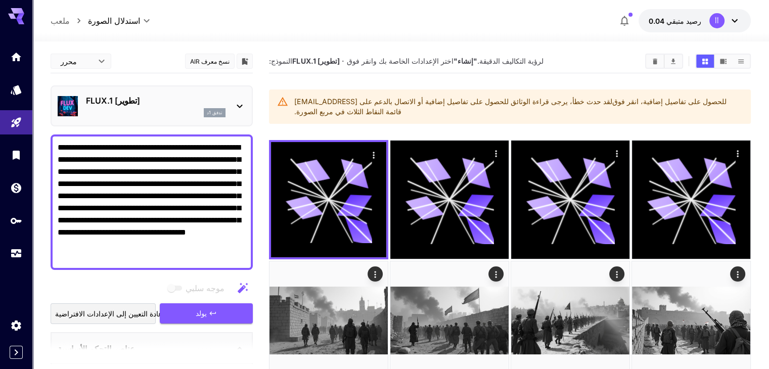
click at [204, 218] on textarea "**********" at bounding box center [152, 202] width 188 height 121
paste textarea
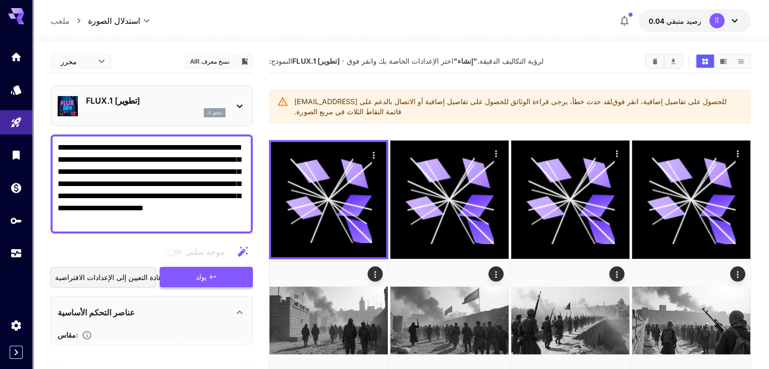
click at [227, 274] on button "يولد" at bounding box center [206, 277] width 93 height 21
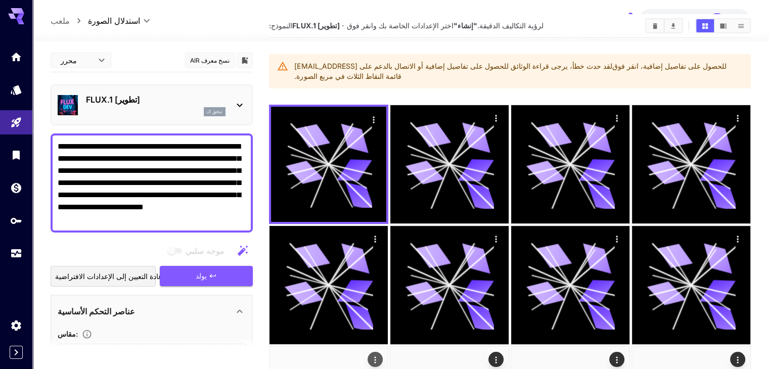
scroll to position [152, 0]
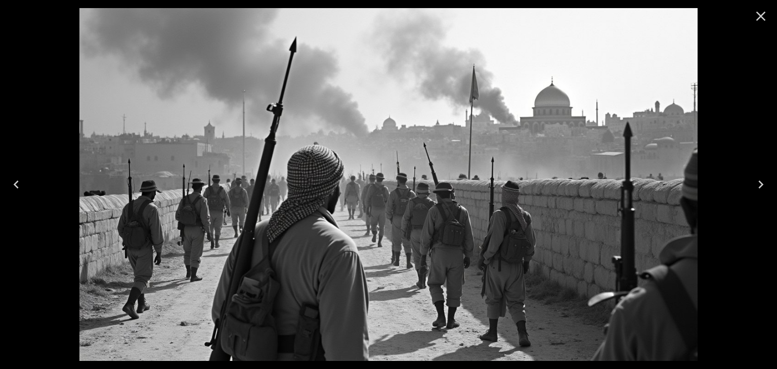
click at [21, 187] on icon "Previous" at bounding box center [16, 185] width 16 height 16
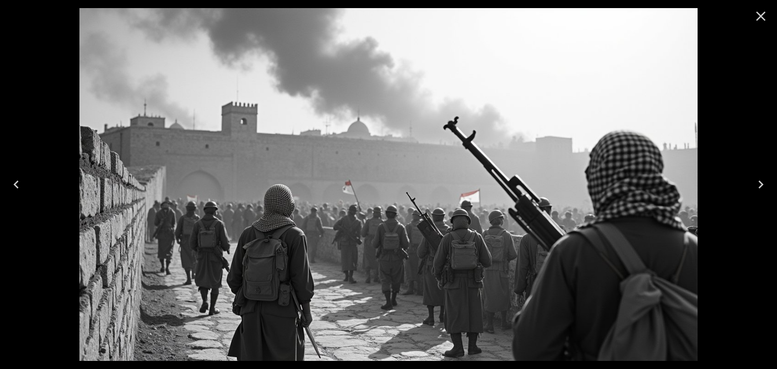
click at [21, 187] on icon "Previous" at bounding box center [16, 185] width 16 height 16
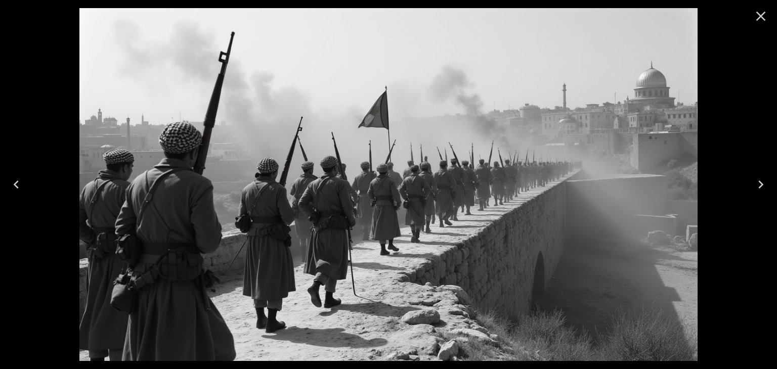
click at [21, 187] on icon "Previous" at bounding box center [16, 185] width 16 height 16
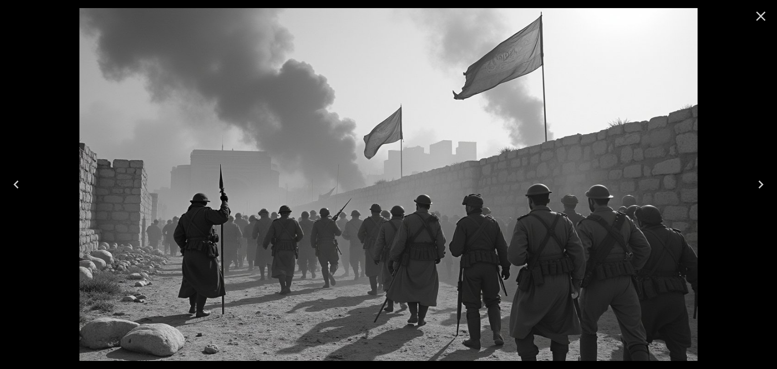
click at [21, 187] on icon "Previous" at bounding box center [16, 185] width 16 height 16
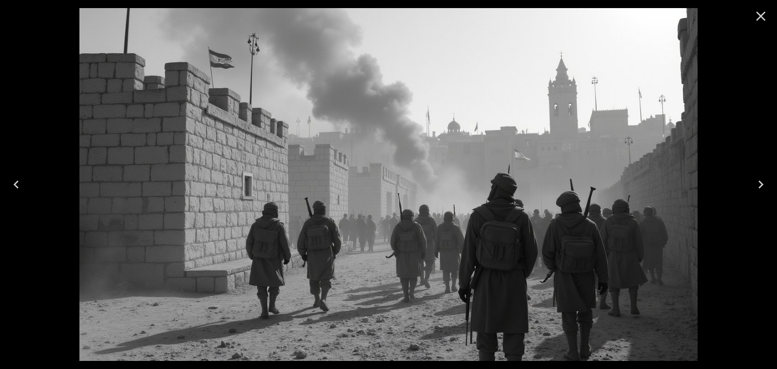
click at [21, 187] on icon "Previous" at bounding box center [16, 185] width 16 height 16
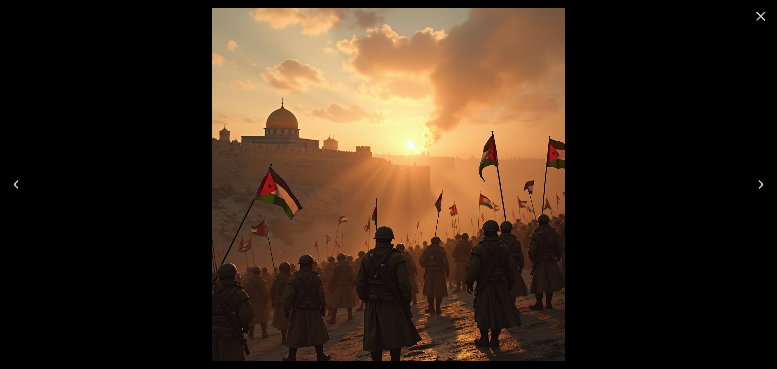
click at [21, 187] on icon "Previous" at bounding box center [16, 185] width 16 height 16
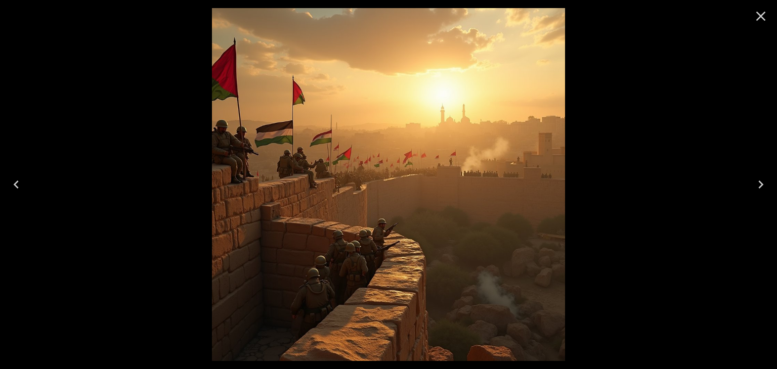
click at [21, 187] on icon "Previous" at bounding box center [16, 185] width 16 height 16
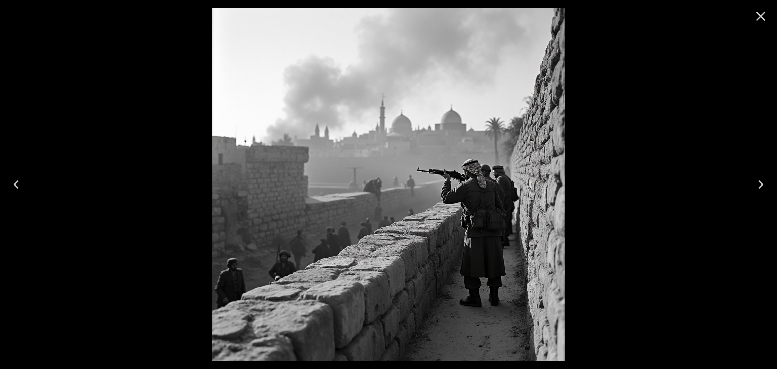
click at [21, 187] on icon "Previous" at bounding box center [16, 185] width 16 height 16
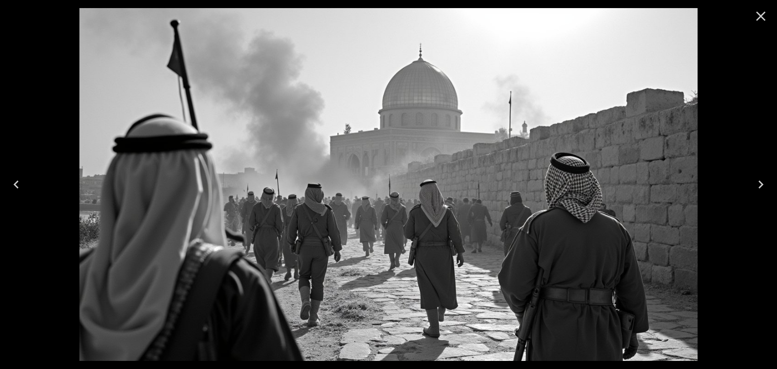
click at [12, 180] on icon "Previous" at bounding box center [16, 185] width 16 height 16
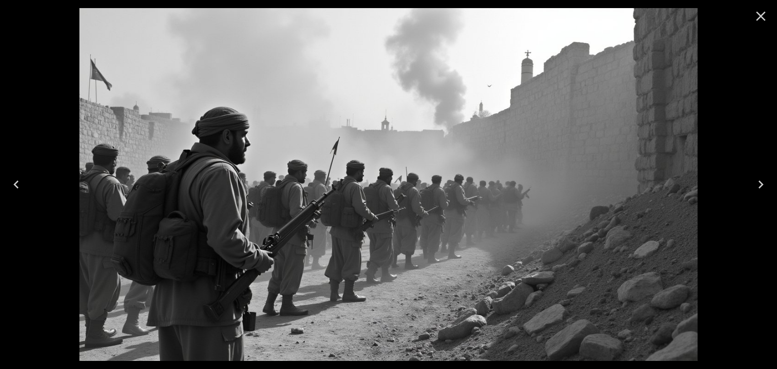
click at [767, 186] on icon "Next" at bounding box center [761, 185] width 16 height 16
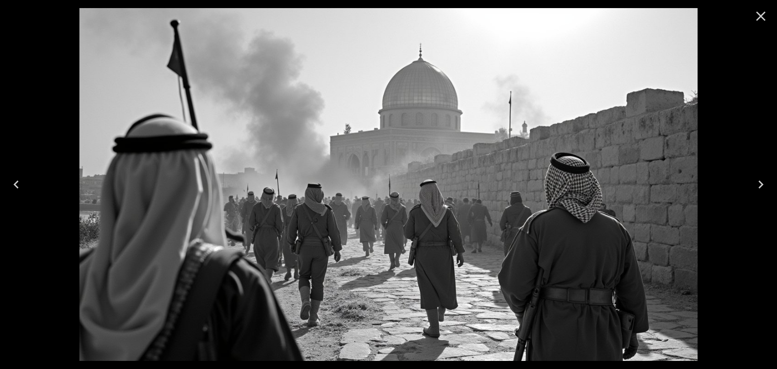
click at [761, 16] on icon "Close" at bounding box center [761, 17] width 10 height 10
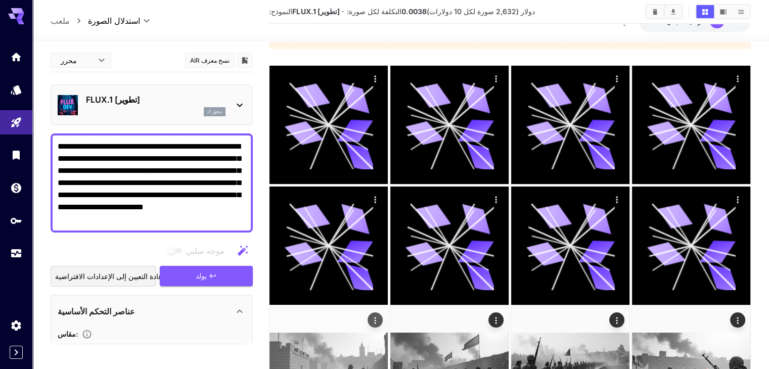
scroll to position [0, 0]
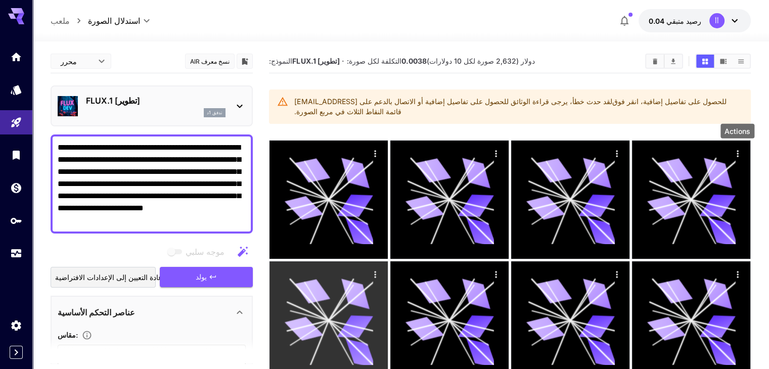
click at [380, 270] on icon "الإجراءات" at bounding box center [375, 275] width 10 height 10
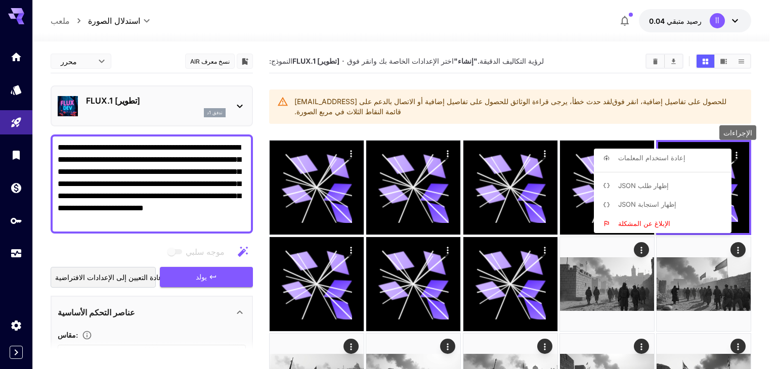
click at [561, 132] on div at bounding box center [388, 184] width 777 height 369
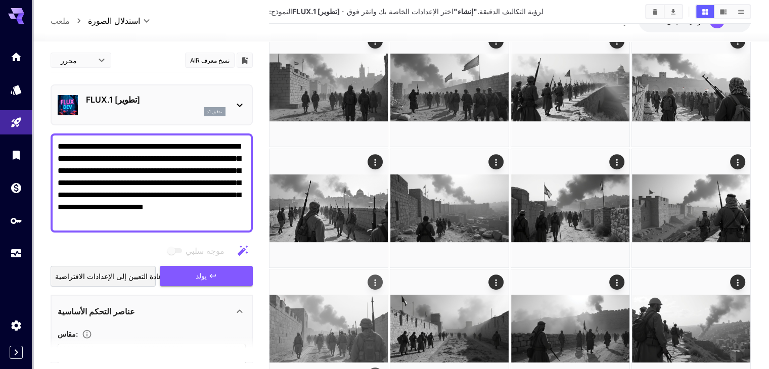
scroll to position [253, 0]
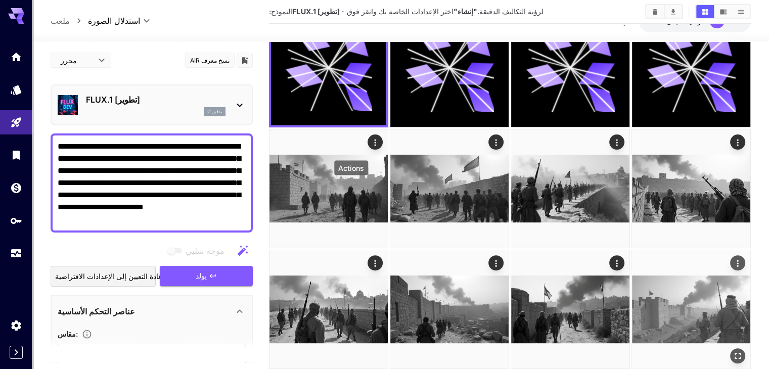
click at [733, 258] on icon "الإجراءات" at bounding box center [738, 263] width 10 height 10
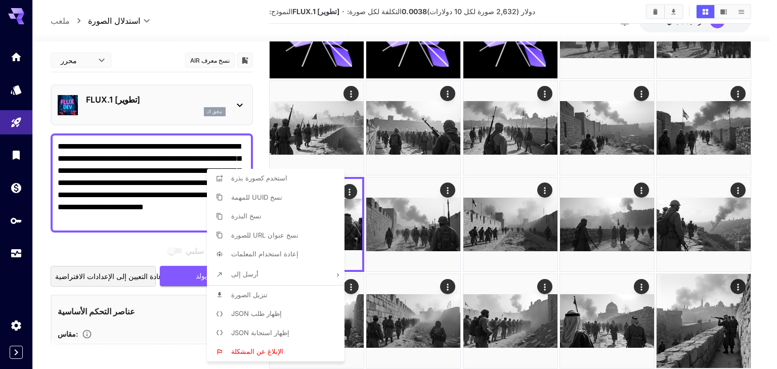
click at [547, 91] on div at bounding box center [388, 184] width 777 height 369
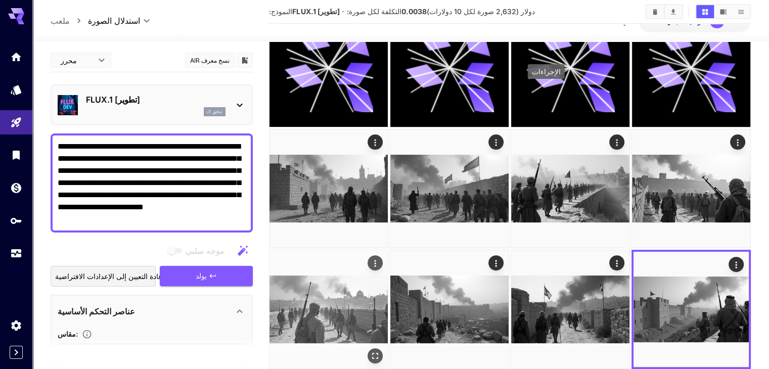
click at [380, 258] on icon "الإجراءات" at bounding box center [375, 263] width 10 height 10
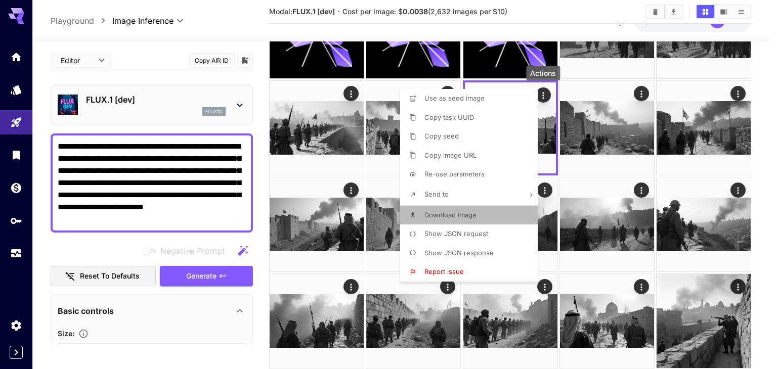
click at [450, 217] on span "Download Image" at bounding box center [450, 215] width 52 height 8
click at [707, 233] on div at bounding box center [388, 184] width 777 height 369
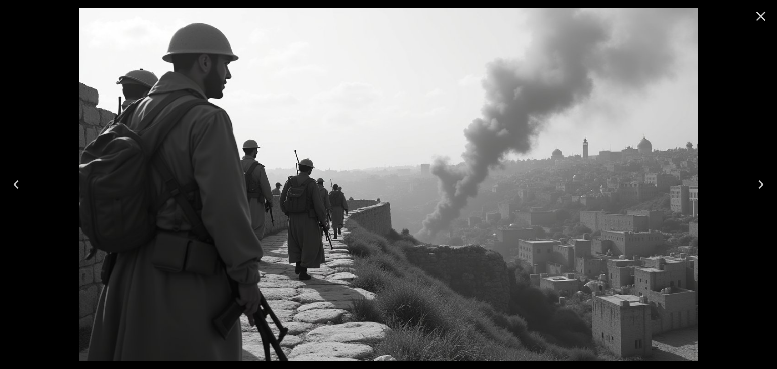
click at [329, 83] on img at bounding box center [388, 184] width 618 height 353
click at [766, 17] on icon "Close" at bounding box center [761, 16] width 16 height 16
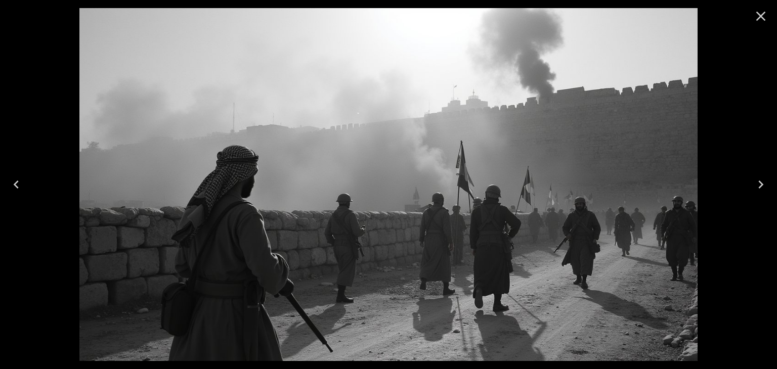
click at [761, 13] on icon "Close" at bounding box center [761, 16] width 16 height 16
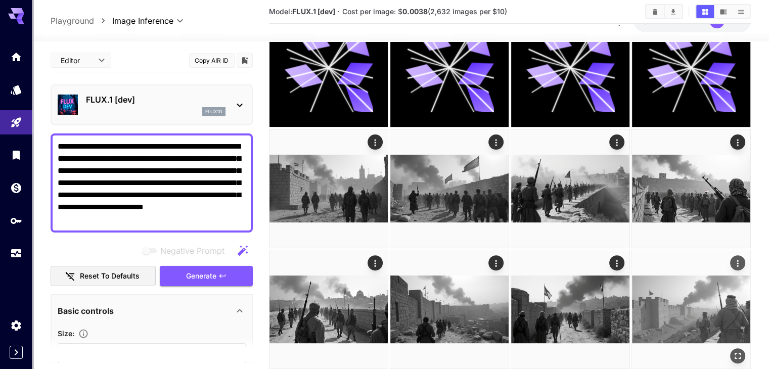
click at [632, 250] on img at bounding box center [691, 309] width 118 height 118
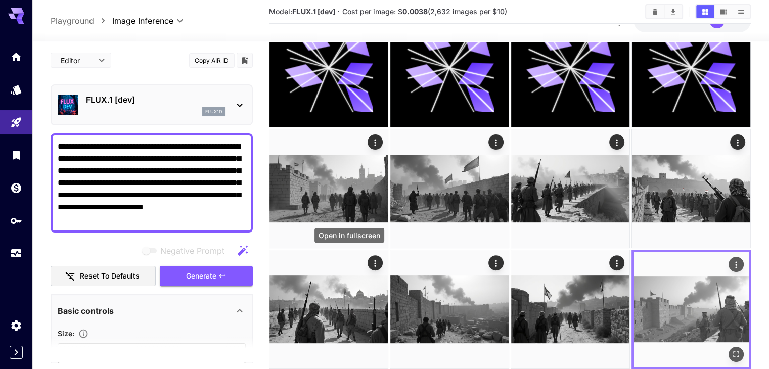
click at [733, 351] on icon "Open in fullscreen" at bounding box center [736, 354] width 6 height 6
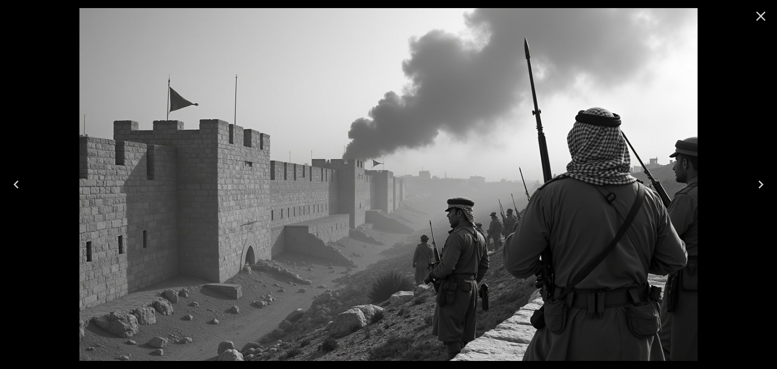
click at [764, 15] on icon "Close" at bounding box center [761, 16] width 16 height 16
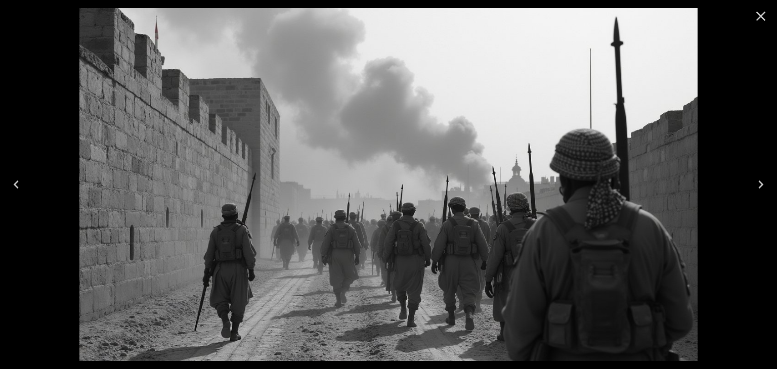
click at [760, 19] on icon "Close" at bounding box center [761, 16] width 16 height 16
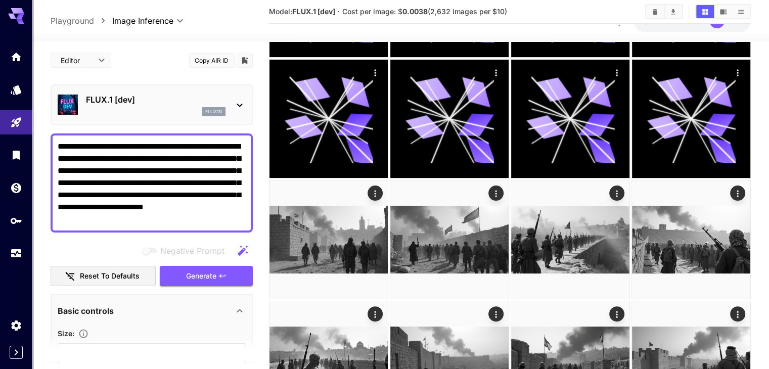
scroll to position [152, 0]
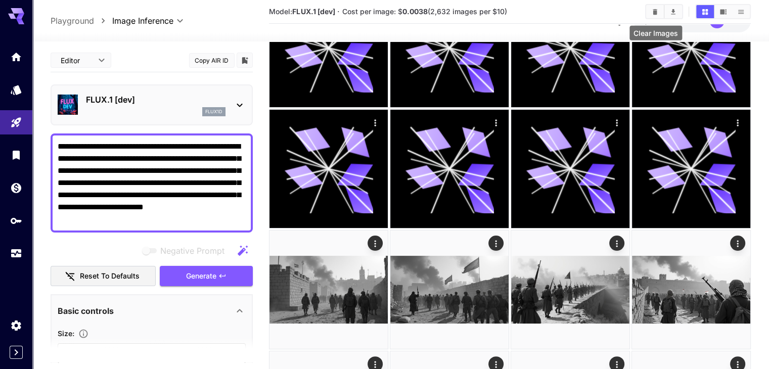
click at [658, 11] on icon "Clear Images" at bounding box center [655, 12] width 8 height 8
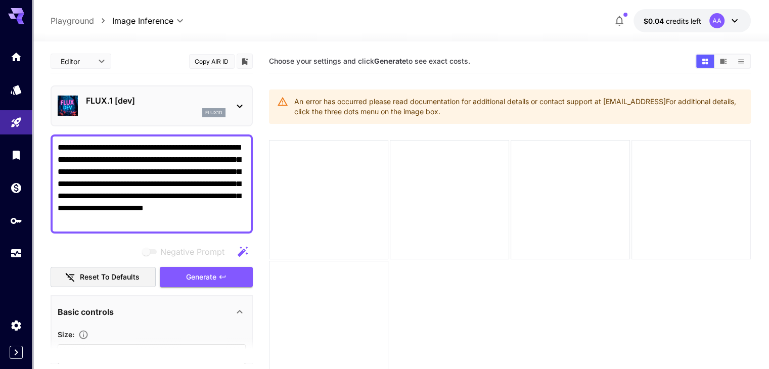
scroll to position [0, 0]
click at [193, 165] on textarea "**********" at bounding box center [152, 184] width 188 height 85
paste textarea
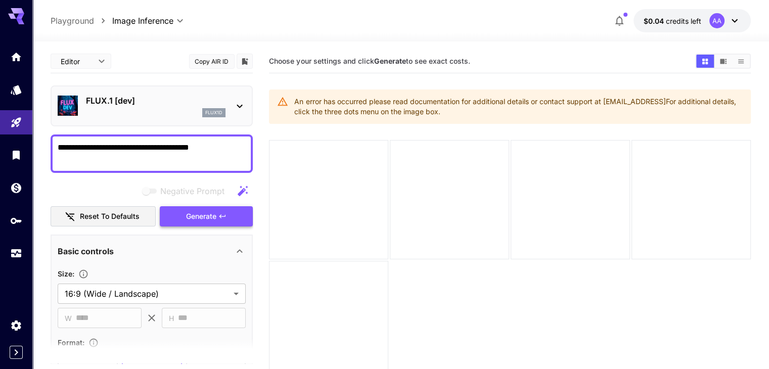
click at [214, 217] on span "Generate" at bounding box center [201, 216] width 30 height 13
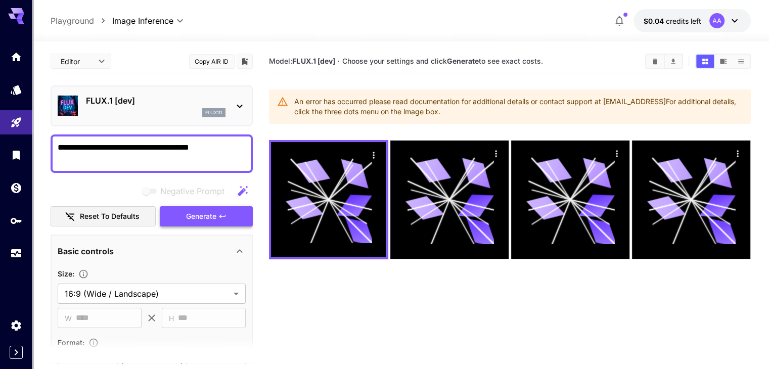
click at [211, 216] on span "Generate" at bounding box center [201, 216] width 30 height 13
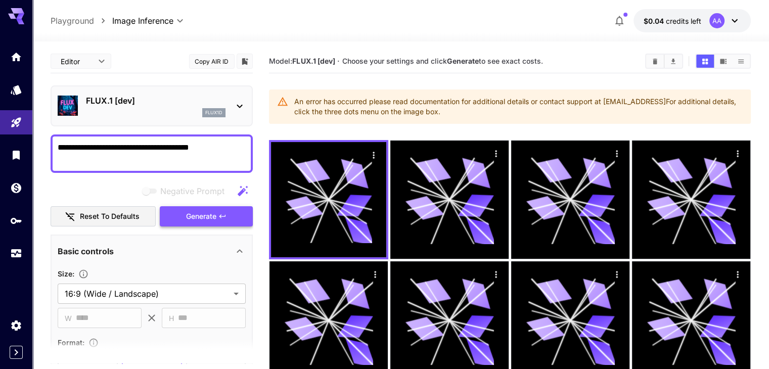
click at [211, 216] on span "Generate" at bounding box center [201, 216] width 30 height 13
click at [657, 63] on icon "Clear Images" at bounding box center [655, 61] width 5 height 6
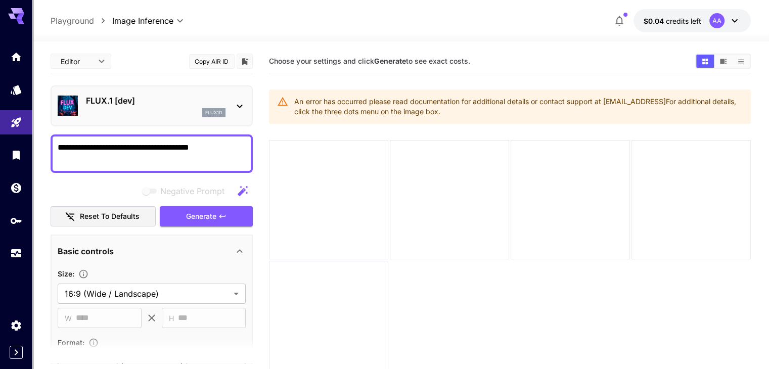
click at [164, 142] on textarea "**********" at bounding box center [152, 154] width 188 height 24
click at [209, 218] on span "Generate" at bounding box center [201, 216] width 30 height 13
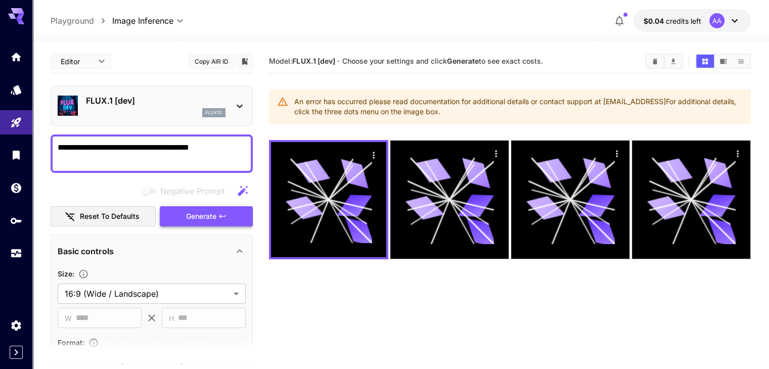
click at [209, 218] on span "Generate" at bounding box center [201, 216] width 30 height 13
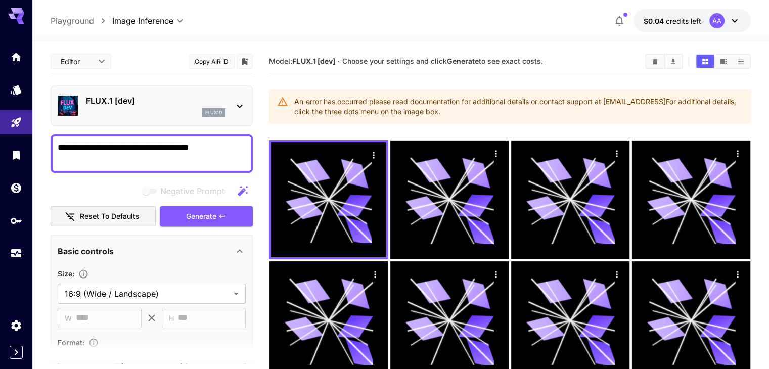
click at [164, 143] on textarea "**********" at bounding box center [152, 154] width 188 height 24
click at [202, 147] on textarea "**********" at bounding box center [152, 154] width 188 height 24
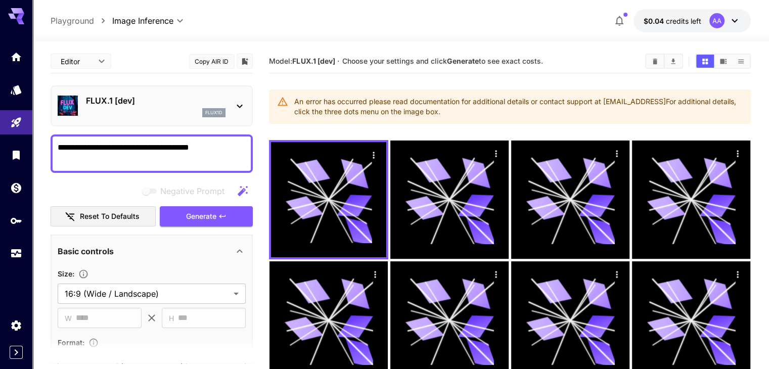
paste textarea "**********"
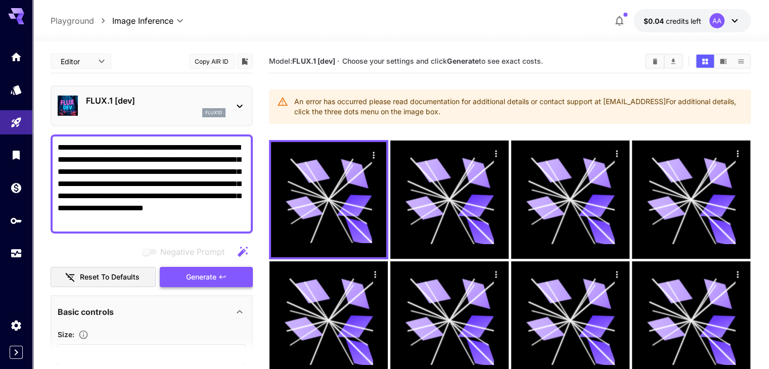
type textarea "**********"
click at [209, 276] on span "Generate" at bounding box center [201, 277] width 30 height 13
click at [658, 65] on button "Clear Images" at bounding box center [655, 61] width 18 height 13
click at [637, 65] on section "Model: FLUX.1 [dev] · Choose your settings and click Generate to see exact cost…" at bounding box center [453, 61] width 368 height 12
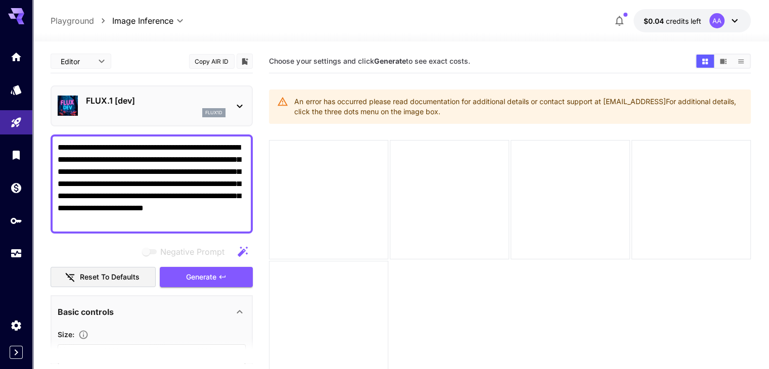
click at [729, 21] on icon at bounding box center [735, 21] width 12 height 12
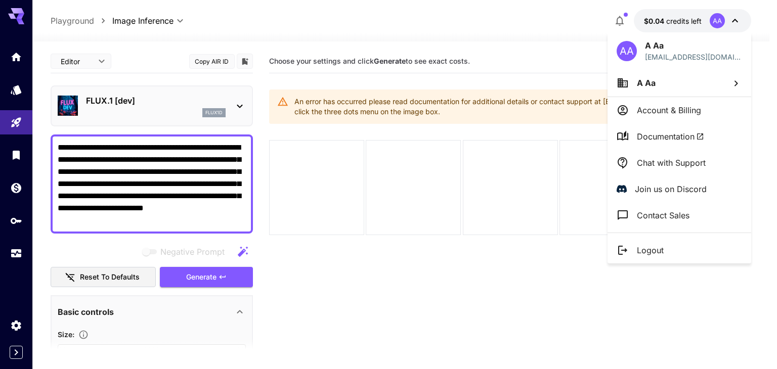
click at [658, 111] on p "Account & Billing" at bounding box center [669, 110] width 64 height 12
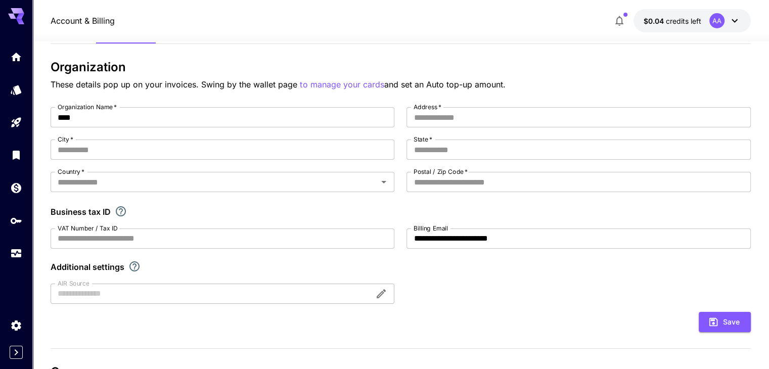
scroll to position [248, 0]
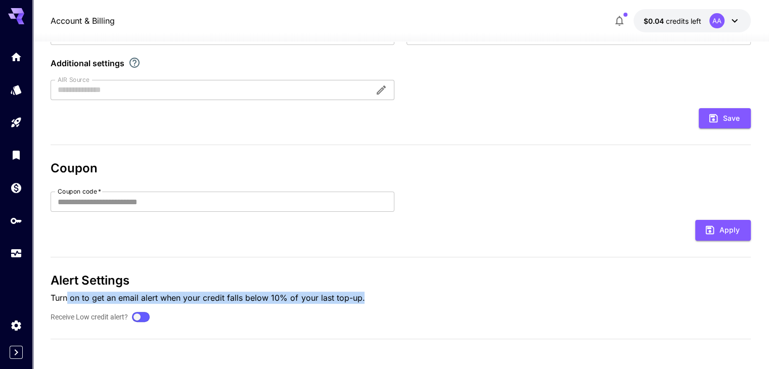
drag, startPoint x: 98, startPoint y: 292, endPoint x: 421, endPoint y: 285, distance: 322.8
click at [411, 287] on div "Alert Settings Turn on to get an email alert when your credit falls below 10% o…" at bounding box center [401, 289] width 700 height 30
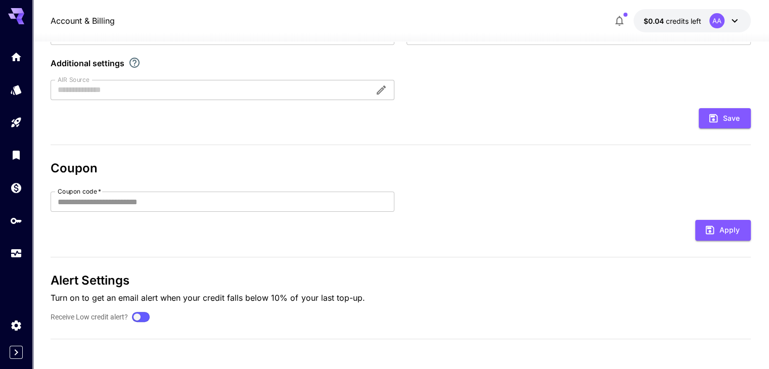
click at [97, 332] on div "**********" at bounding box center [401, 101] width 700 height 491
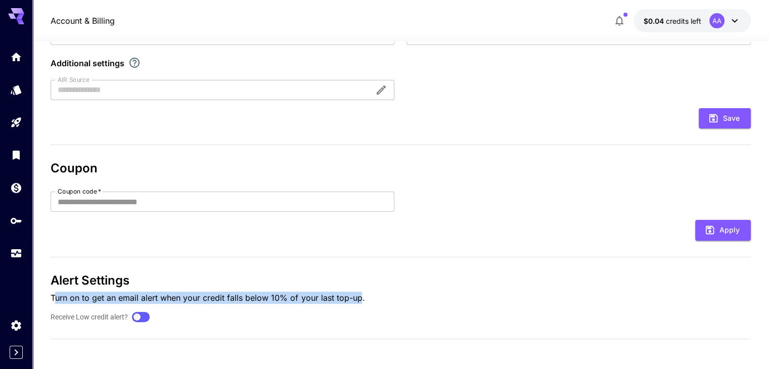
drag, startPoint x: 65, startPoint y: 288, endPoint x: 358, endPoint y: 294, distance: 292.9
click at [358, 294] on p "Turn on to get an email alert when your credit falls below 10% of your last top…" at bounding box center [401, 298] width 700 height 12
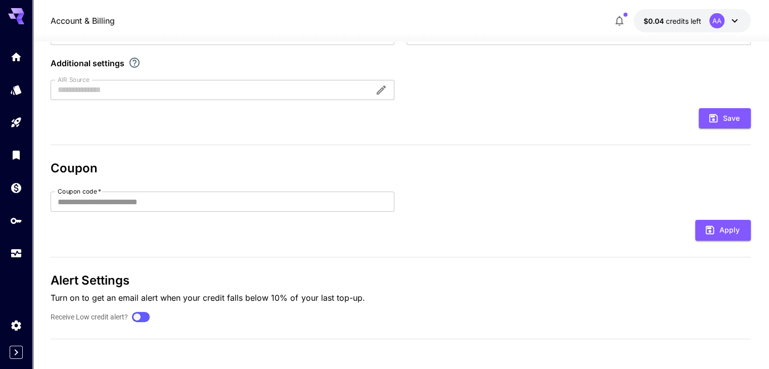
drag, startPoint x: 243, startPoint y: 334, endPoint x: 179, endPoint y: 327, distance: 64.6
click at [243, 334] on div "**********" at bounding box center [401, 101] width 700 height 491
drag, startPoint x: 49, startPoint y: 276, endPoint x: 455, endPoint y: 329, distance: 409.5
click at [455, 329] on section "**********" at bounding box center [400, 81] width 737 height 577
drag, startPoint x: 346, startPoint y: 335, endPoint x: 239, endPoint y: 326, distance: 107.6
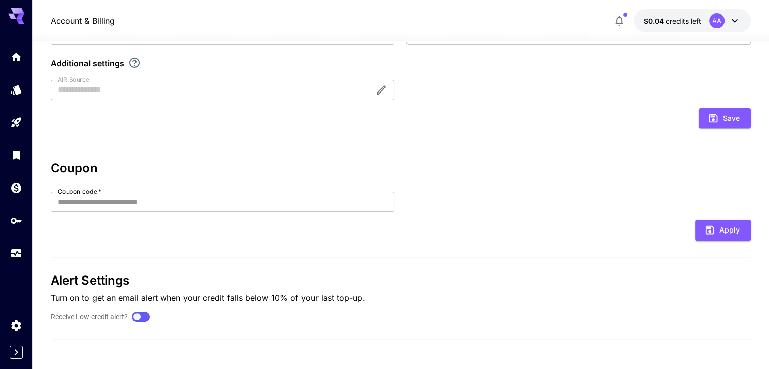
click at [345, 335] on div "**********" at bounding box center [401, 101] width 700 height 491
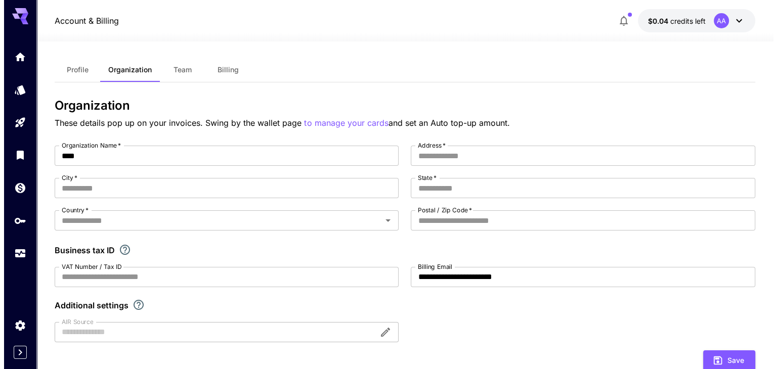
scroll to position [0, 0]
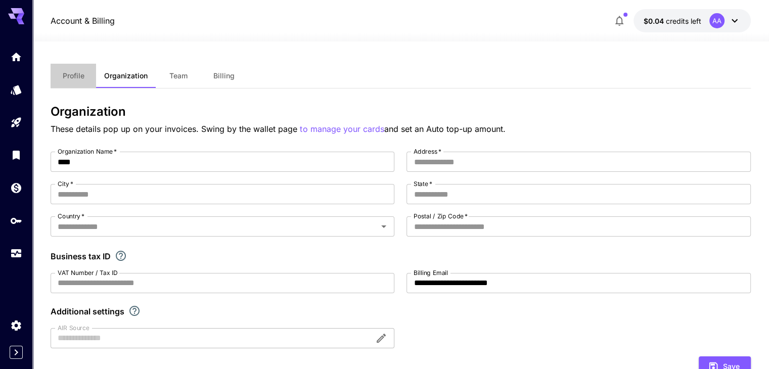
click at [79, 71] on button "Profile" at bounding box center [74, 76] width 46 height 24
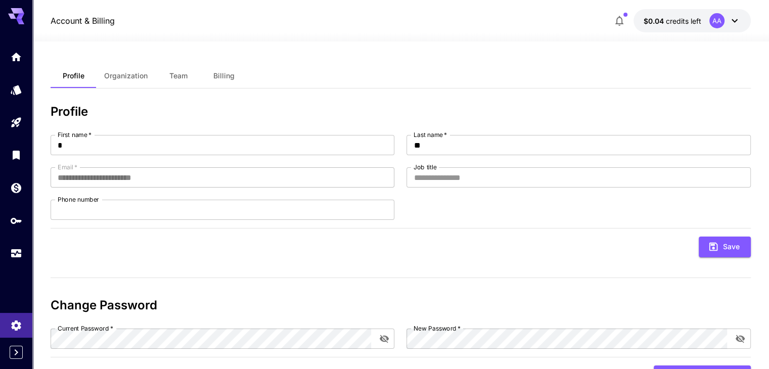
click at [727, 25] on div "AA" at bounding box center [725, 20] width 31 height 15
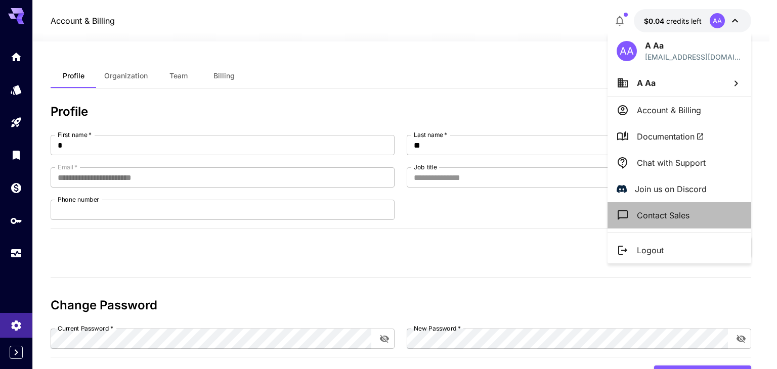
click at [669, 216] on p "Contact Sales" at bounding box center [663, 215] width 53 height 12
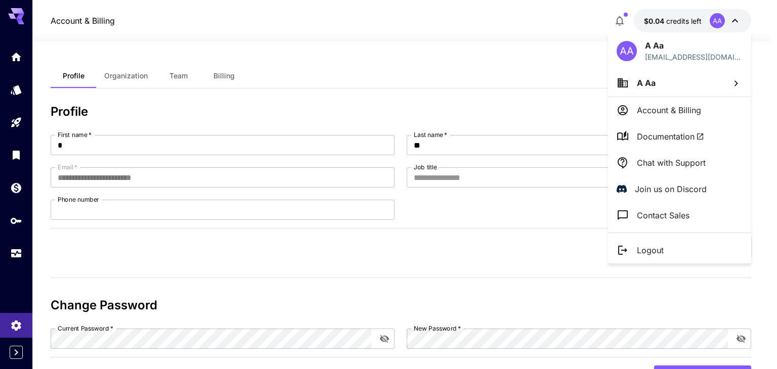
click at [21, 120] on div at bounding box center [388, 184] width 777 height 369
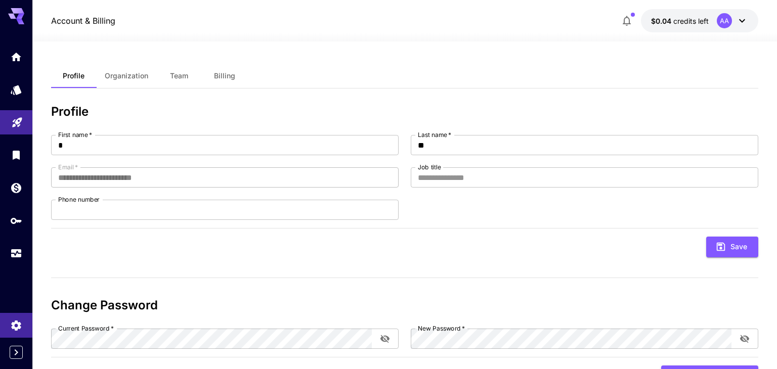
click at [8, 123] on link at bounding box center [16, 122] width 32 height 25
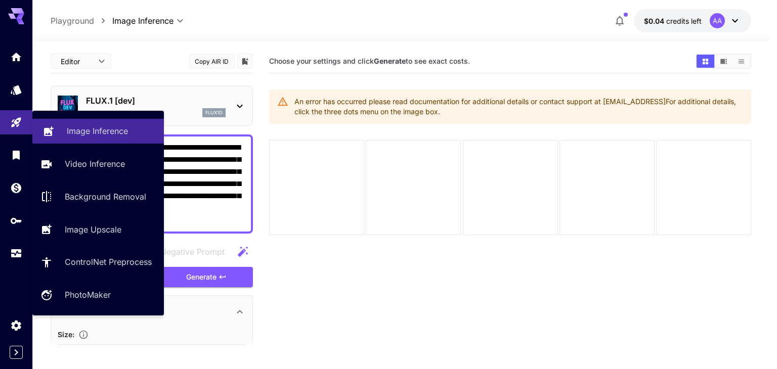
click at [63, 123] on link "Image Inference" at bounding box center [98, 131] width 132 height 25
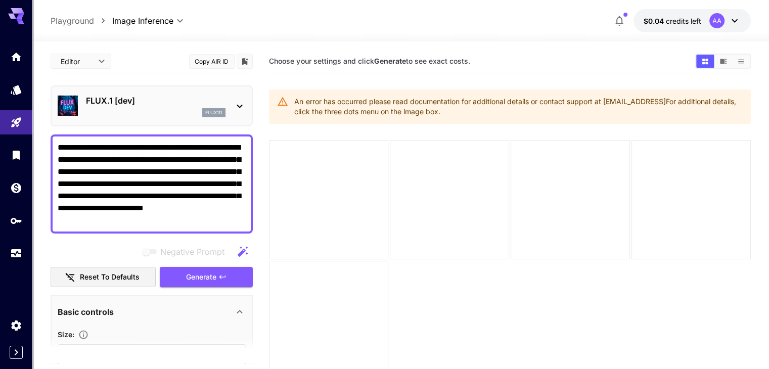
click at [728, 25] on div "AA" at bounding box center [725, 20] width 31 height 15
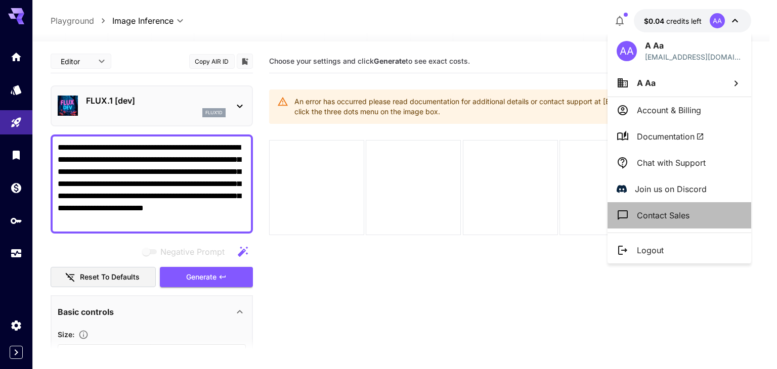
click at [668, 209] on p "Contact Sales" at bounding box center [663, 215] width 53 height 12
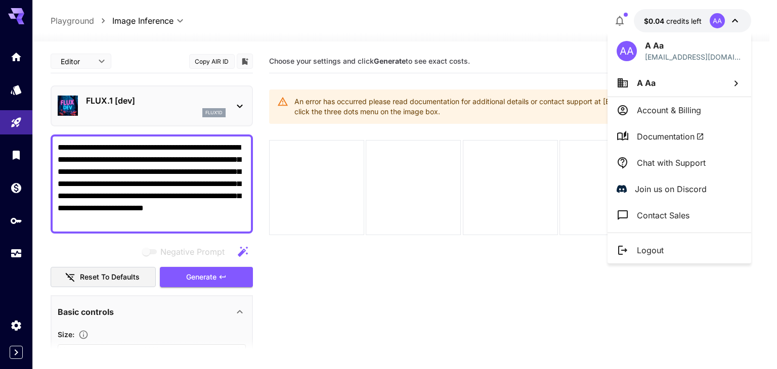
click at [622, 19] on div at bounding box center [388, 184] width 777 height 369
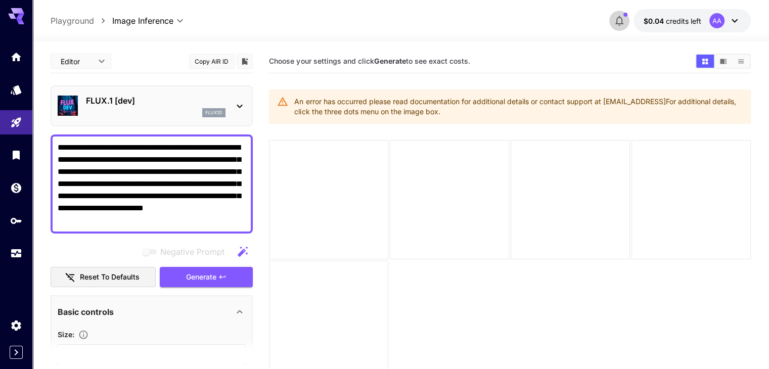
click at [621, 19] on icon "button" at bounding box center [620, 21] width 8 height 10
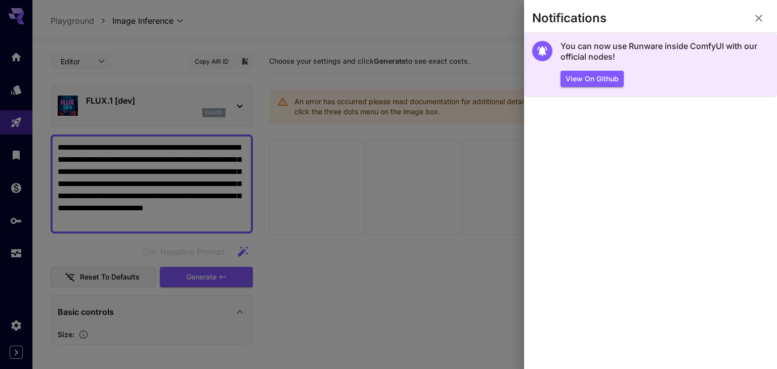
click at [619, 45] on h5 "You can now use Runware inside ComfyUI with our official nodes!" at bounding box center [664, 52] width 208 height 22
click at [603, 81] on button "View on Github" at bounding box center [591, 79] width 63 height 17
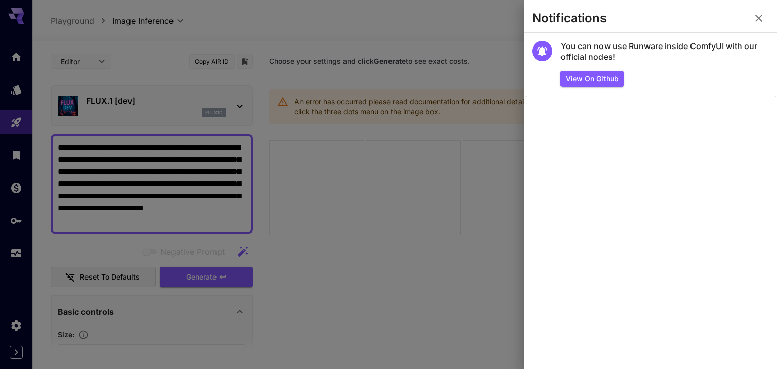
click at [760, 17] on icon "button" at bounding box center [758, 18] width 7 height 7
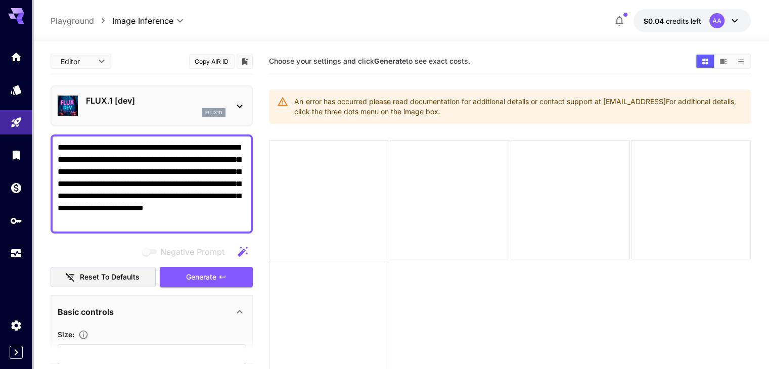
click at [728, 21] on div "AA" at bounding box center [725, 20] width 31 height 15
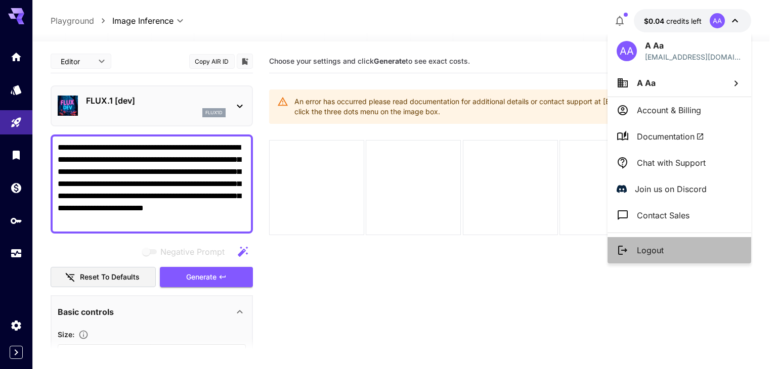
click at [659, 250] on p "Logout" at bounding box center [650, 250] width 27 height 12
